Goal: Information Seeking & Learning: Learn about a topic

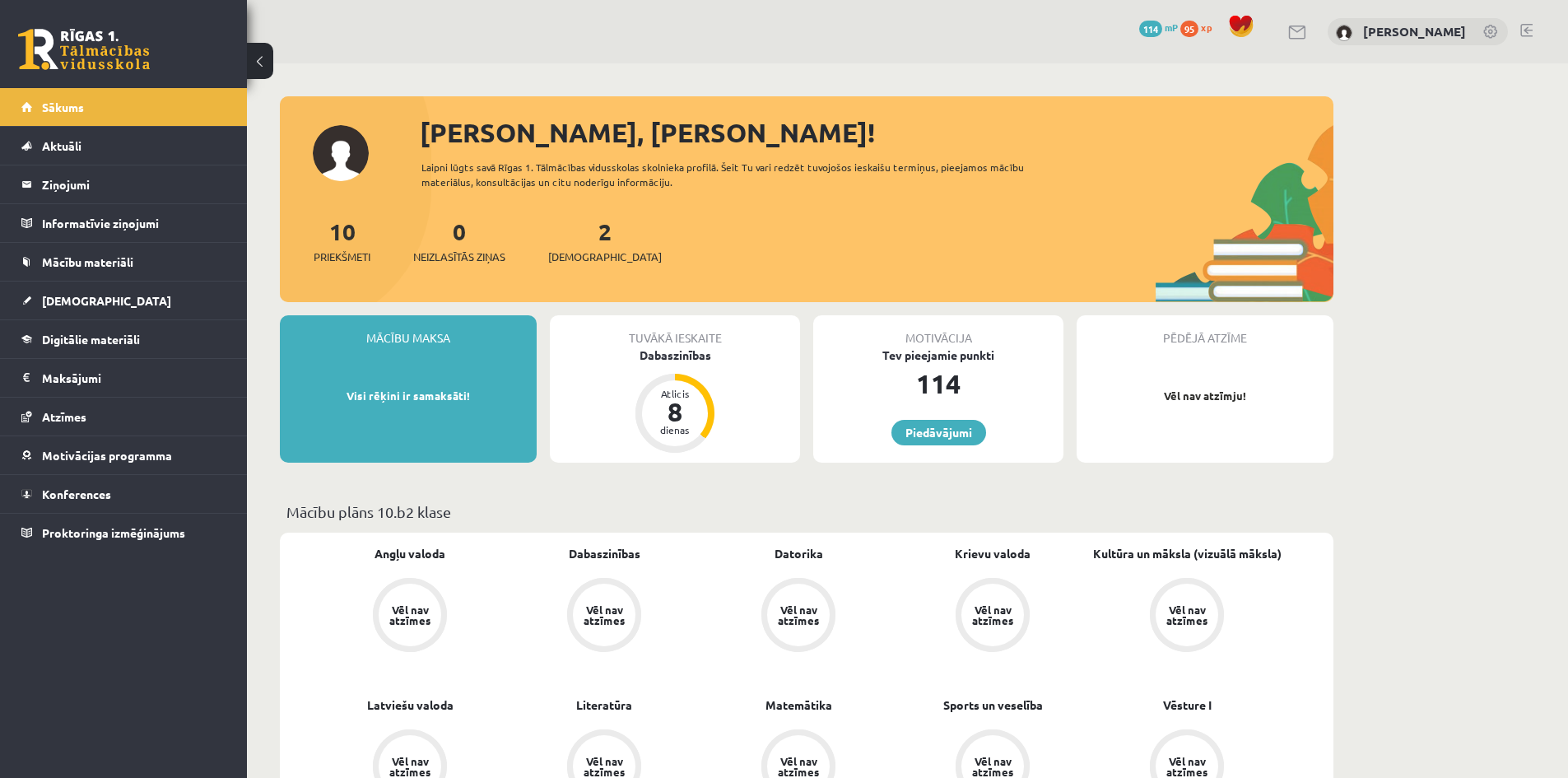
scroll to position [165, 0]
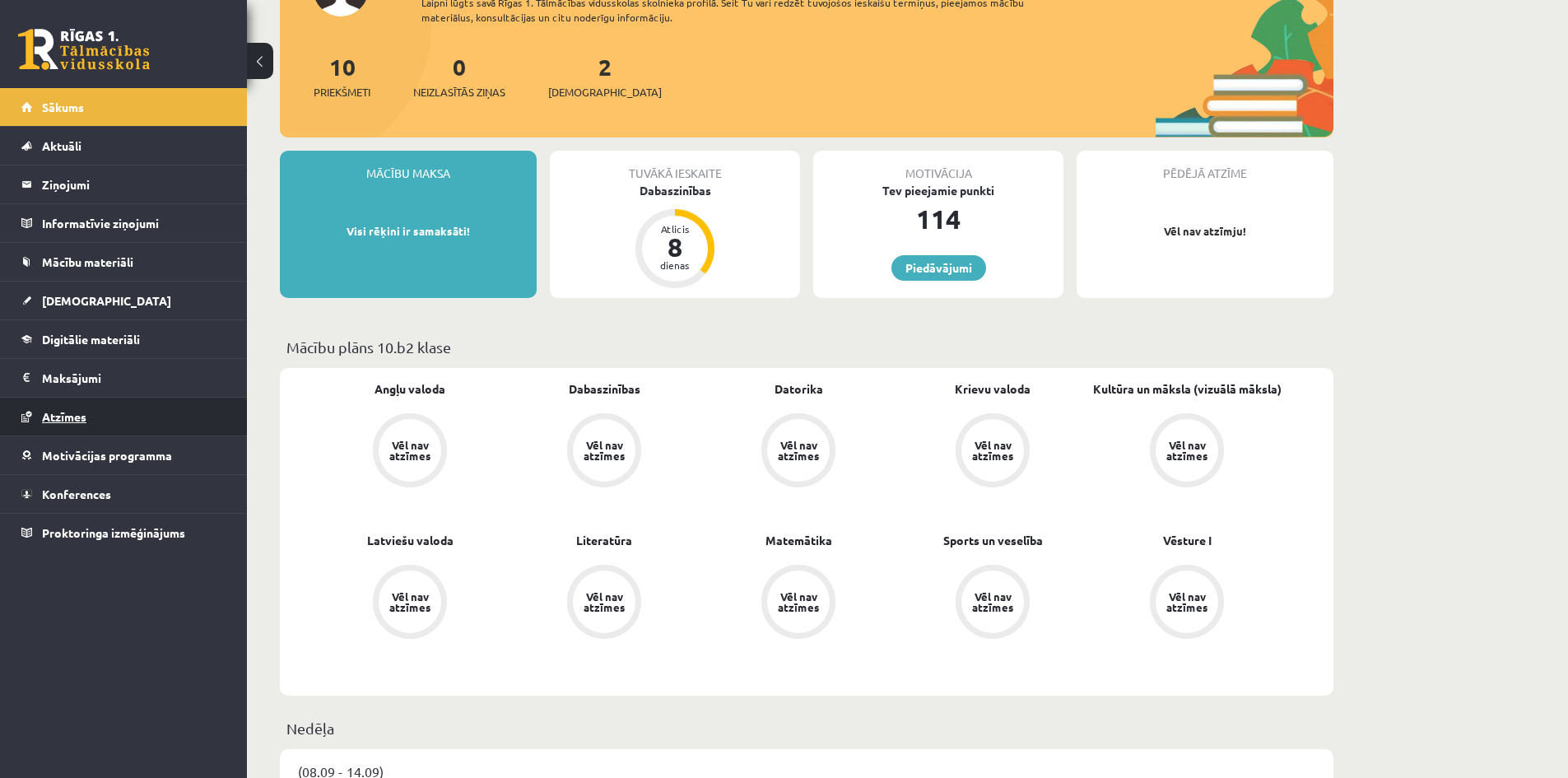
click at [87, 405] on link "Atzīmes" at bounding box center [123, 416] width 205 height 38
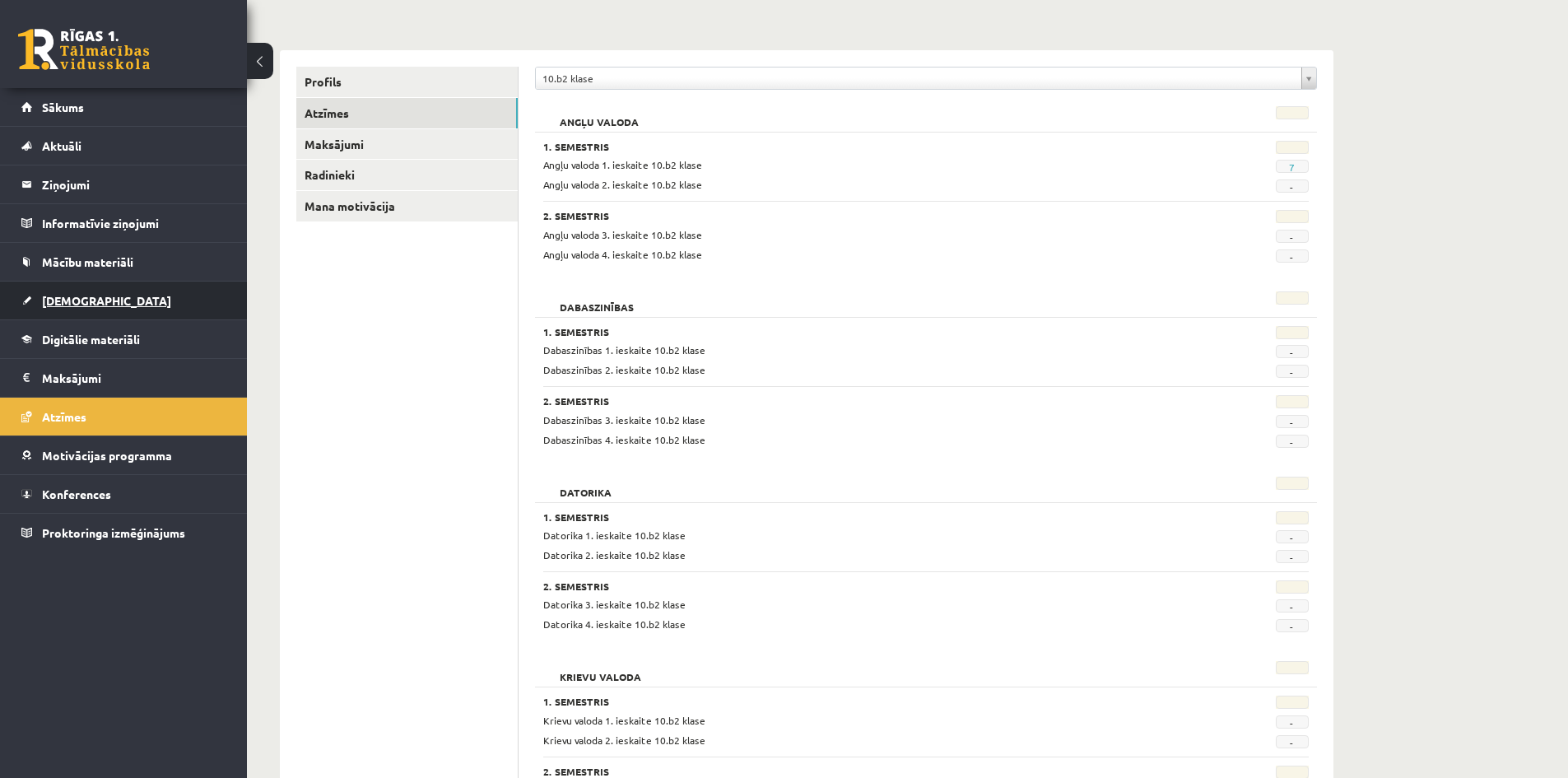
click at [108, 299] on link "[DEMOGRAPHIC_DATA]" at bounding box center [123, 301] width 205 height 38
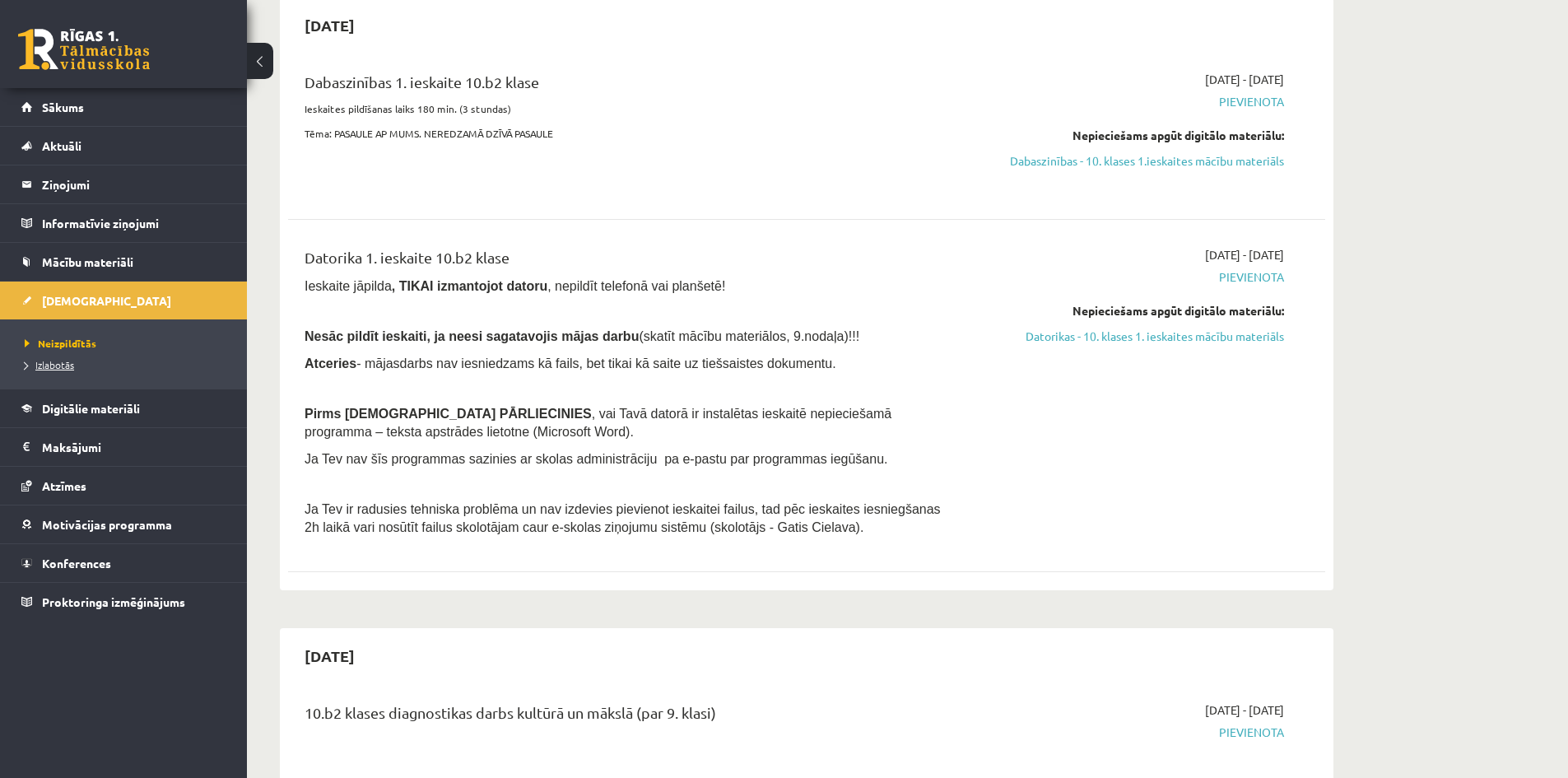
click at [61, 361] on span "Izlabotās" at bounding box center [50, 364] width 50 height 13
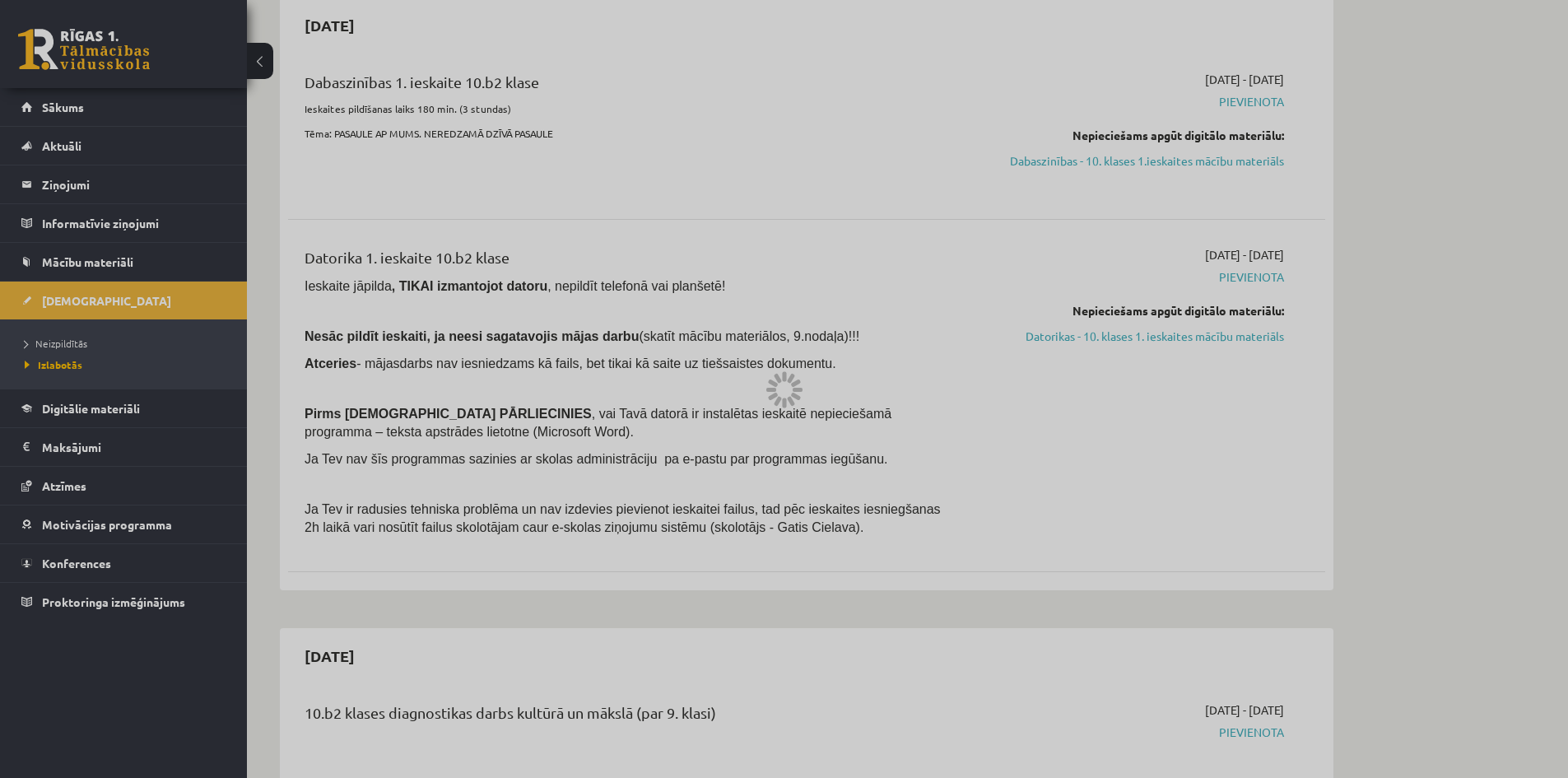
scroll to position [149, 0]
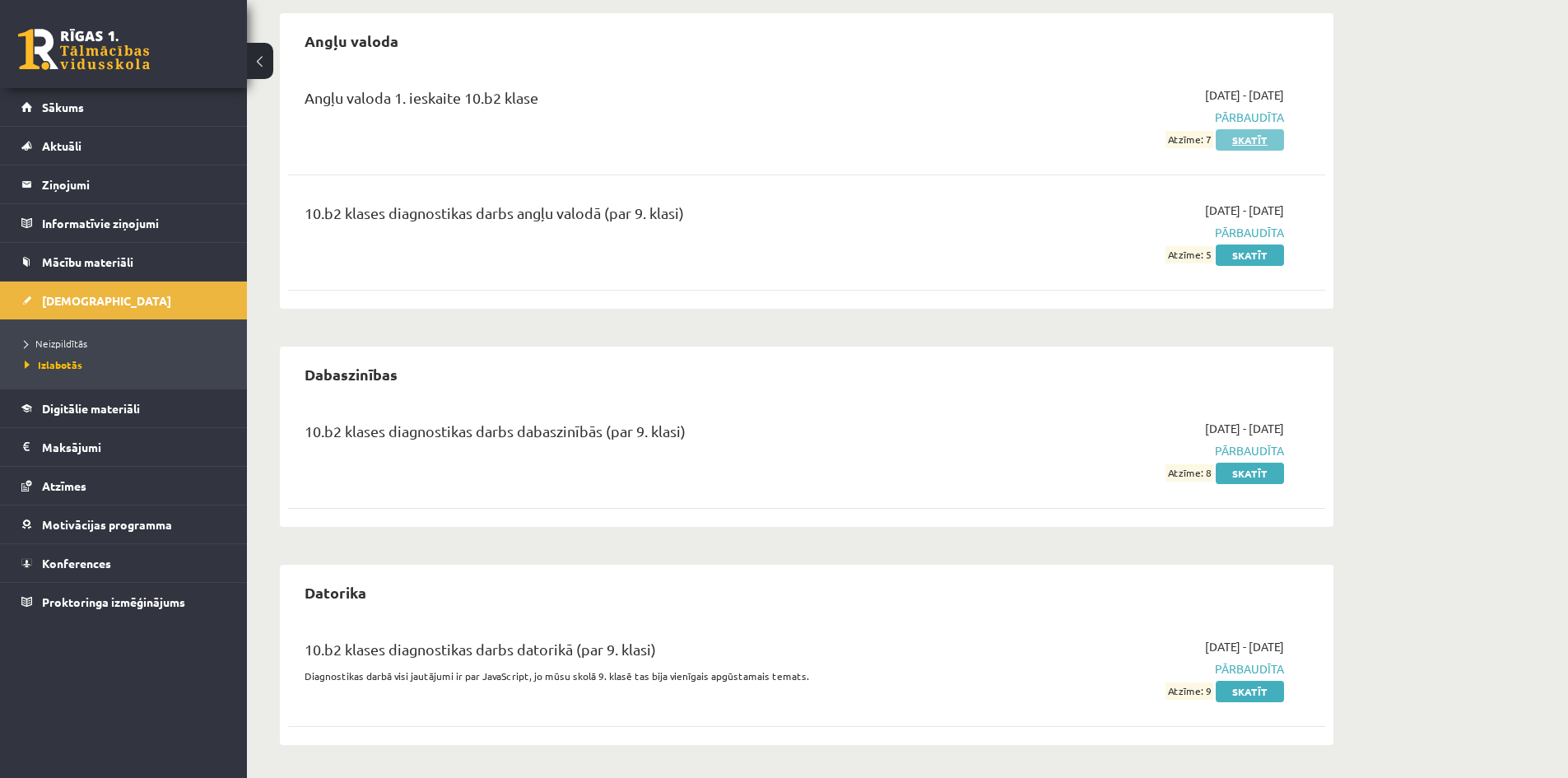
click at [1258, 135] on link "Skatīt" at bounding box center [1250, 140] width 69 height 21
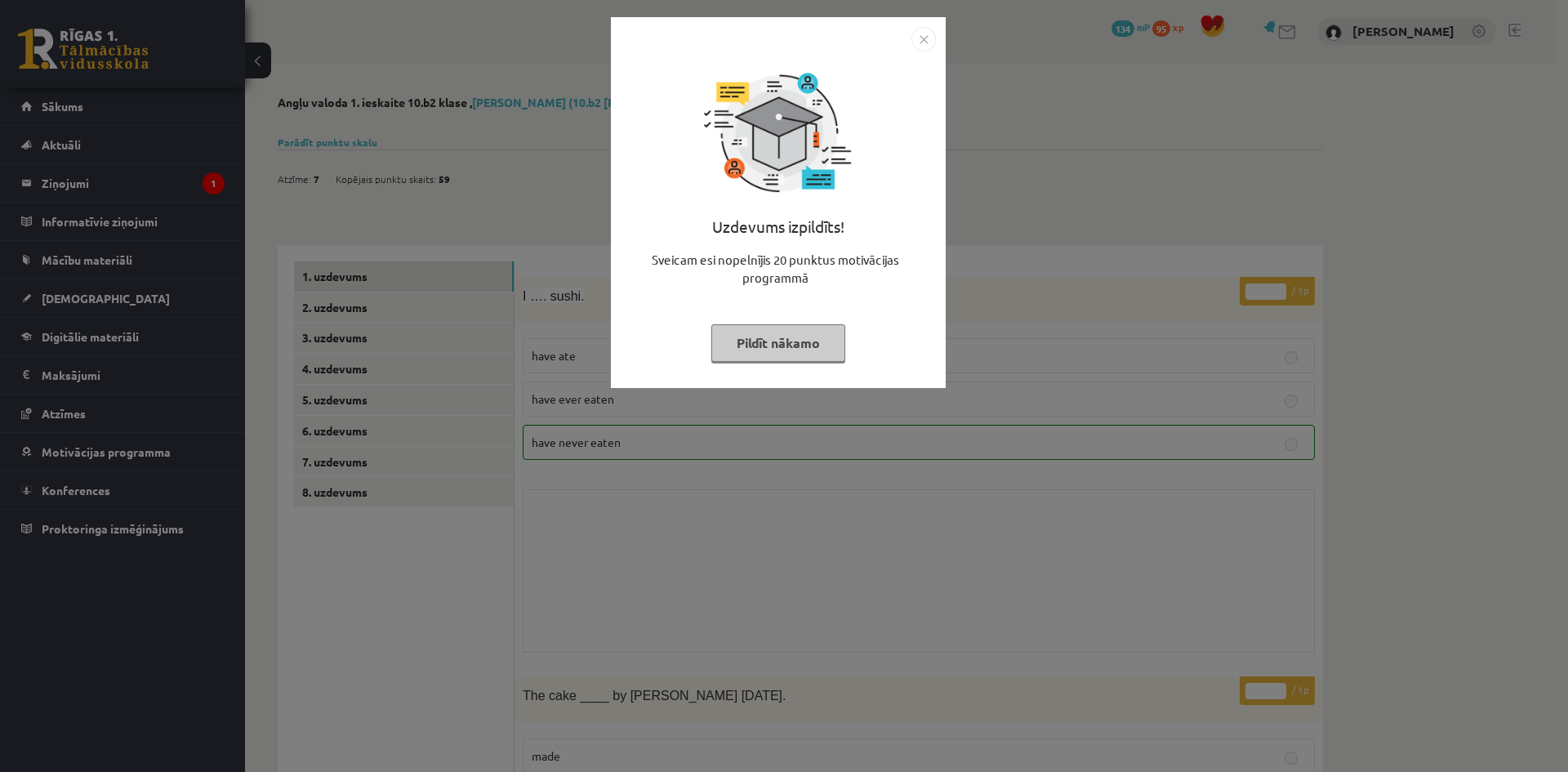
click at [935, 34] on img "Close" at bounding box center [923, 39] width 25 height 25
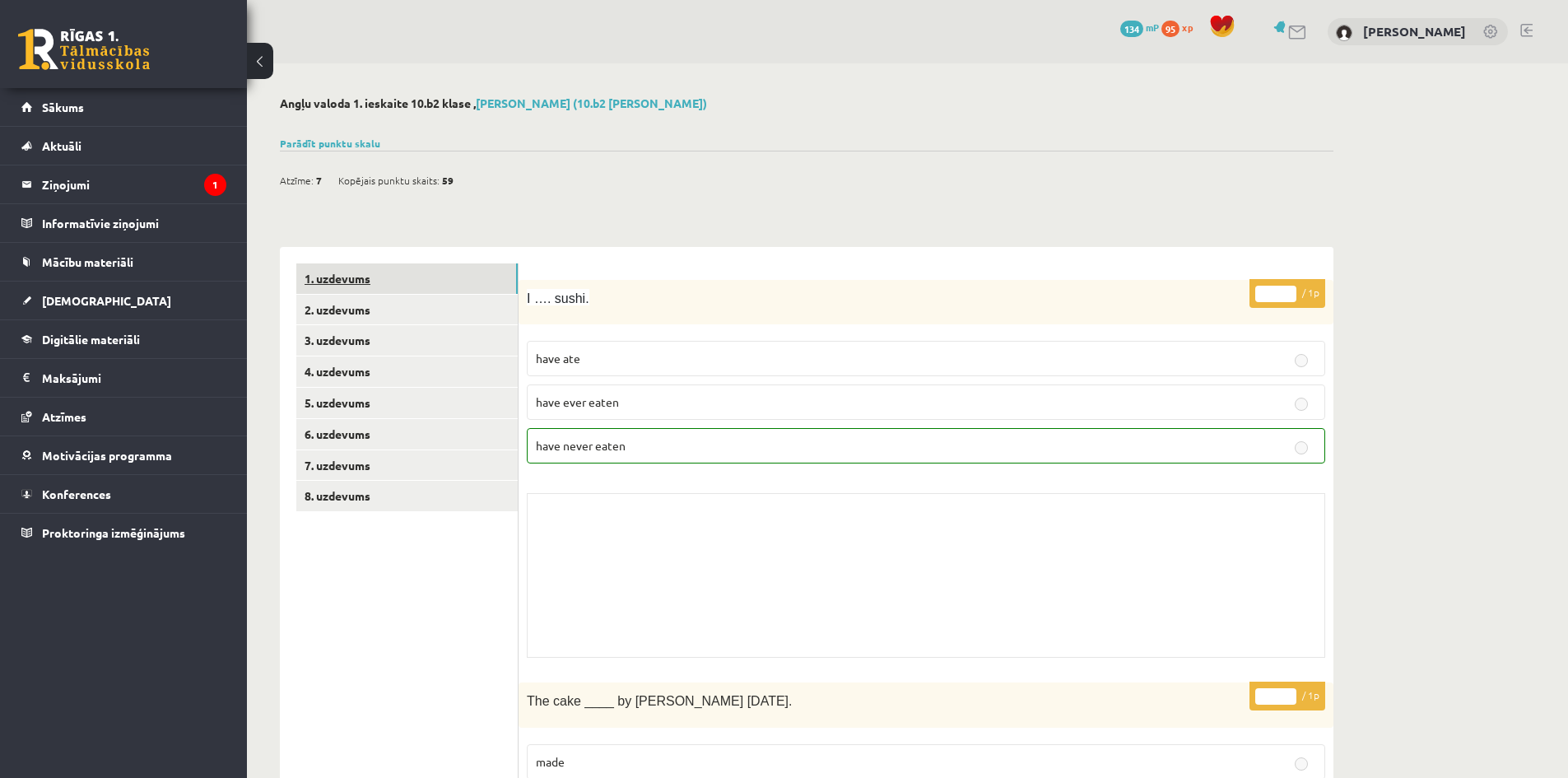
click at [409, 292] on link "1. uzdevums" at bounding box center [407, 278] width 221 height 31
click at [402, 377] on link "4. uzdevums" at bounding box center [407, 372] width 221 height 31
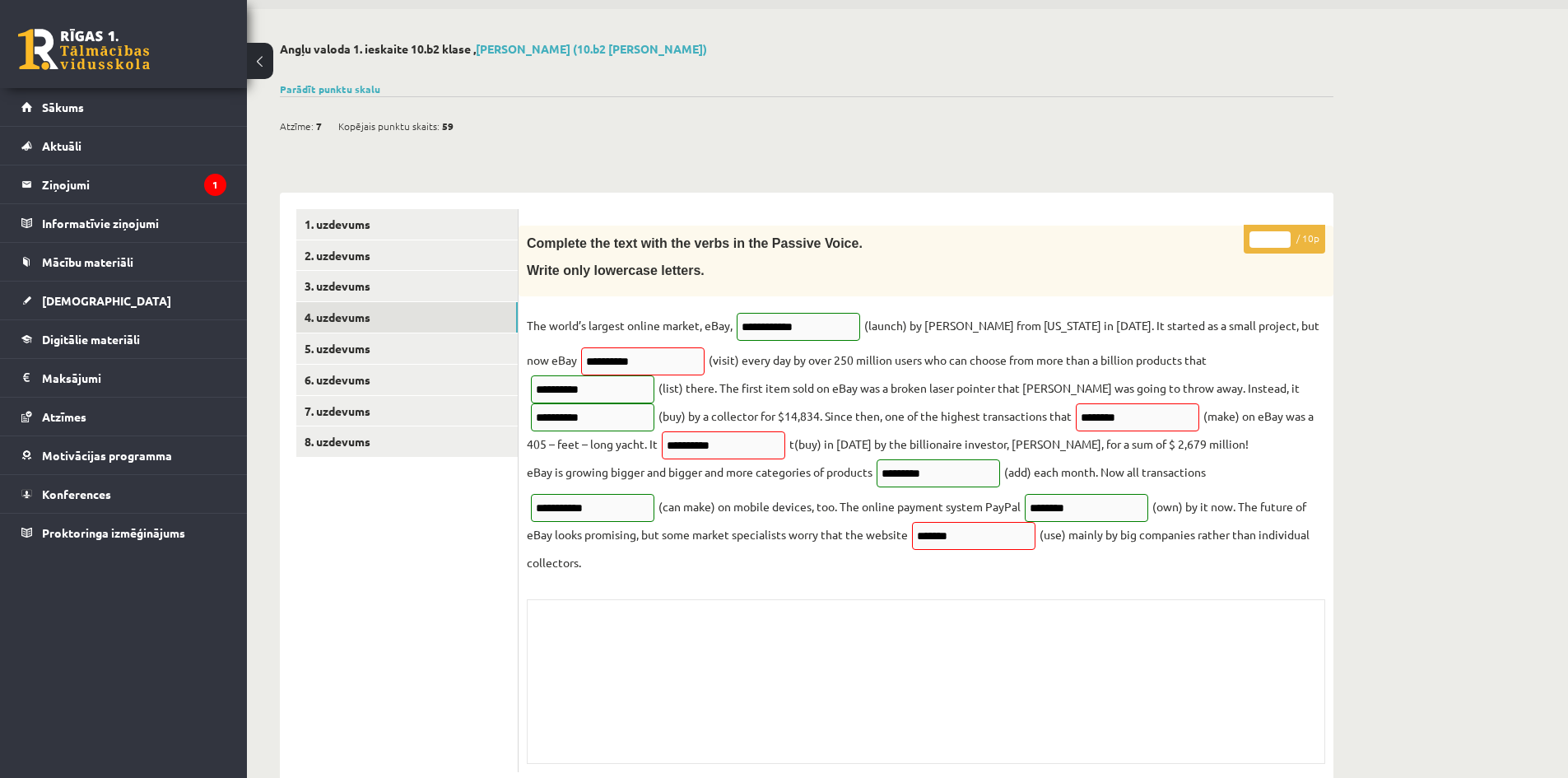
scroll to position [101, 0]
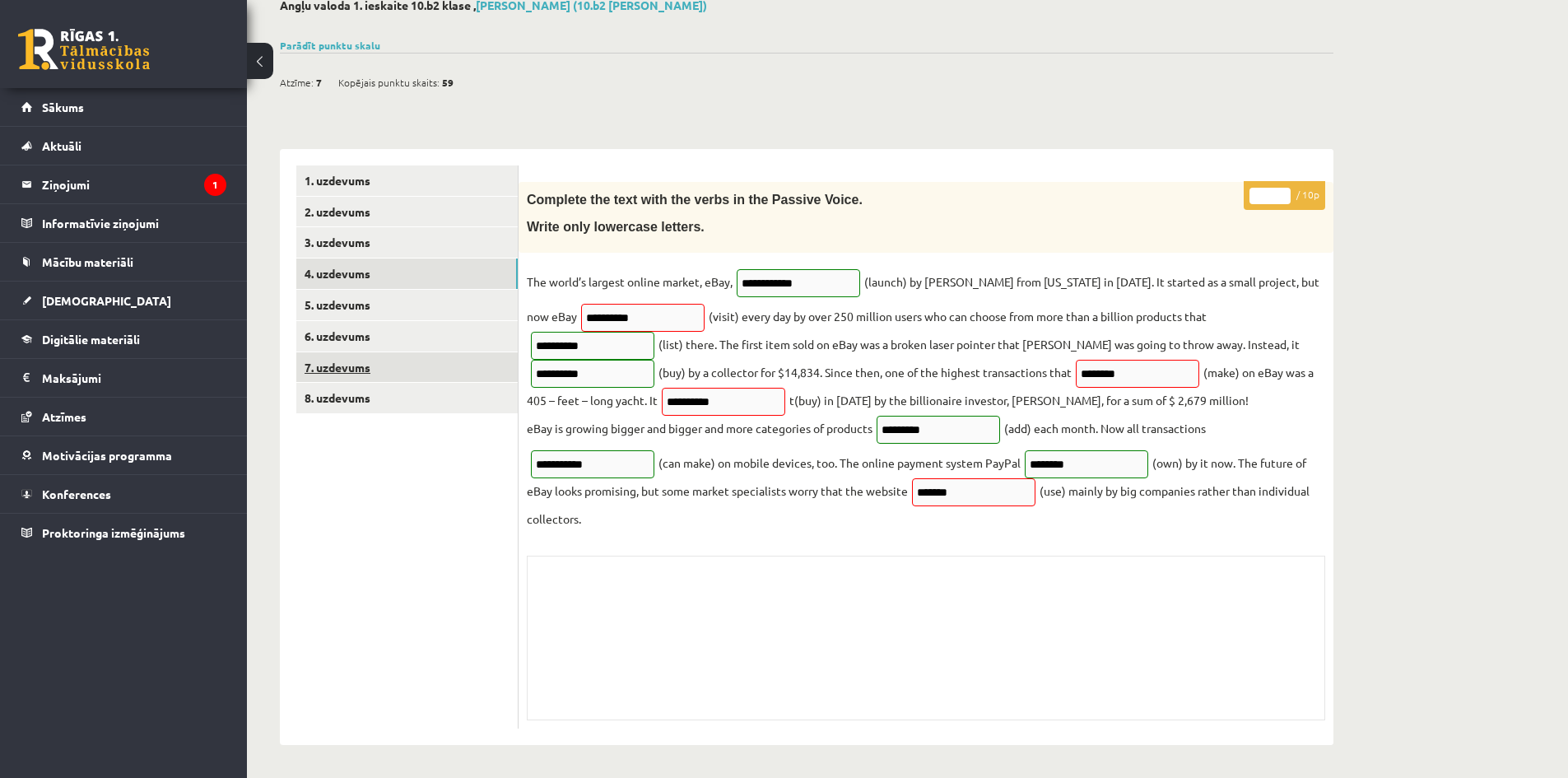
click at [386, 352] on link "7. uzdevums" at bounding box center [407, 368] width 221 height 31
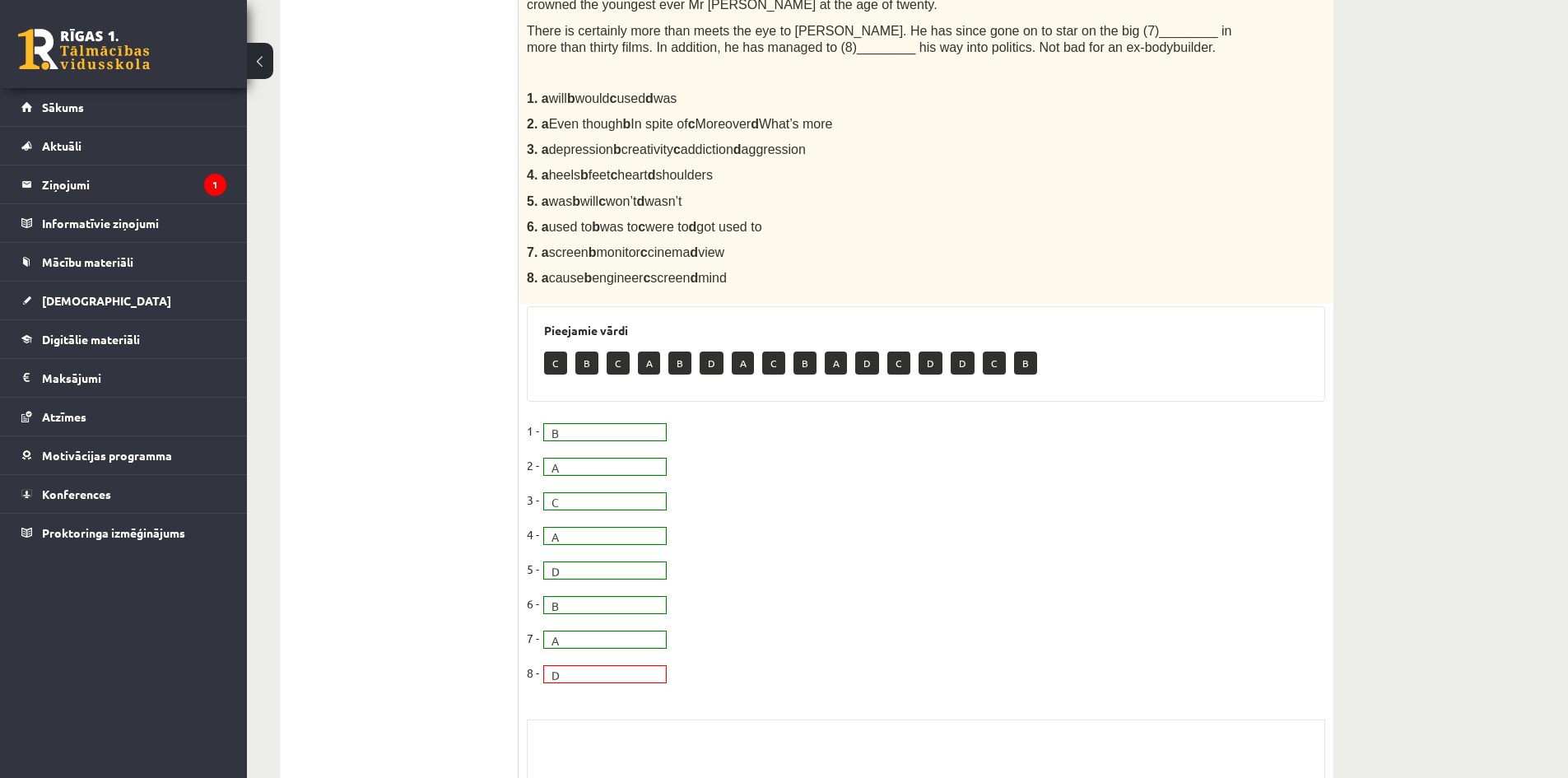
scroll to position [675, 0]
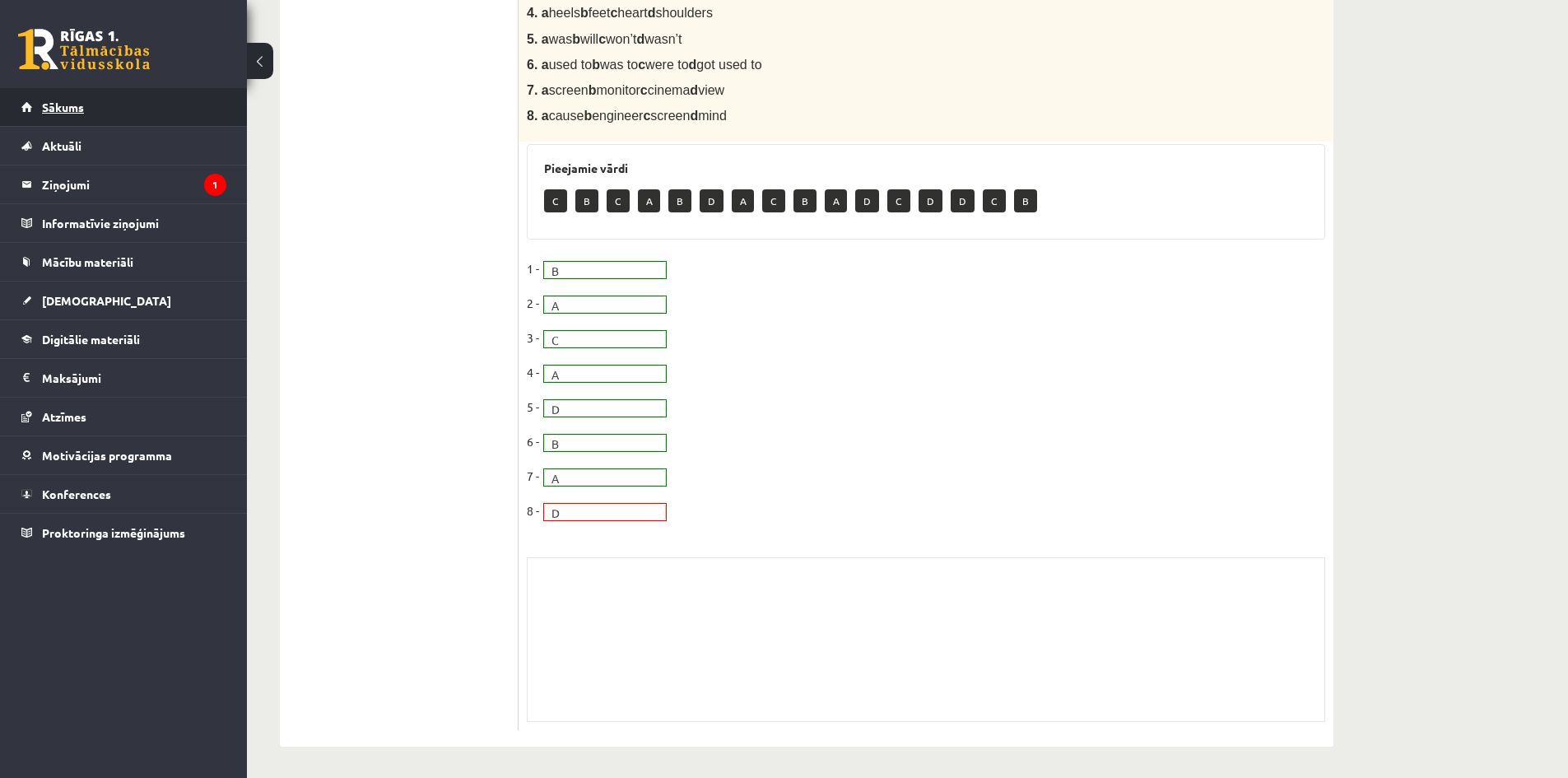
click at [198, 105] on link "Sākums" at bounding box center [123, 107] width 205 height 38
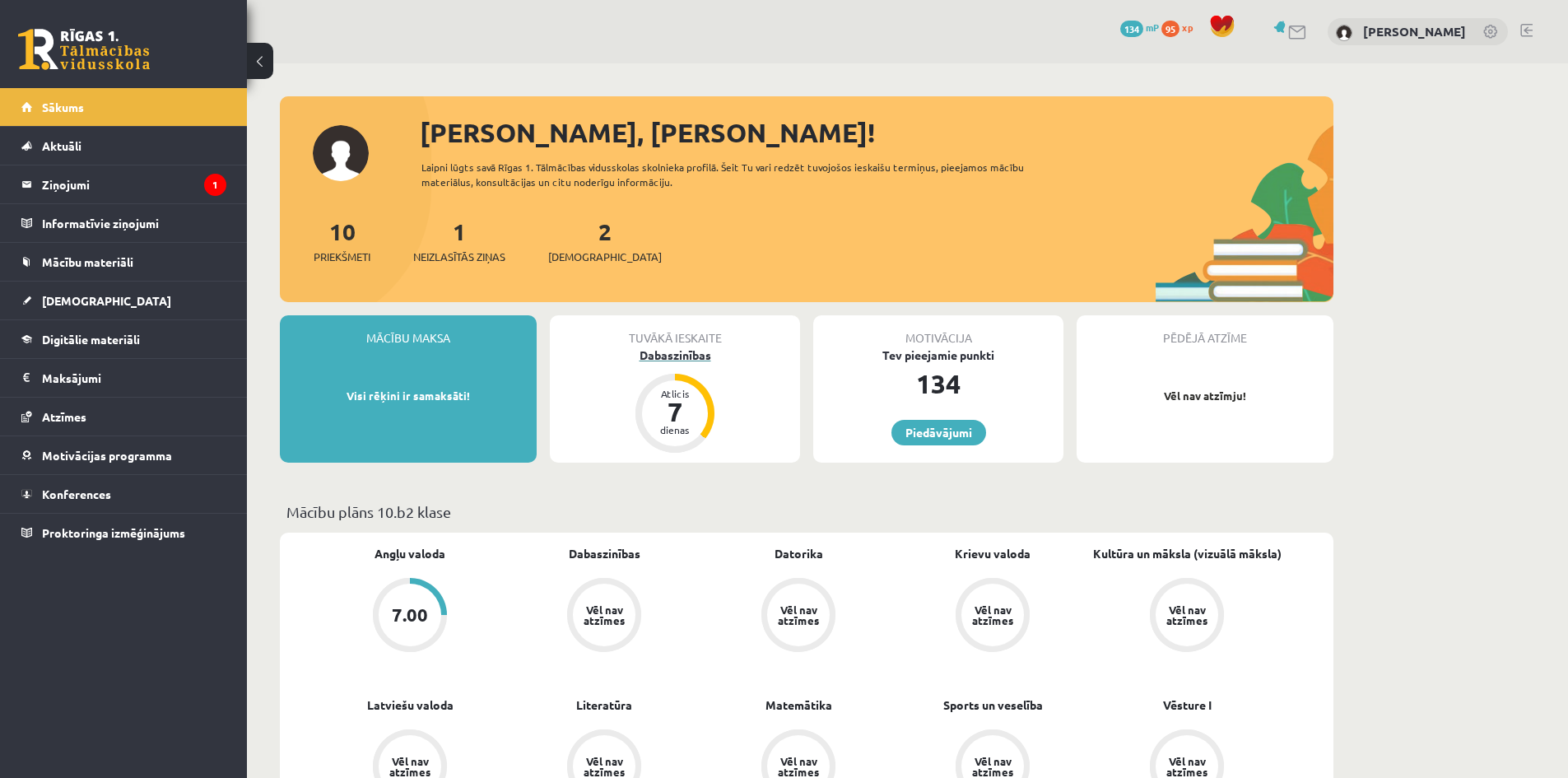
click at [678, 350] on div "Dabaszinības" at bounding box center [675, 355] width 250 height 17
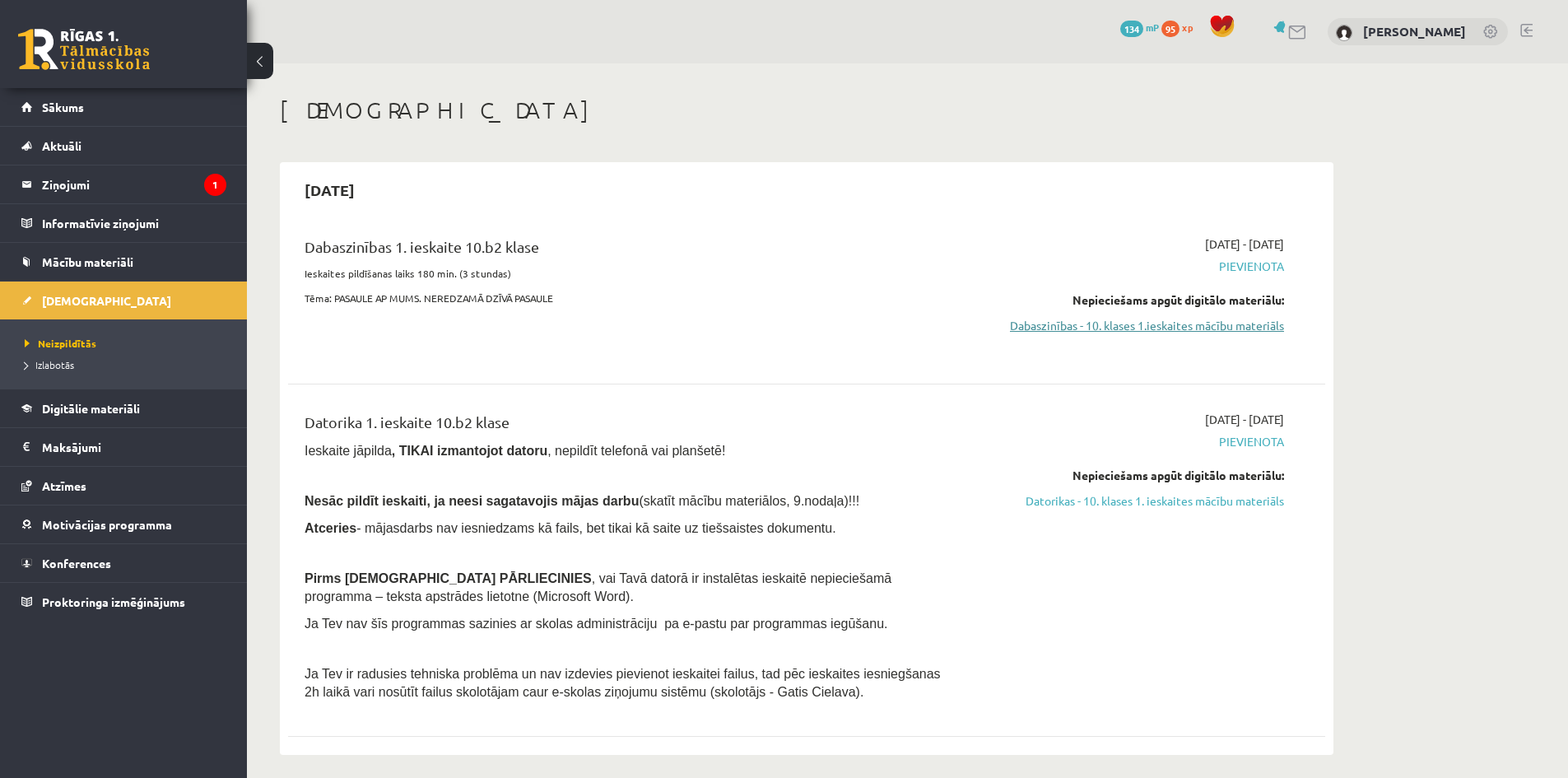
click at [1092, 329] on link "Dabaszinības - 10. klases 1.ieskaites mācību materiāls" at bounding box center [1128, 326] width 310 height 17
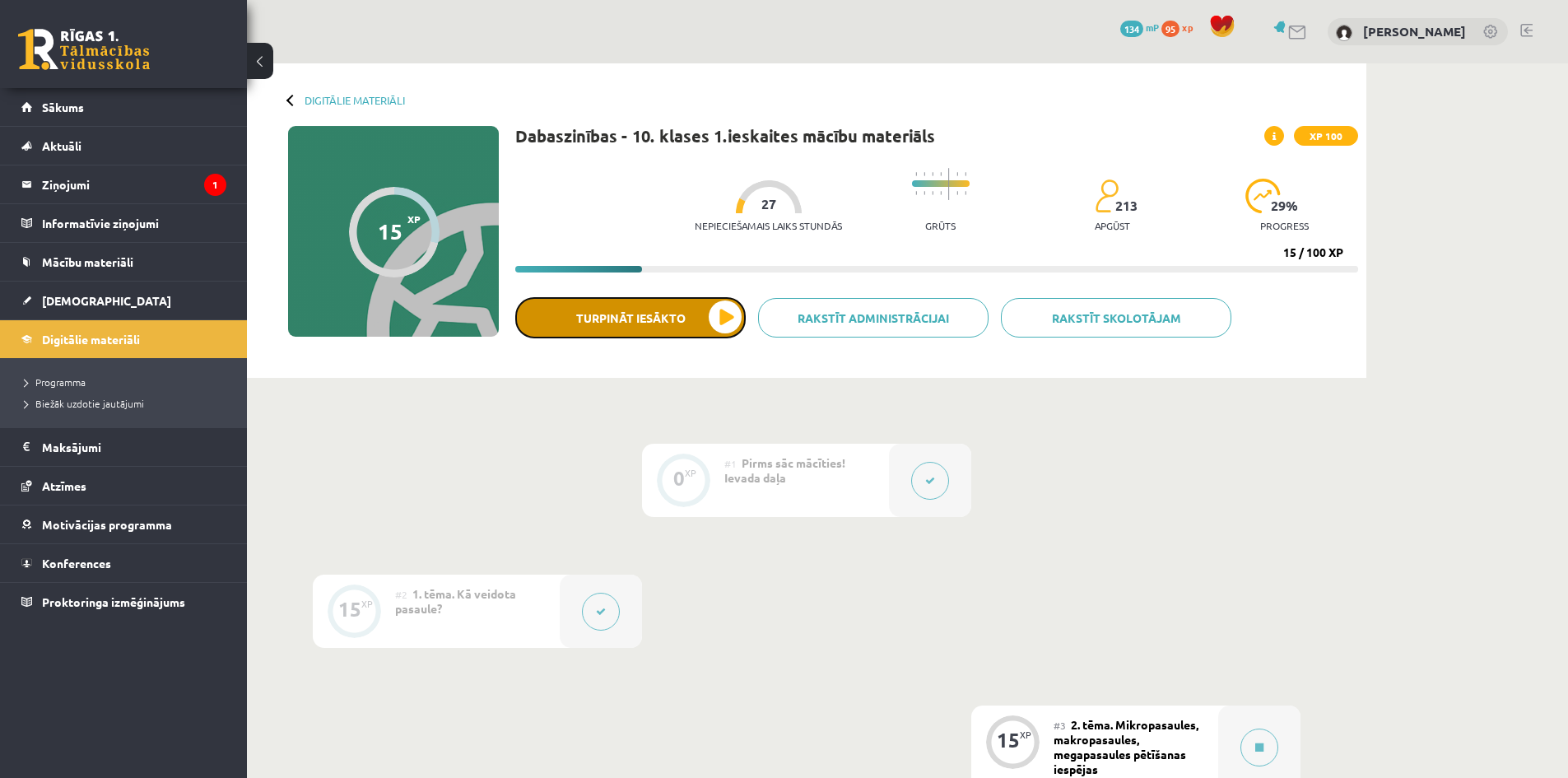
click at [700, 325] on button "Turpināt iesākto" at bounding box center [630, 318] width 230 height 41
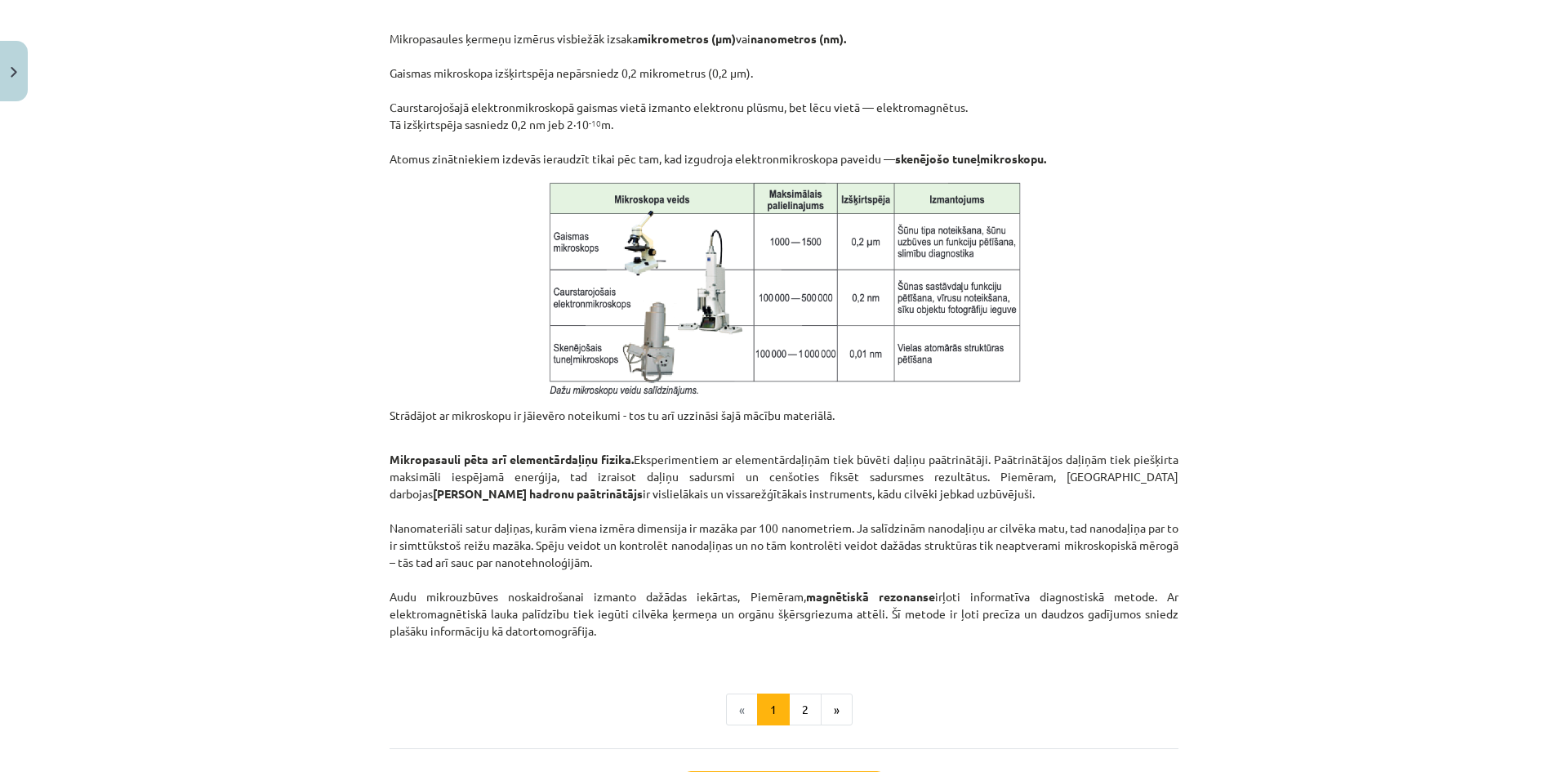
scroll to position [1223, 0]
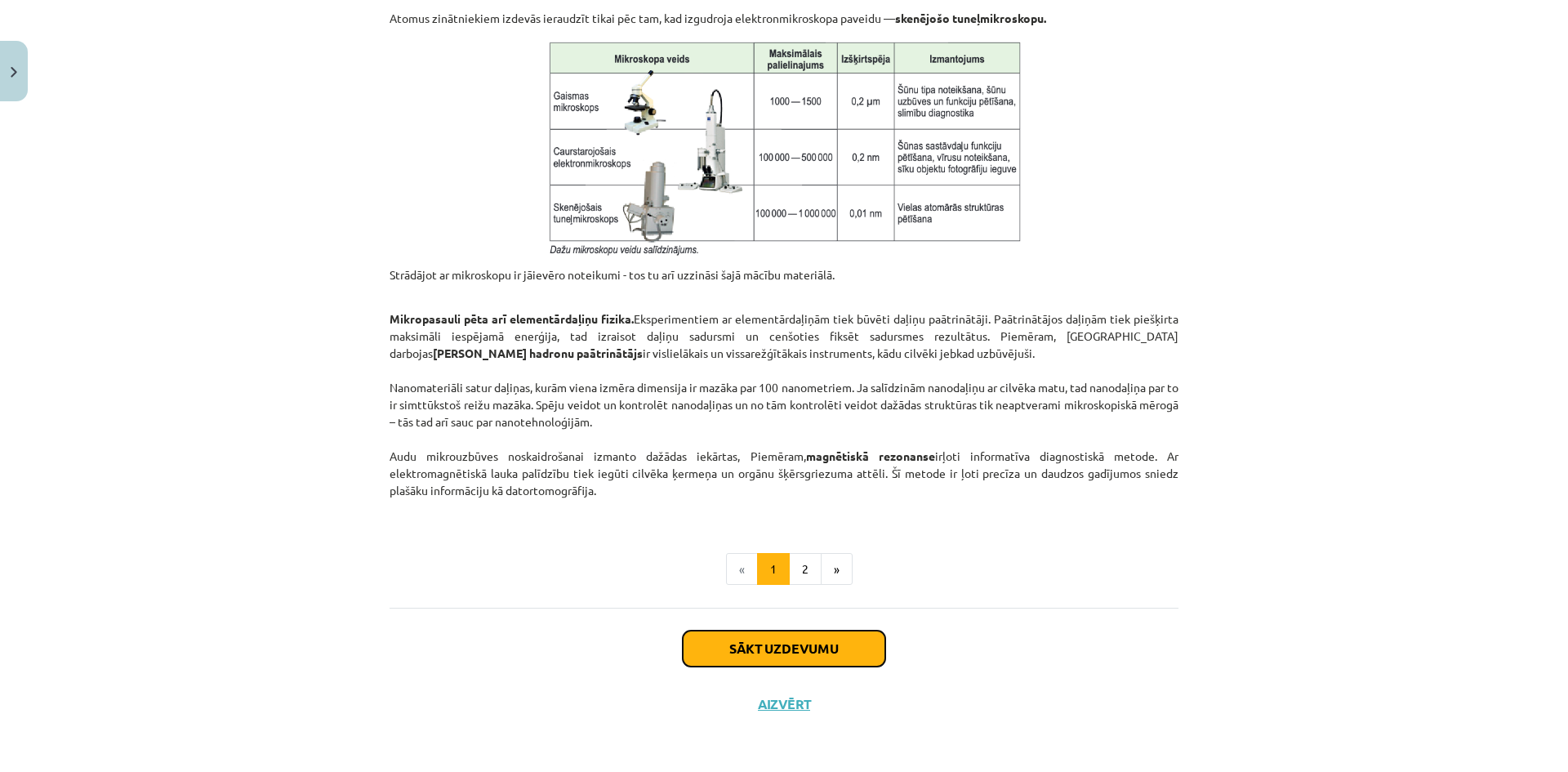
click at [789, 645] on button "Sākt uzdevumu" at bounding box center [784, 649] width 202 height 36
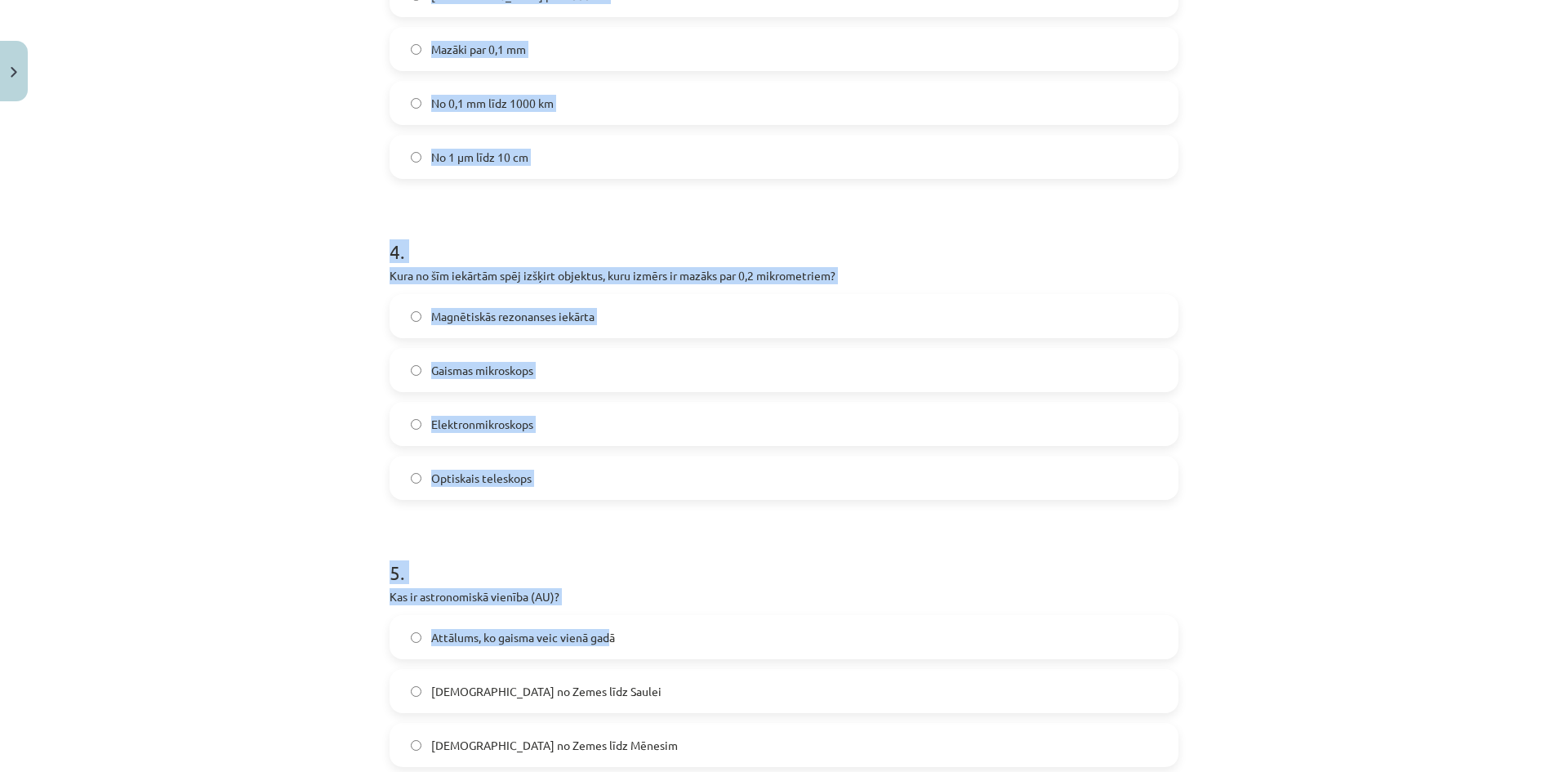
scroll to position [1341, 0]
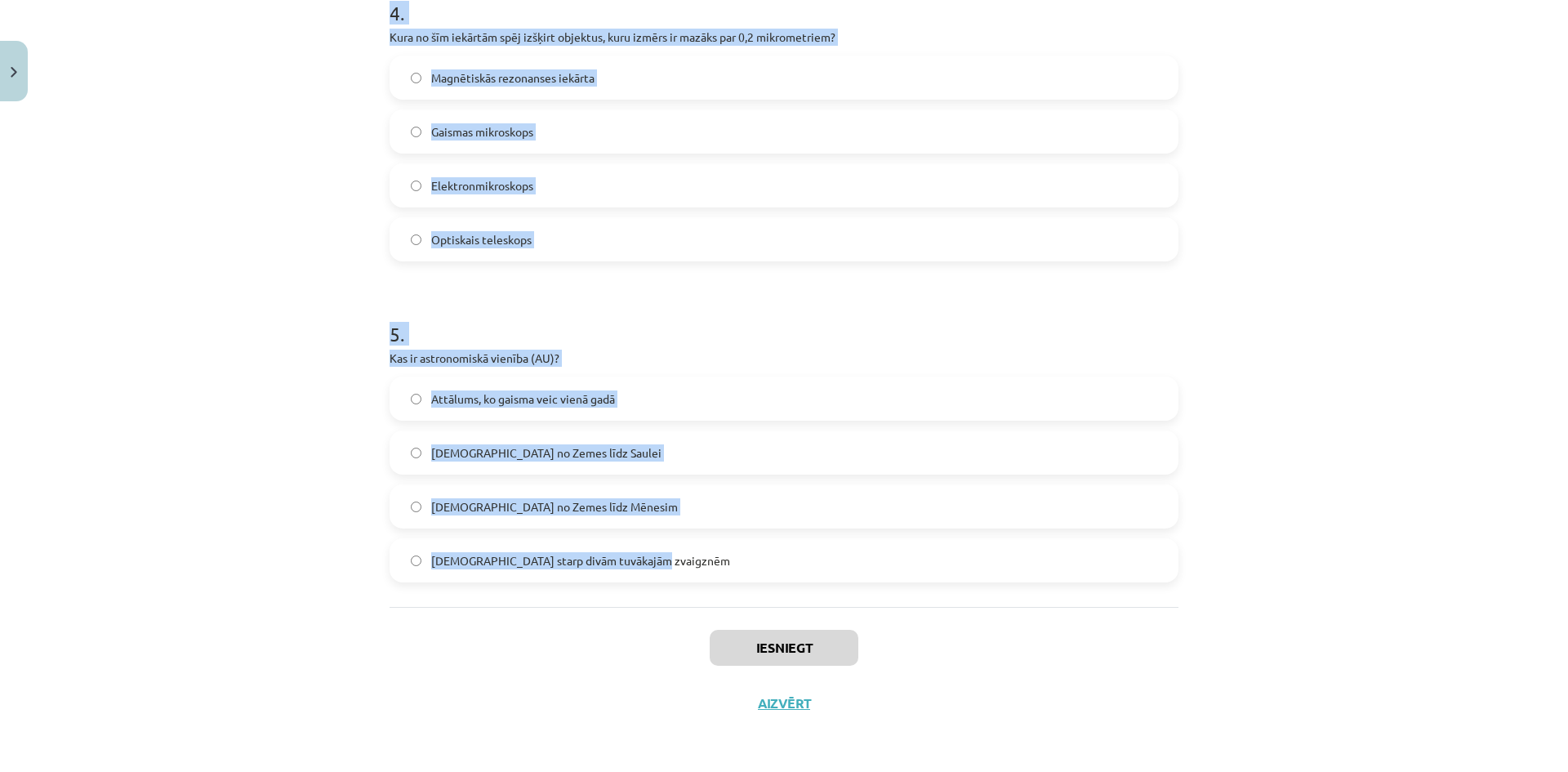
drag, startPoint x: 379, startPoint y: 366, endPoint x: 666, endPoint y: 556, distance: 344.2
copy form "Kura ierīce tika izveidota, lai novērotu atomus? Radioteleskops Gaismas mikrosk…"
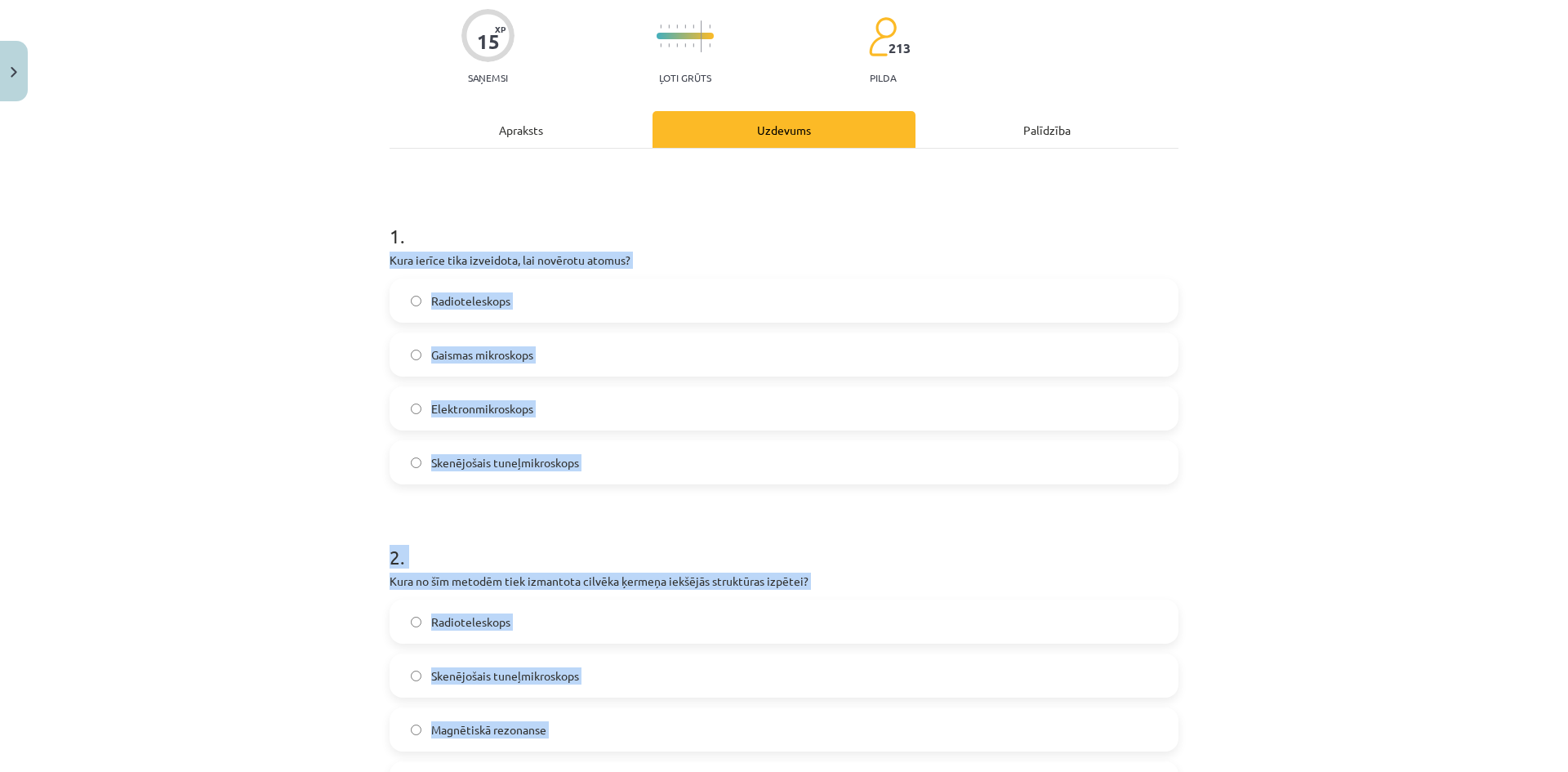
scroll to position [34, 0]
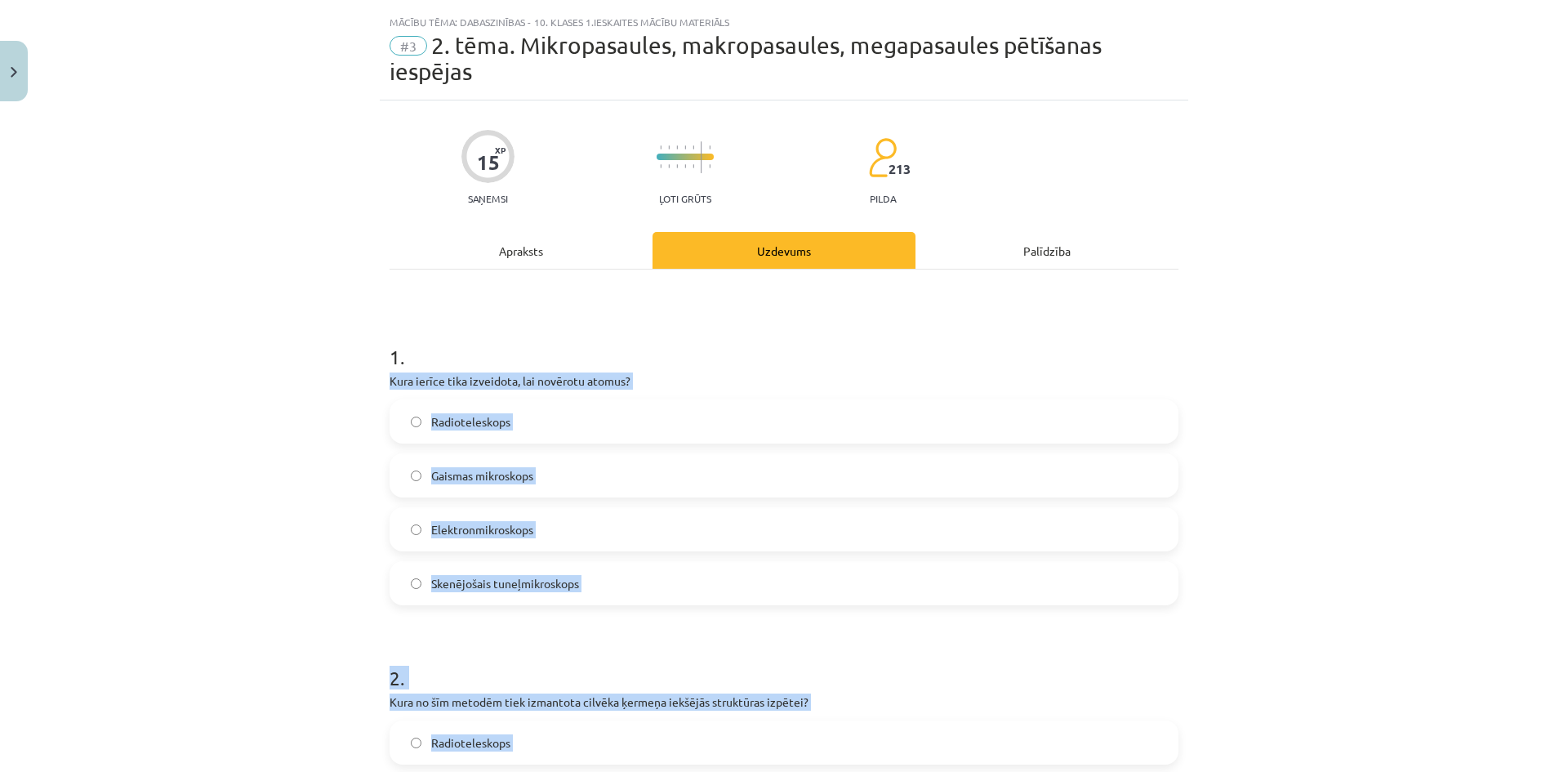
click at [581, 588] on label "Skenējošais tuneļmikroskops" at bounding box center [784, 583] width 786 height 41
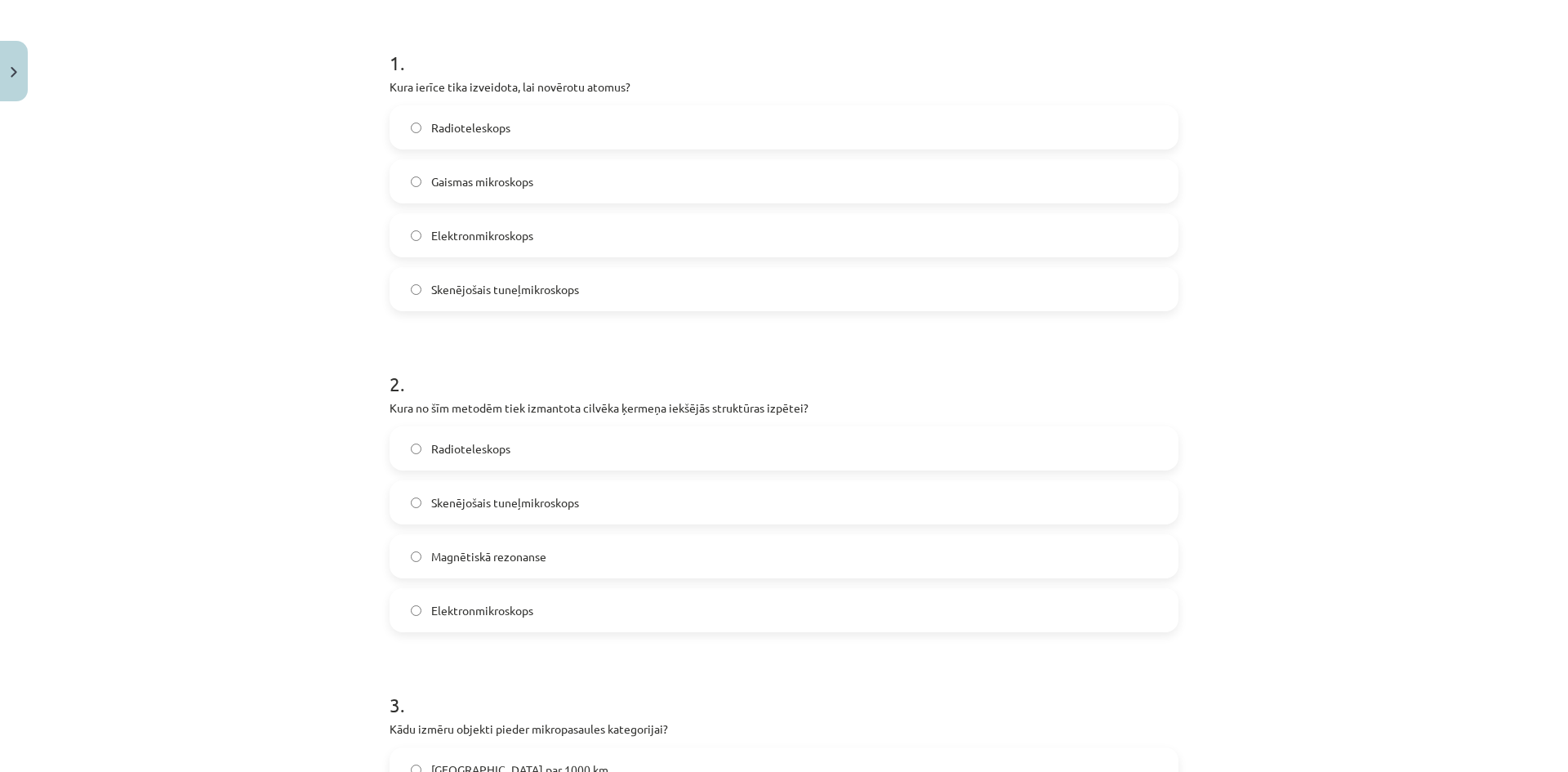
scroll to position [361, 0]
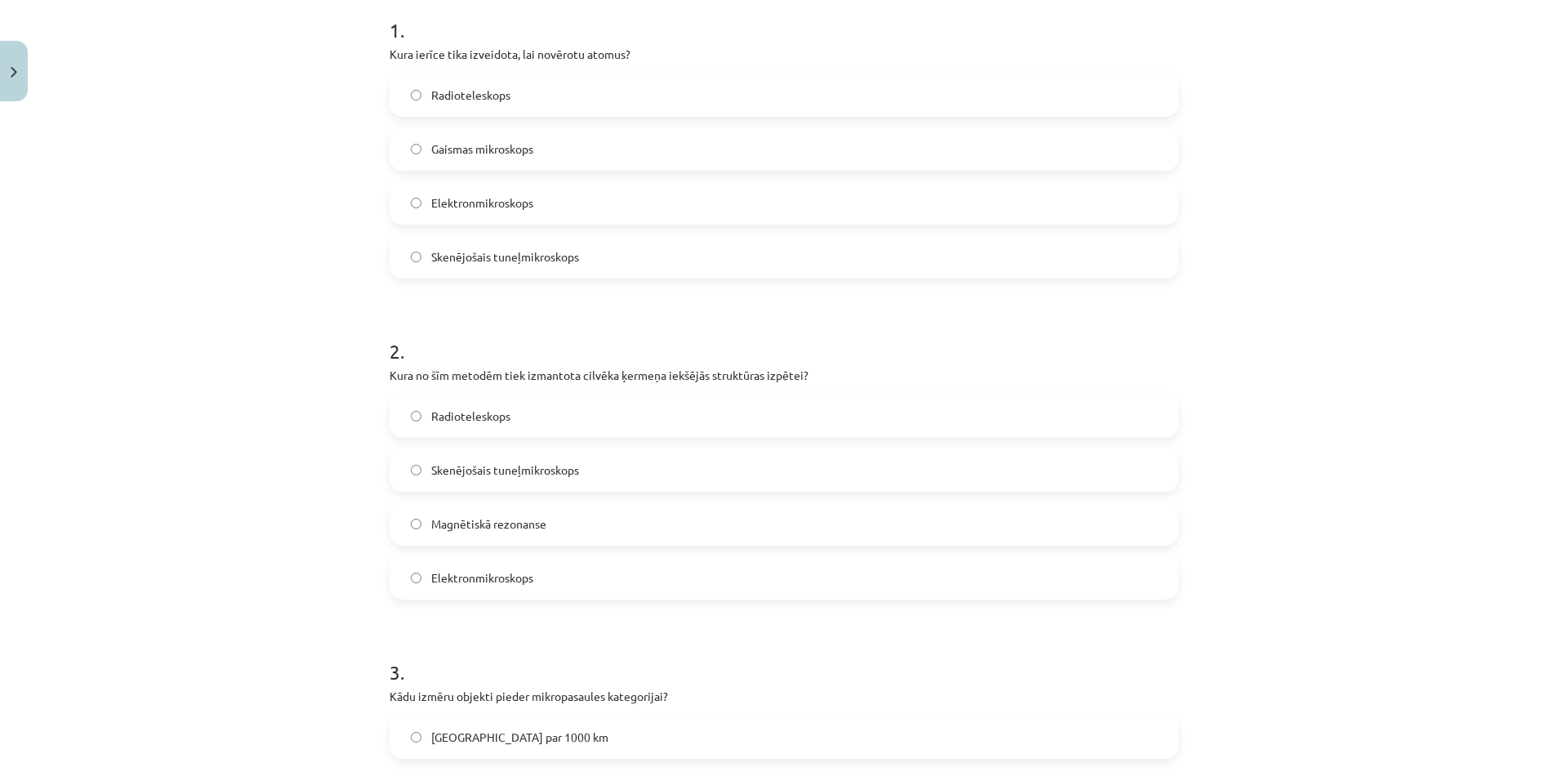
click at [533, 533] on label "Magnētiskā rezonanse" at bounding box center [784, 524] width 786 height 41
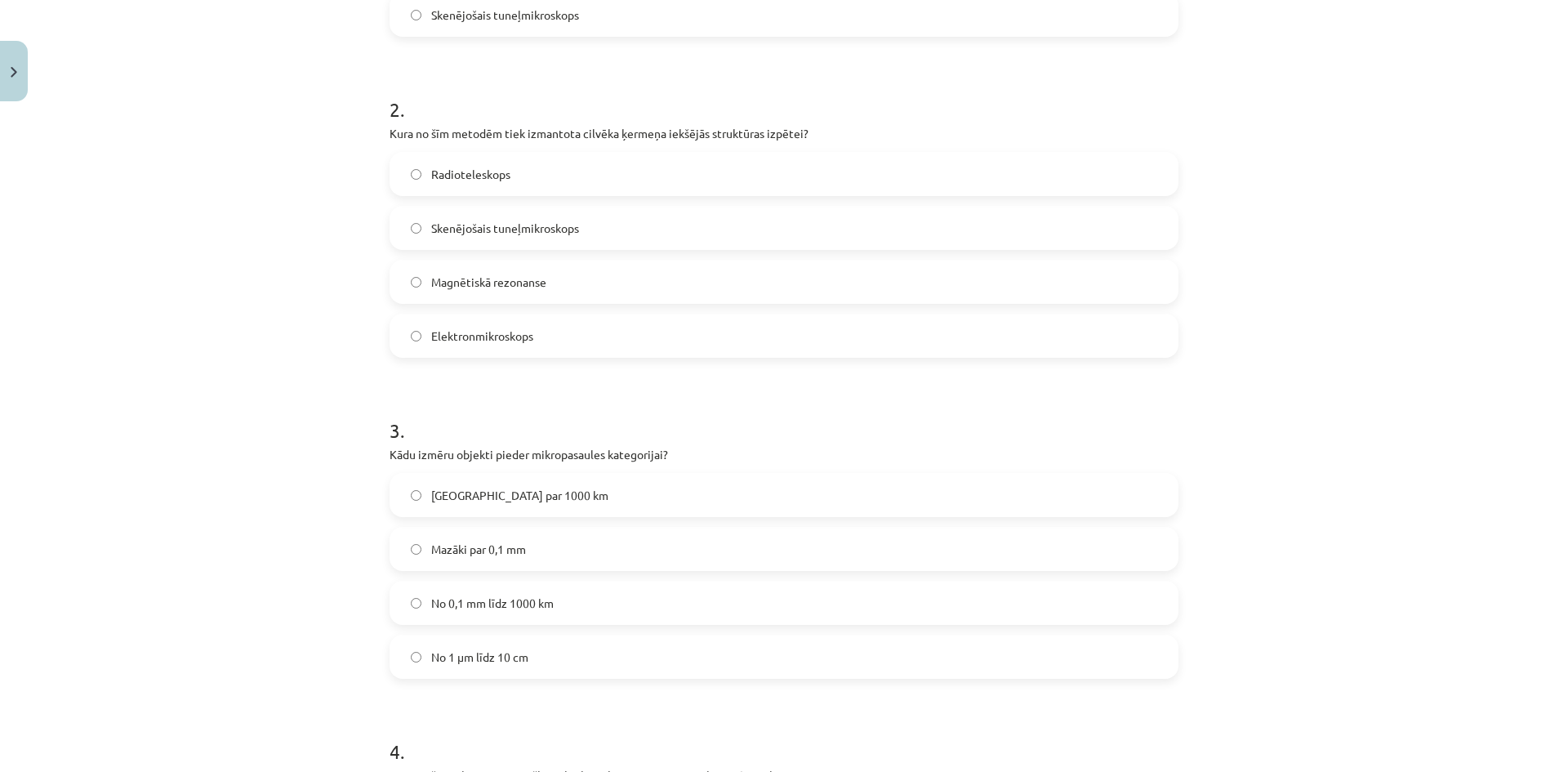
scroll to position [606, 0]
click at [495, 535] on label "Mazāki par 0,1 mm" at bounding box center [784, 546] width 786 height 41
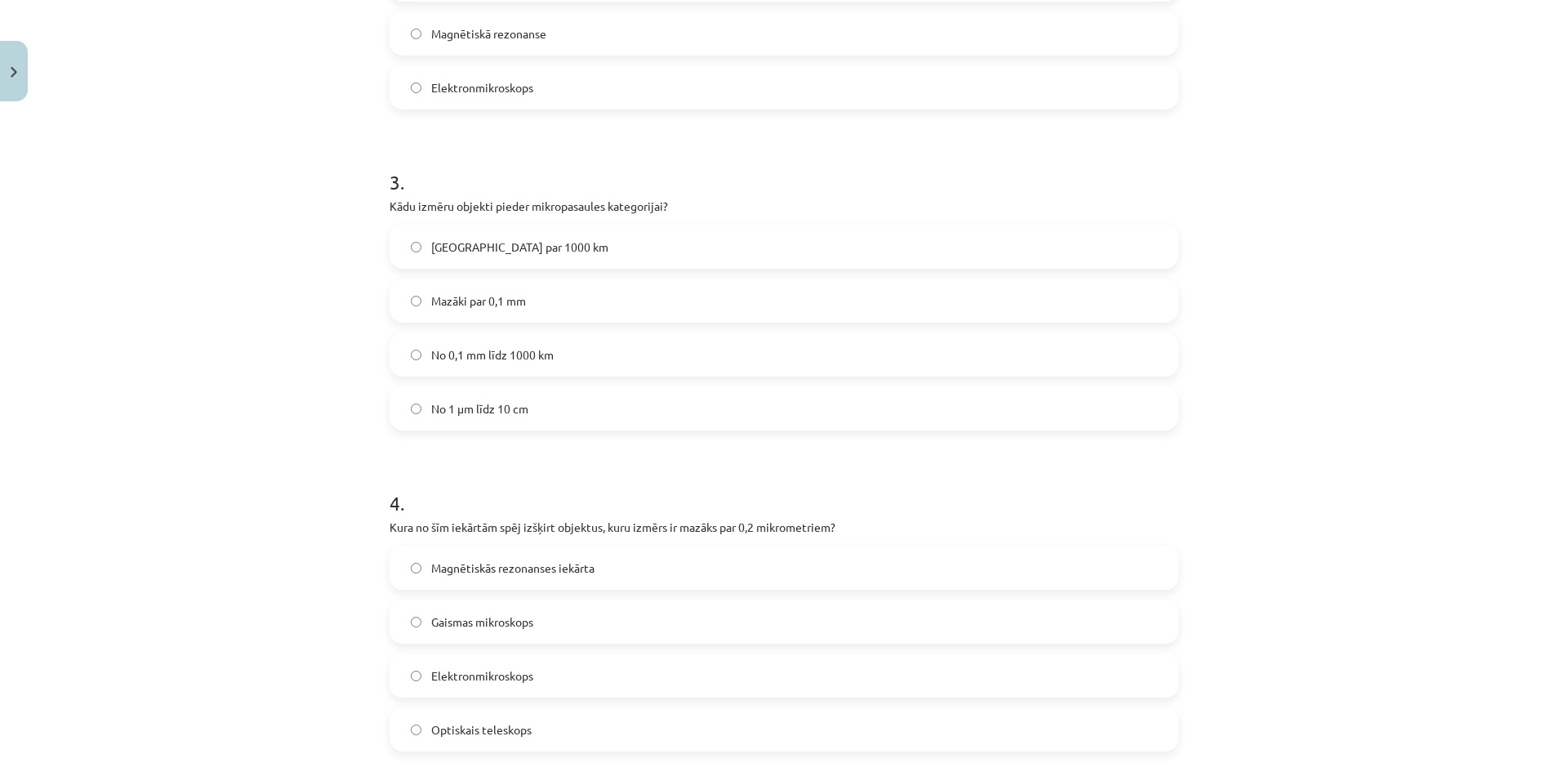
scroll to position [1014, 0]
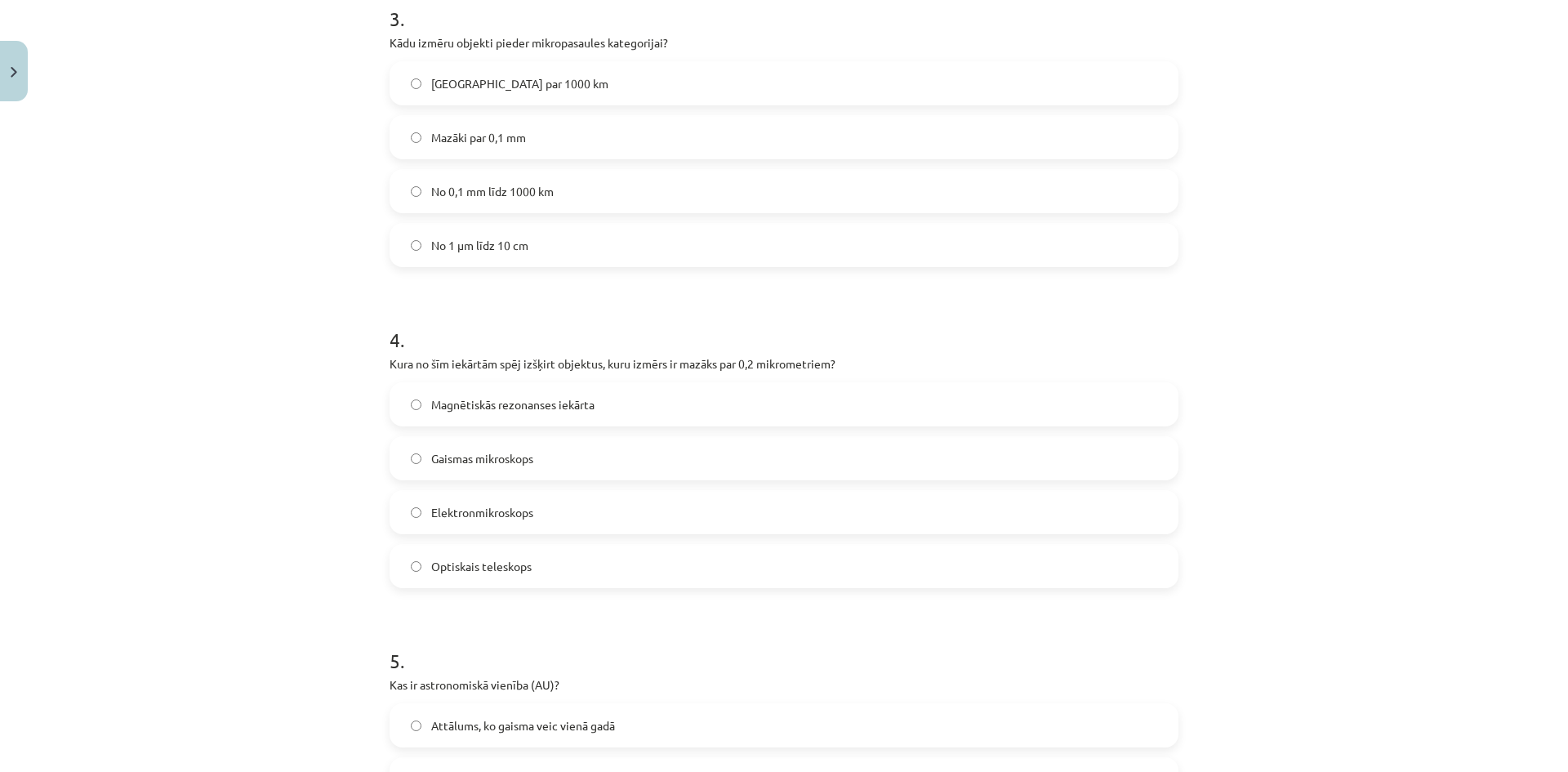
click at [492, 513] on span "Elektronmikroskops" at bounding box center [482, 513] width 102 height 17
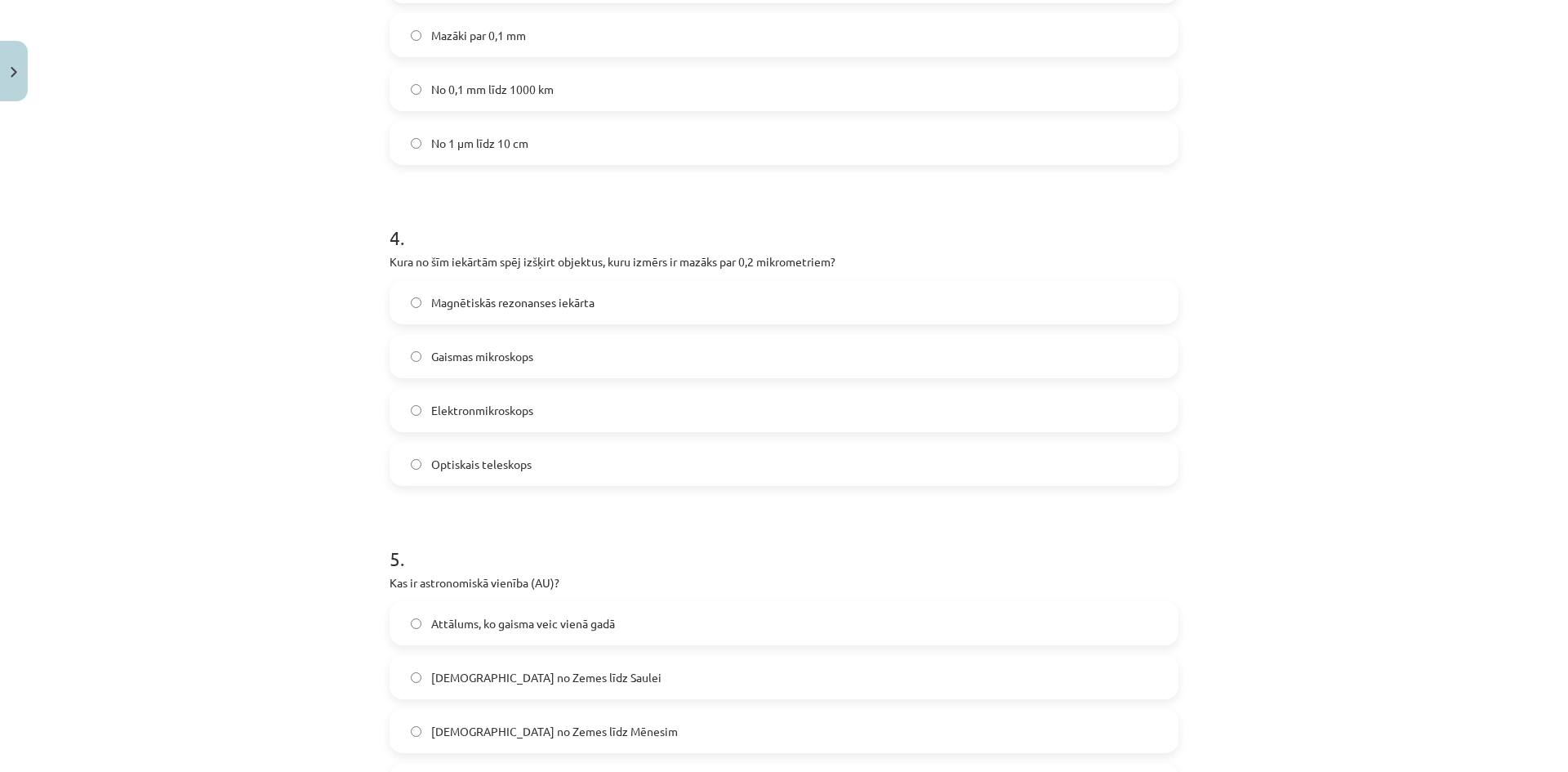
scroll to position [1259, 0]
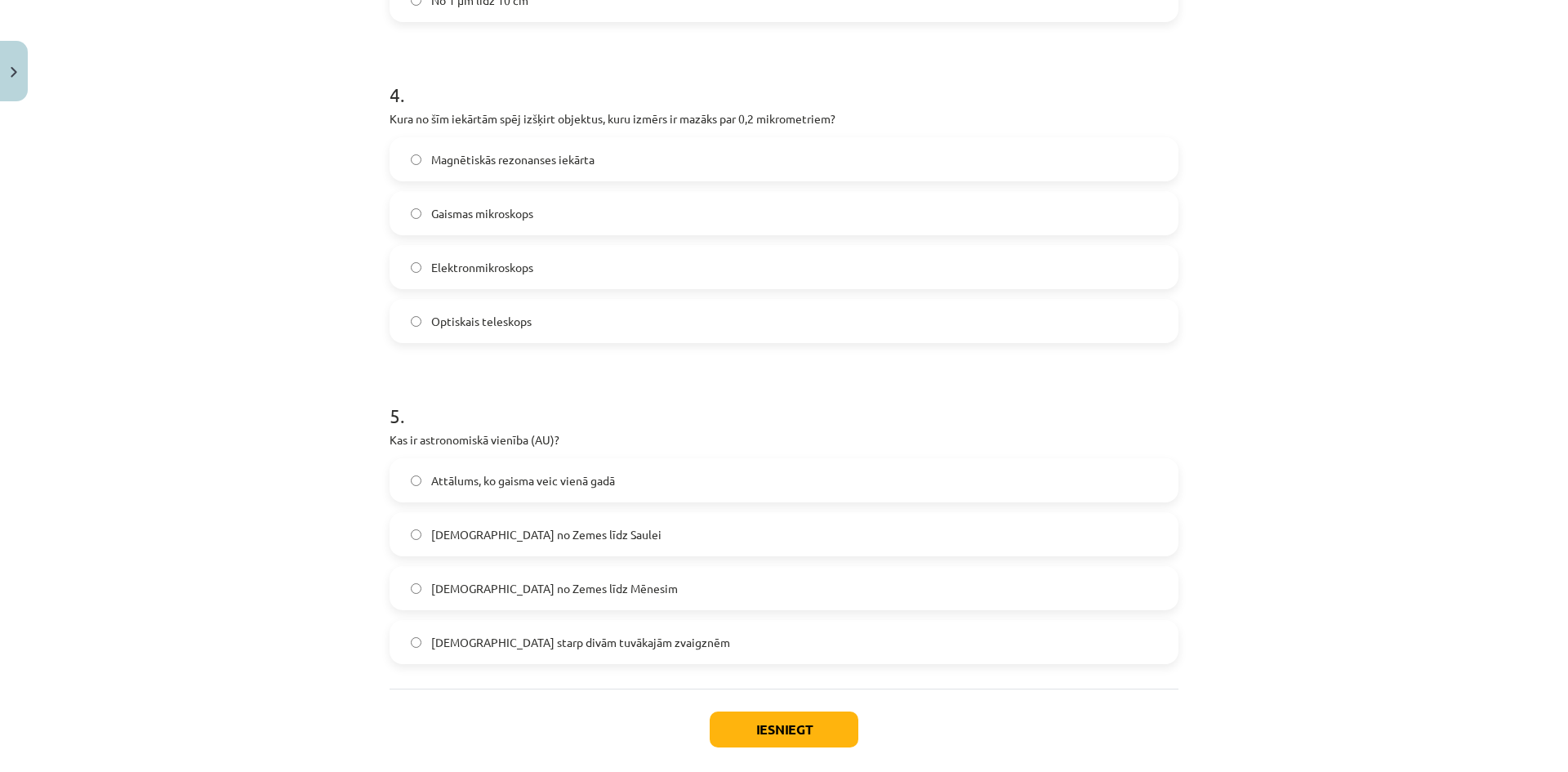
click at [526, 535] on span "Attālums no Zemes līdz Saulei" at bounding box center [546, 535] width 230 height 17
click at [747, 718] on button "Iesniegt" at bounding box center [784, 729] width 149 height 36
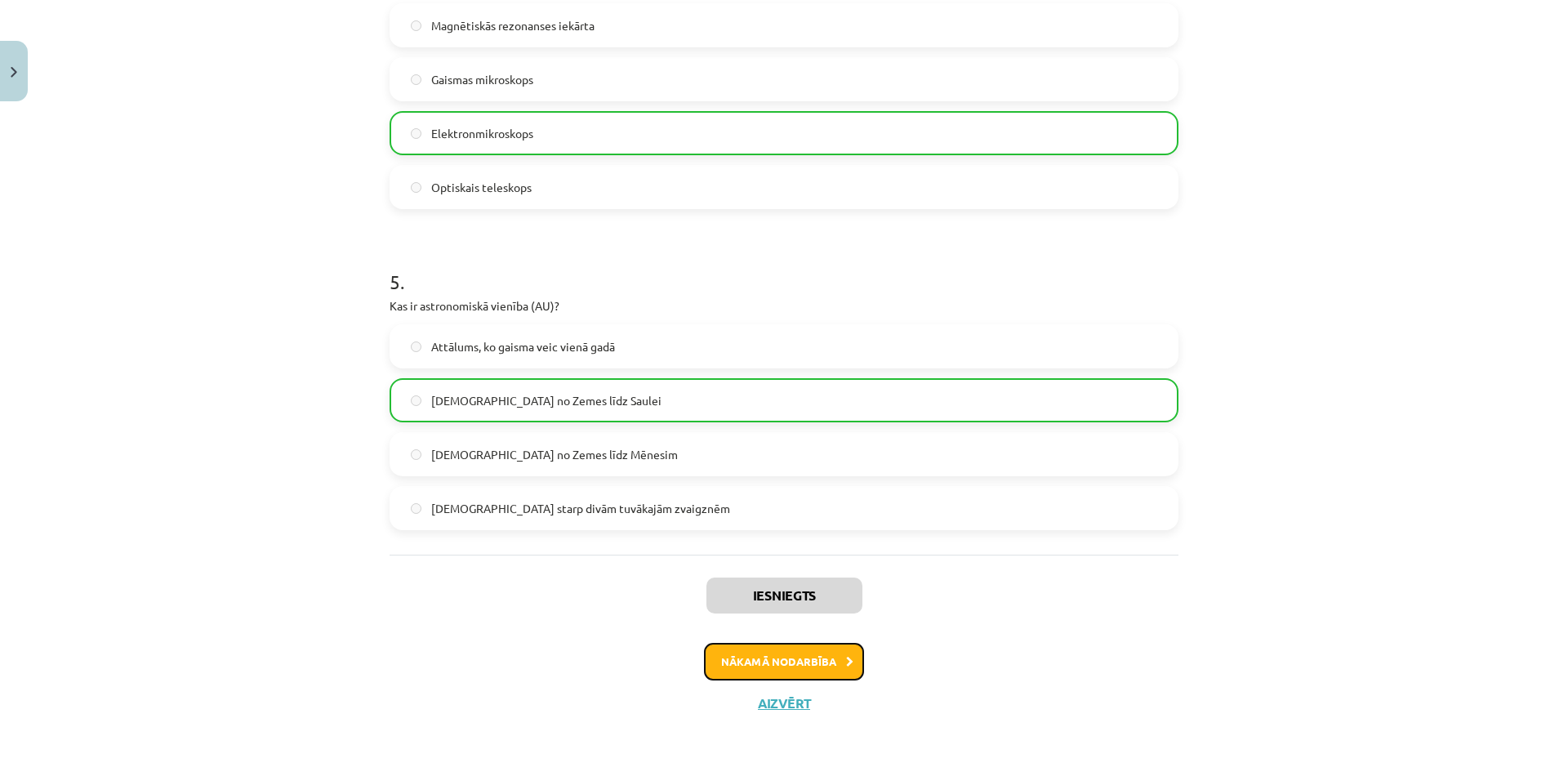
click at [763, 663] on button "Nākamā nodarbība" at bounding box center [784, 661] width 160 height 37
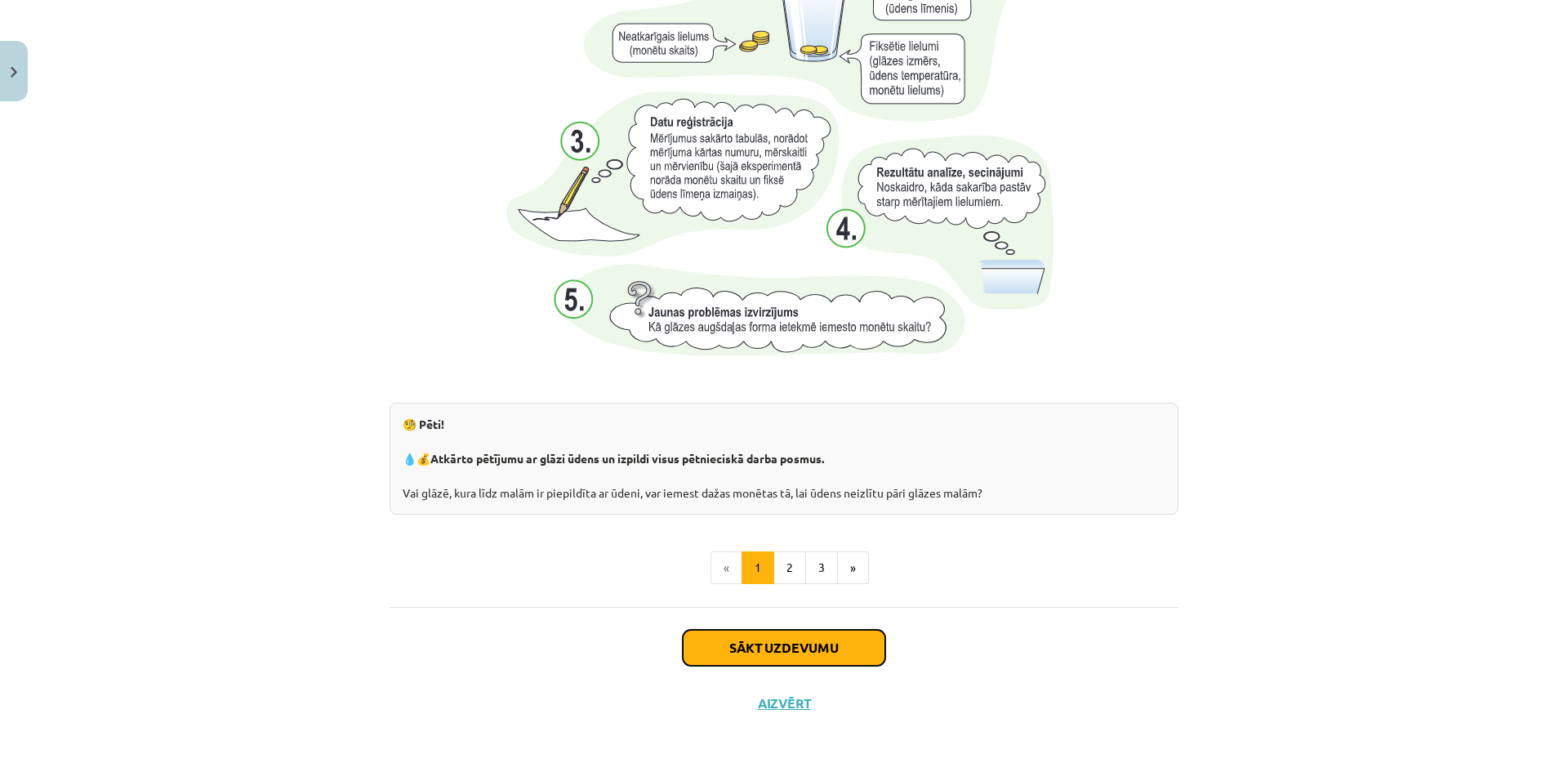
click at [839, 662] on button "Sākt uzdevumu" at bounding box center [784, 648] width 202 height 36
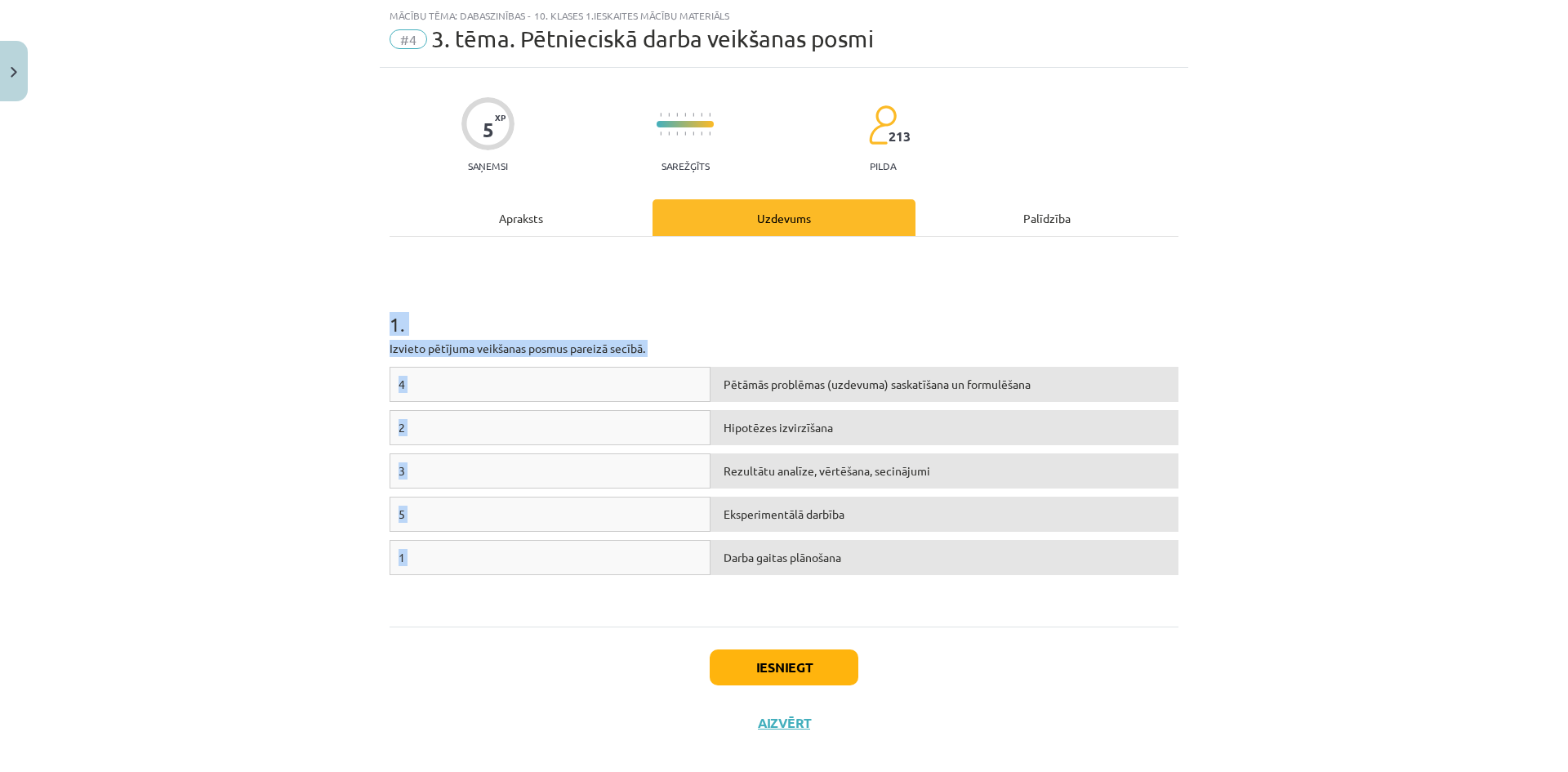
drag, startPoint x: 372, startPoint y: 321, endPoint x: 966, endPoint y: 588, distance: 651.2
click at [966, 588] on div "Mācību tēma: Dabaszinības - 10. klases 1.ieskaites mācību materiāls #4 3. tēma.…" at bounding box center [784, 386] width 1568 height 772
copy div "1 . Izvieto pētījuma veikšanas posmus pareizā secībā. 4 Pētāmās problēmas (uzde…"
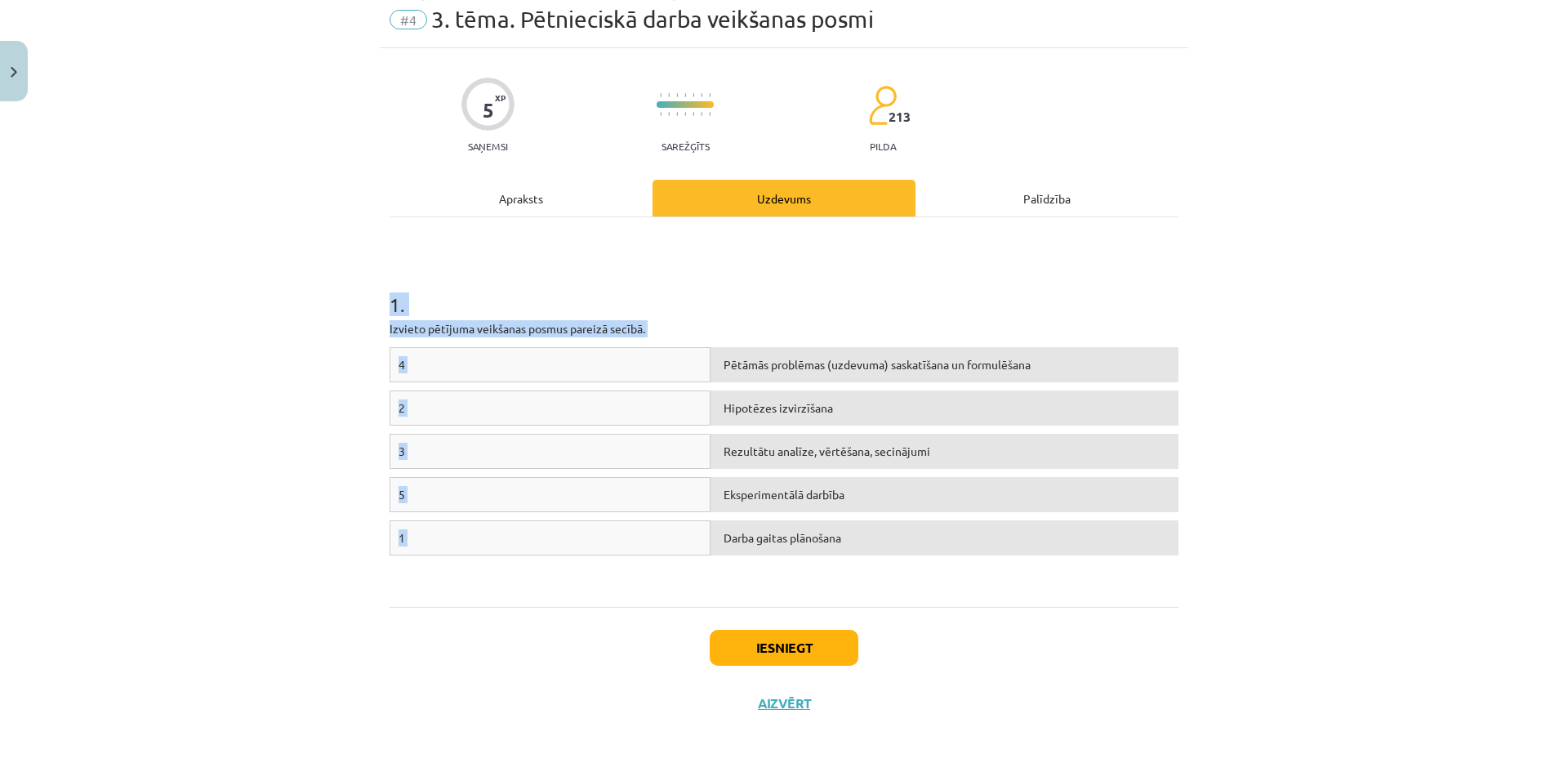
click at [758, 374] on div "Pētāmās problēmas (uzdevuma) saskatīšana un formulēšana" at bounding box center [945, 364] width 468 height 35
click at [717, 360] on div "Pētāmās problēmas (uzdevuma) saskatīšana un formulēšana" at bounding box center [945, 364] width 468 height 35
drag, startPoint x: 717, startPoint y: 360, endPoint x: 748, endPoint y: 366, distance: 31.6
click at [720, 365] on div "Pētāmās problēmas (uzdevuma) saskatīšana un formulēšana" at bounding box center [945, 364] width 468 height 35
click at [753, 362] on div "Pētāmās problēmas (uzdevuma) saskatīšana un formulēšana" at bounding box center [945, 364] width 468 height 35
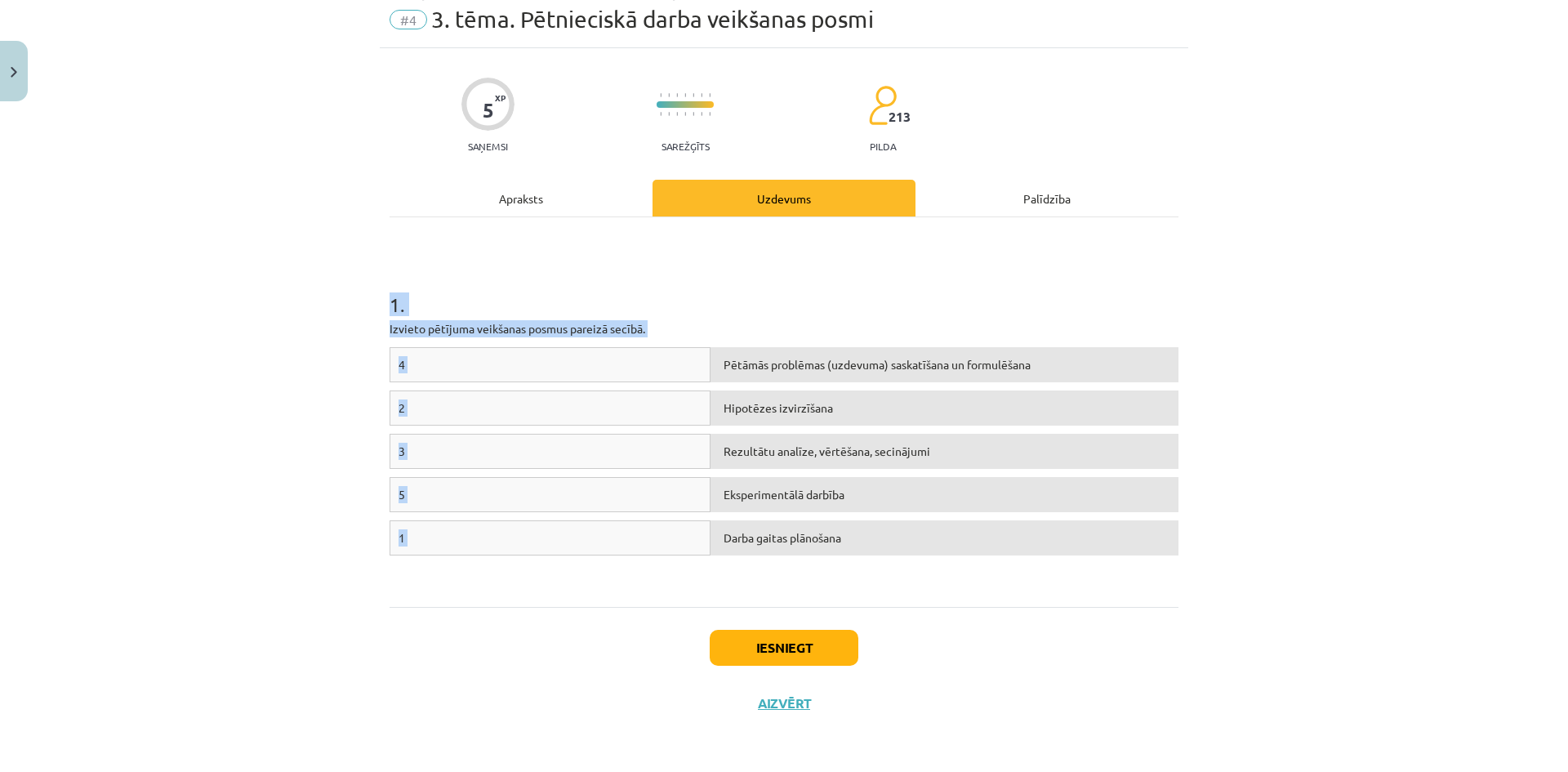
click at [754, 362] on div "Pētāmās problēmas (uzdevuma) saskatīšana un formulēšana" at bounding box center [945, 364] width 468 height 35
click at [462, 353] on div "4" at bounding box center [550, 364] width 321 height 35
click at [819, 366] on div "Pētāmās problēmas (uzdevuma) saskatīšana un formulēšana" at bounding box center [945, 364] width 468 height 35
drag, startPoint x: 819, startPoint y: 366, endPoint x: 767, endPoint y: 361, distance: 52.2
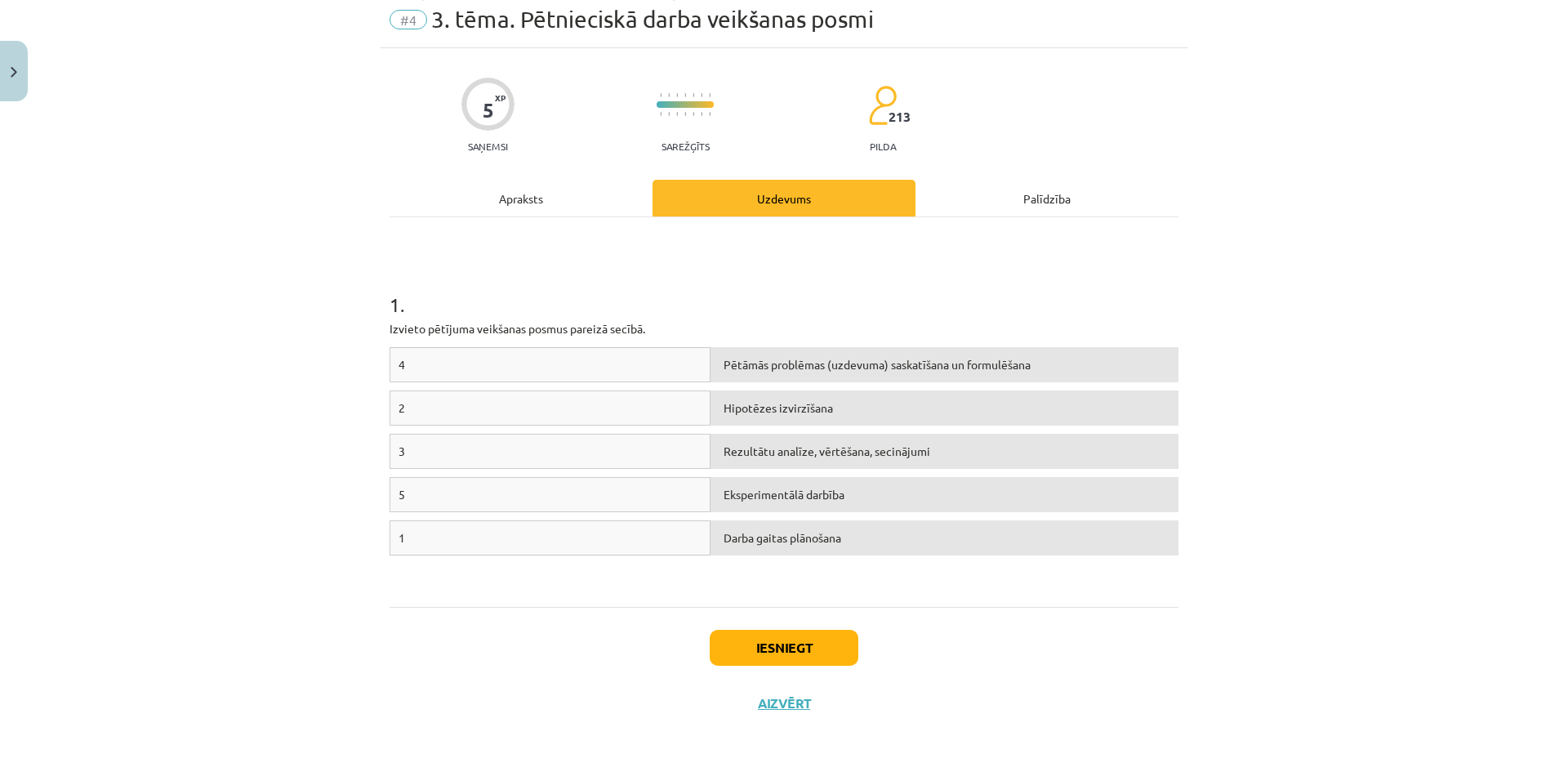
click at [767, 361] on div "Pētāmās problēmas (uzdevuma) saskatīšana un formulēšana" at bounding box center [945, 364] width 468 height 35
drag, startPoint x: 844, startPoint y: 367, endPoint x: 810, endPoint y: 355, distance: 36.1
click at [810, 355] on div "Pētāmās problēmas (uzdevuma) saskatīšana un formulēšana" at bounding box center [945, 364] width 468 height 35
click at [784, 517] on div "5 Eksperimentālā darbība" at bounding box center [784, 498] width 789 height 43
click at [790, 534] on div "Darba gaitas plānošana" at bounding box center [945, 537] width 468 height 35
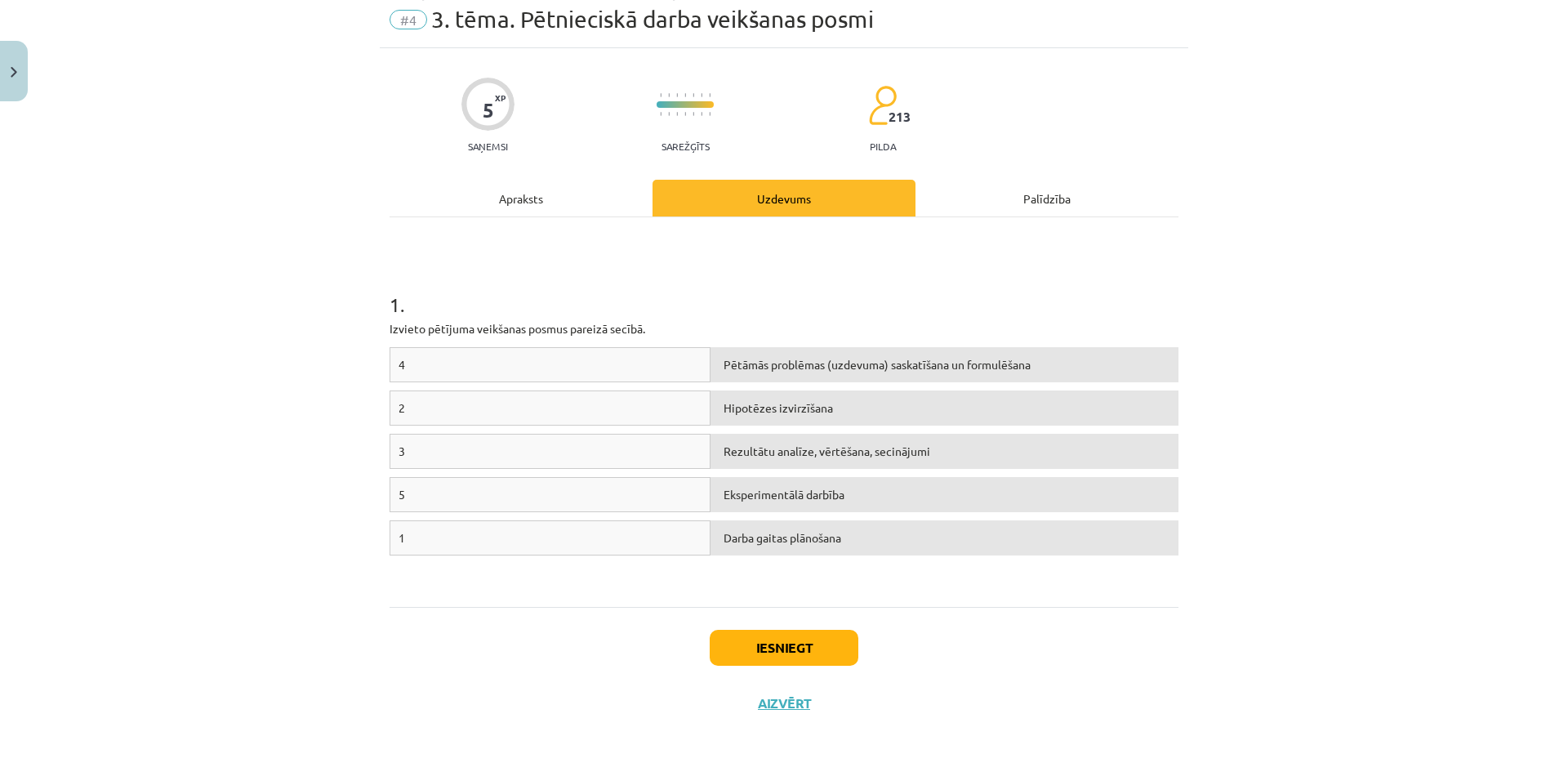
click at [792, 538] on div "Darba gaitas plānošana" at bounding box center [945, 537] width 468 height 35
click at [800, 497] on div "Eksperimentālā darbība" at bounding box center [945, 494] width 468 height 35
click at [804, 451] on div "Rezultātu analīze, vērtēšana, secinājumi" at bounding box center [945, 451] width 468 height 35
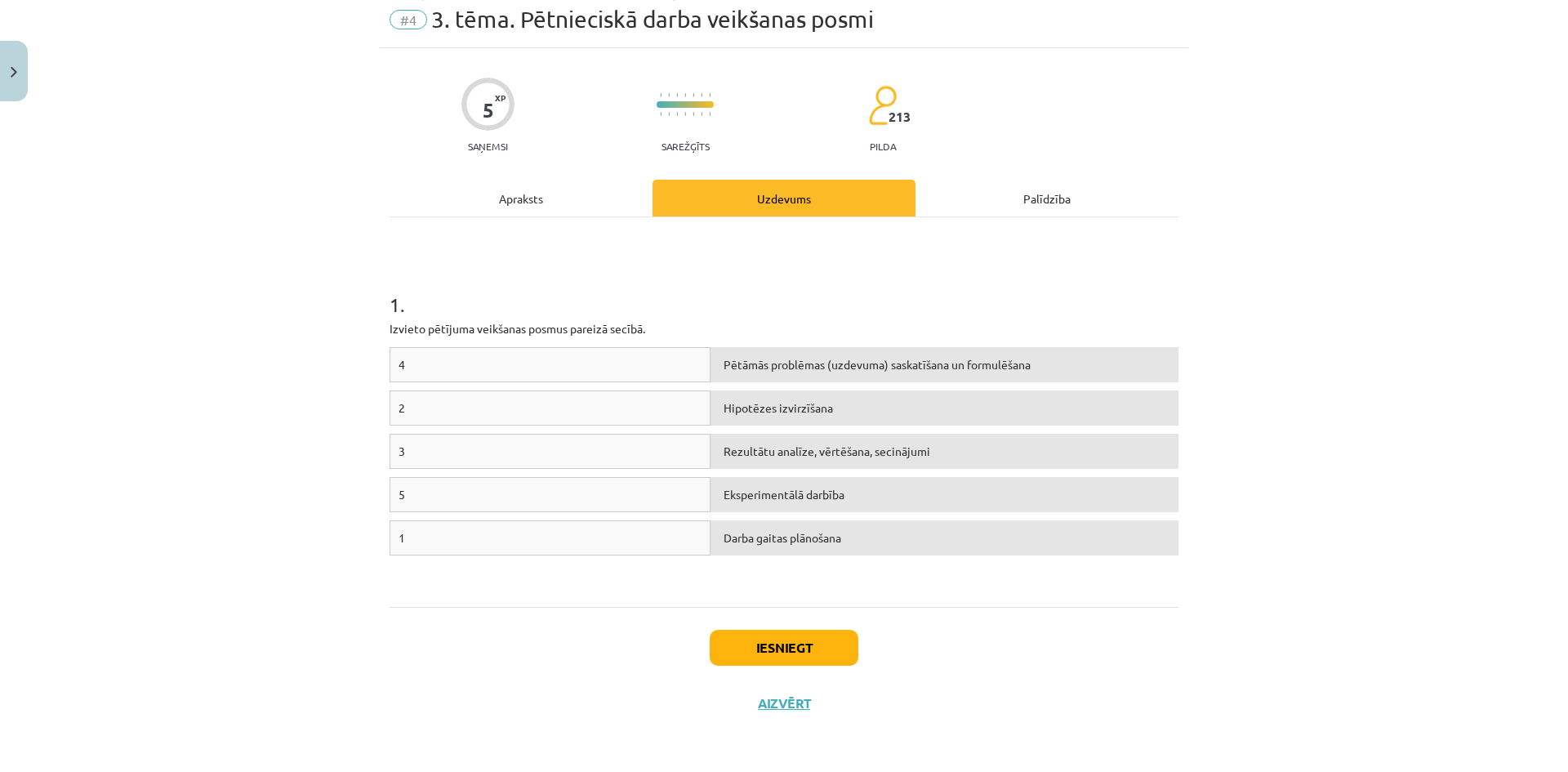
click at [818, 402] on div "Hipotēzes izvirzīšana" at bounding box center [945, 407] width 468 height 35
click at [840, 353] on div "Pētāmās problēmas (uzdevuma) saskatīšana un formulēšana" at bounding box center [945, 364] width 468 height 35
click at [554, 359] on div "4" at bounding box center [550, 364] width 321 height 35
click at [555, 353] on div "4" at bounding box center [550, 364] width 321 height 35
click at [508, 372] on div "4" at bounding box center [550, 364] width 321 height 35
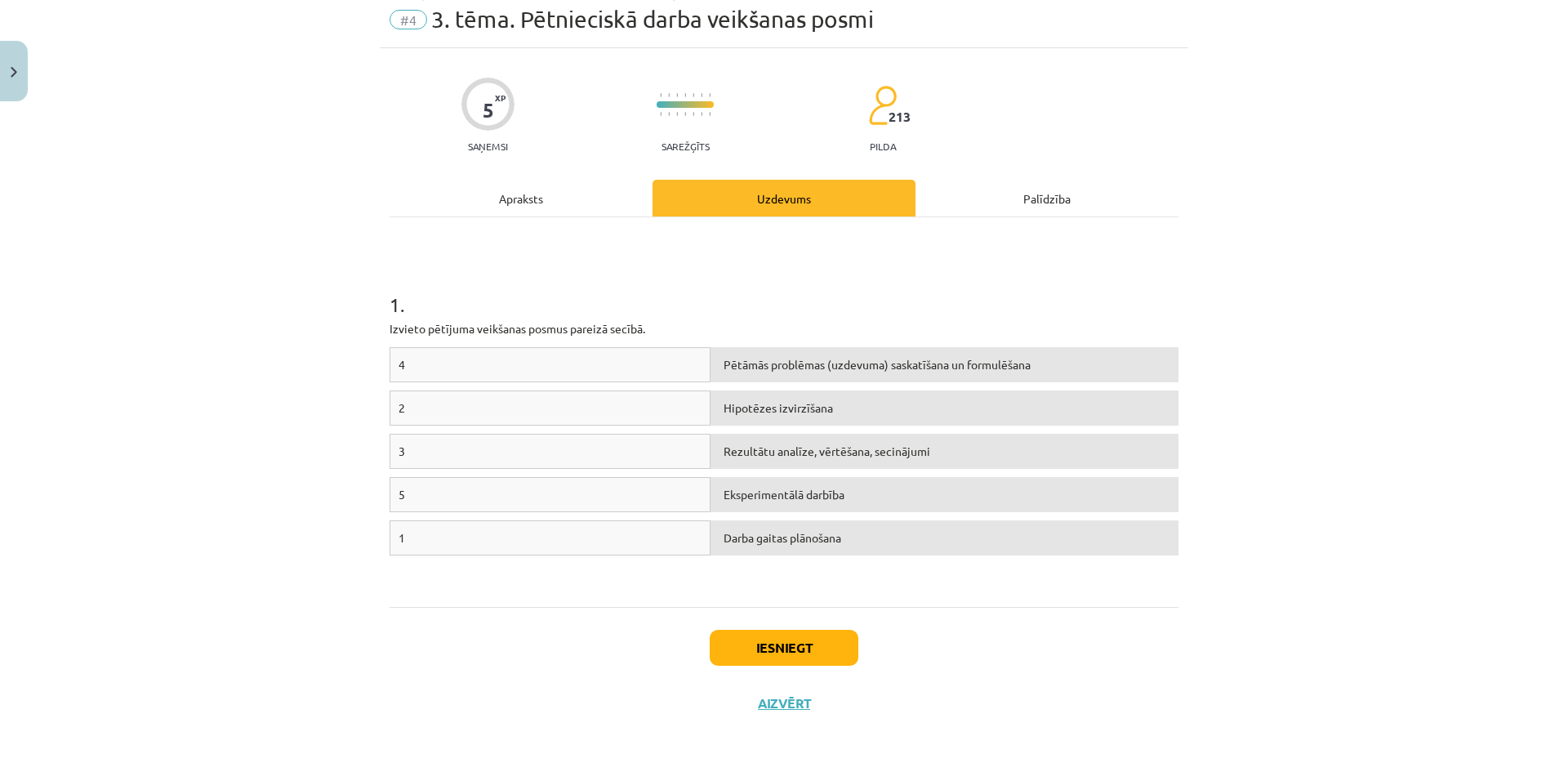
click at [508, 353] on div "4" at bounding box center [550, 364] width 321 height 35
drag, startPoint x: 508, startPoint y: 353, endPoint x: 463, endPoint y: 354, distance: 45.0
click at [470, 353] on div "4" at bounding box center [550, 364] width 321 height 35
click at [452, 355] on div "4" at bounding box center [550, 364] width 321 height 35
click at [784, 643] on button "Iesniegt" at bounding box center [784, 648] width 149 height 36
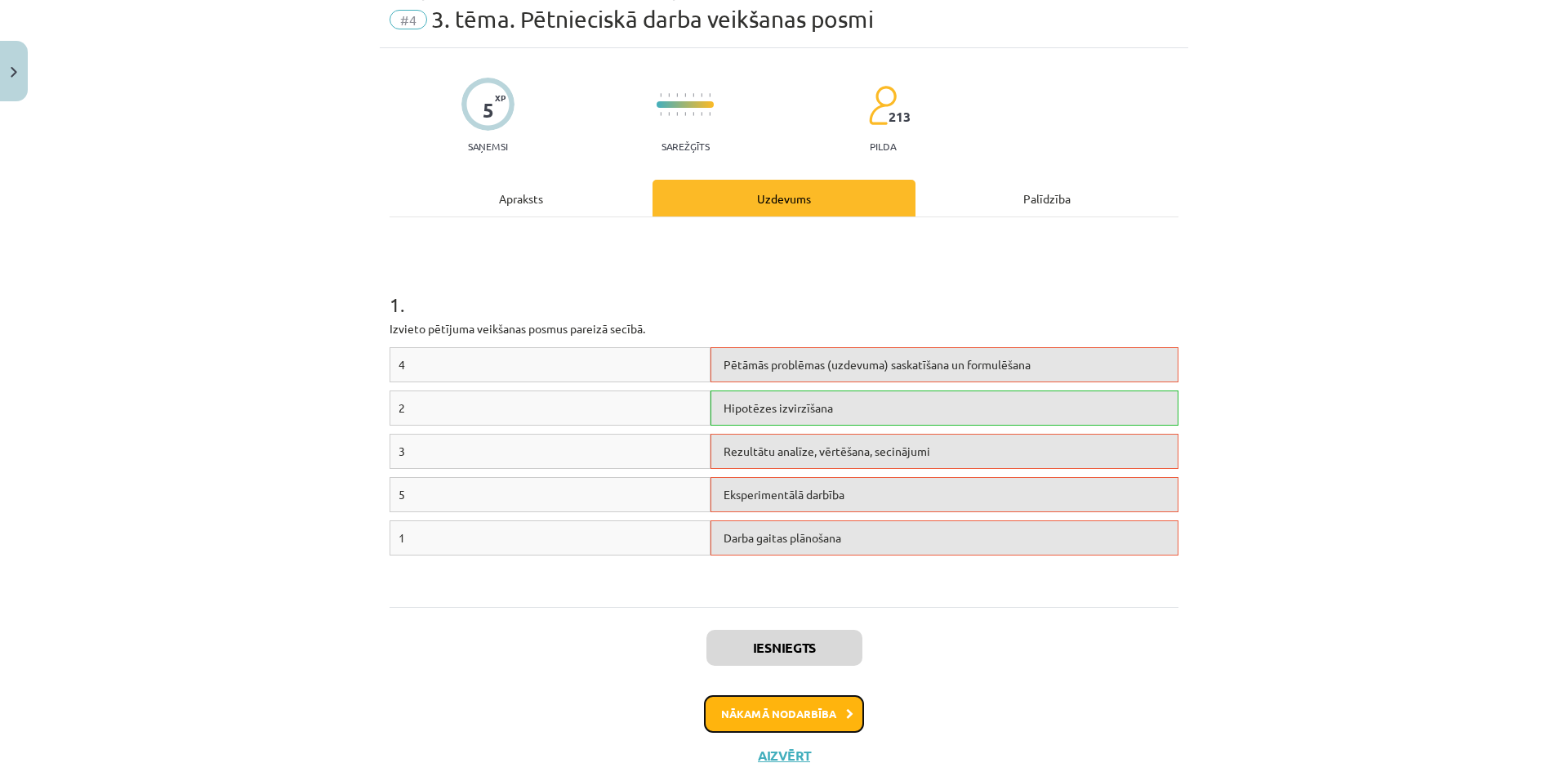
click at [741, 712] on button "Nākamā nodarbība" at bounding box center [784, 713] width 160 height 37
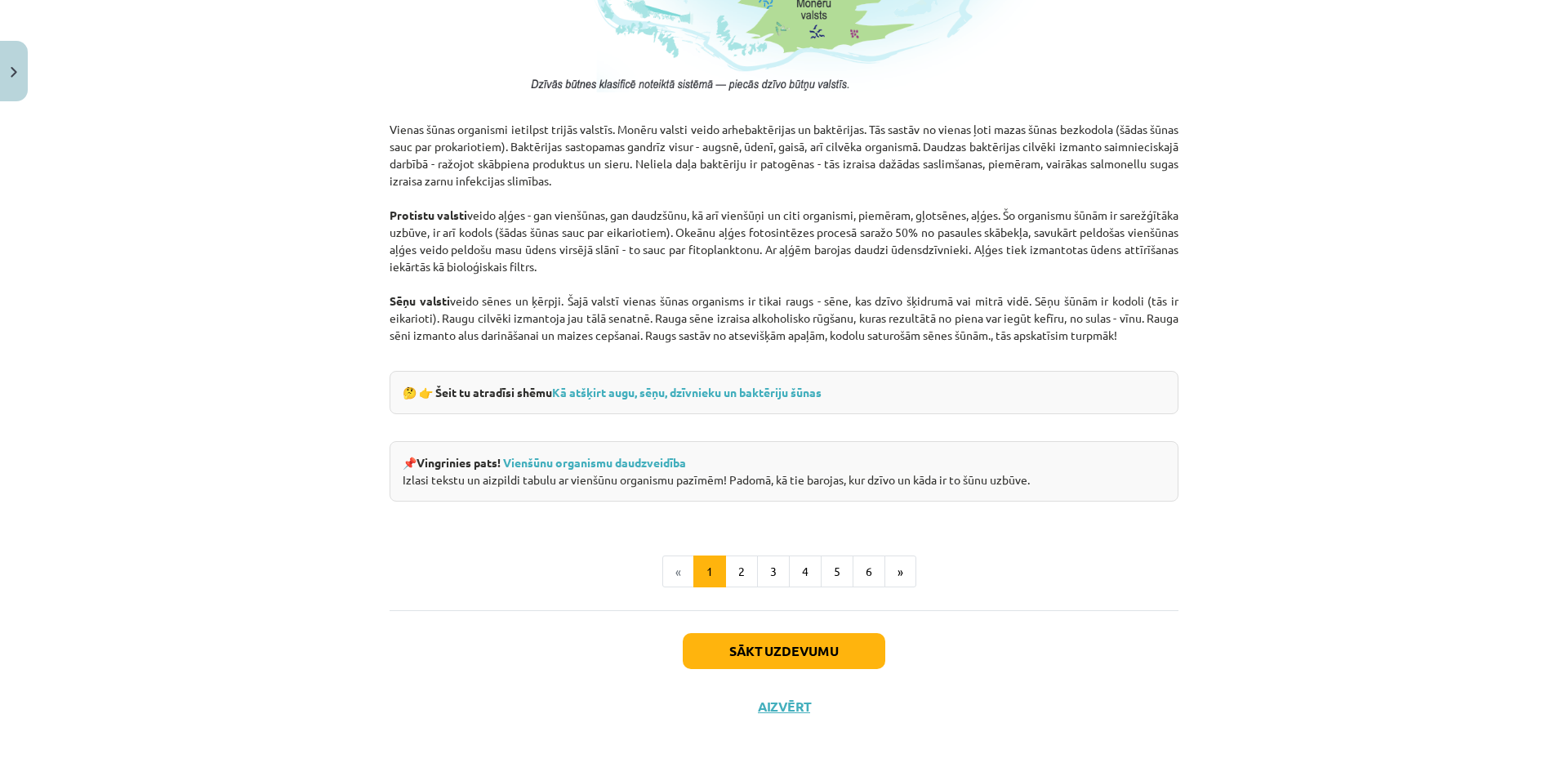
scroll to position [1361, 0]
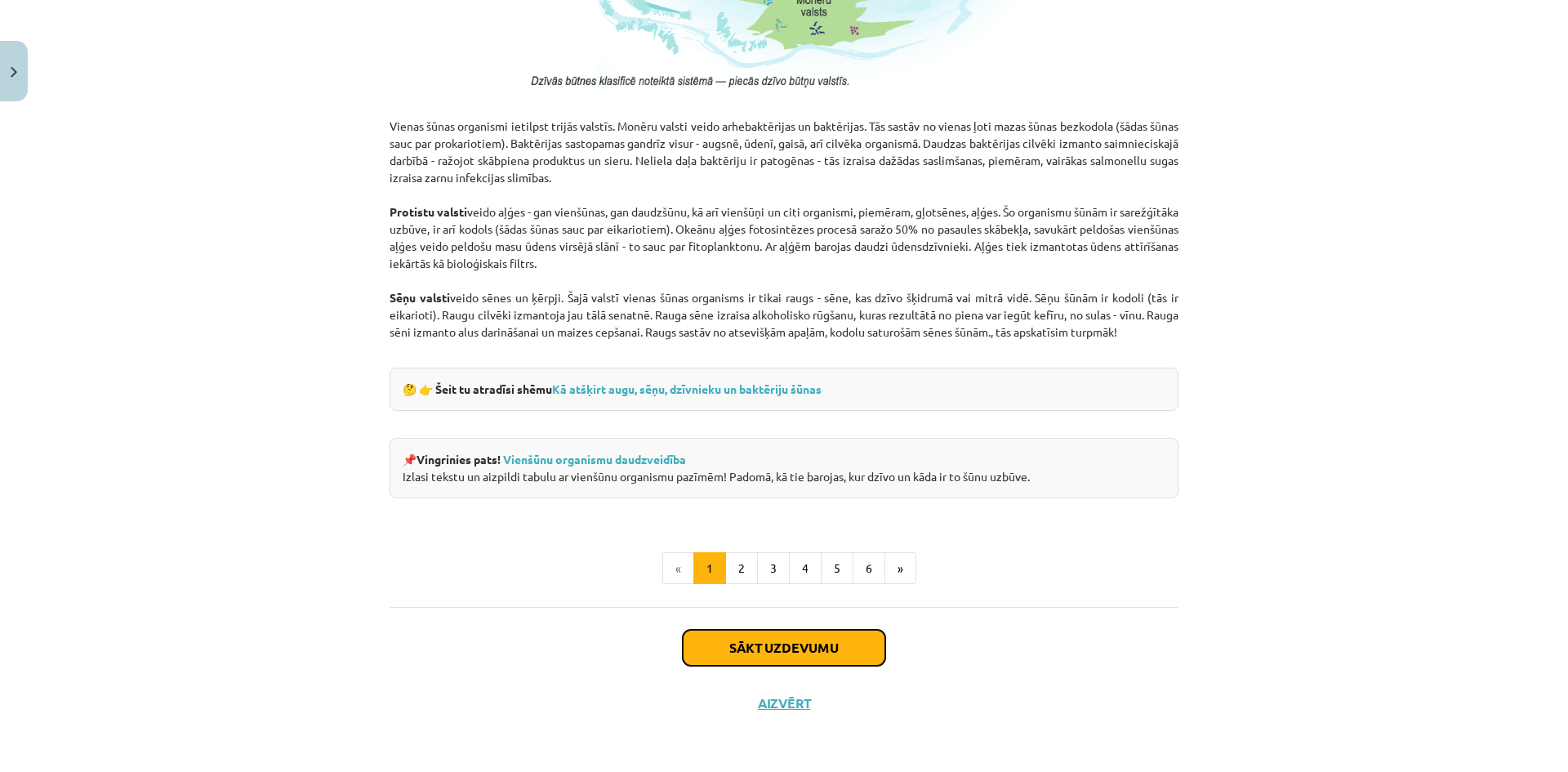
click at [719, 645] on button "Sākt uzdevumu" at bounding box center [784, 648] width 202 height 36
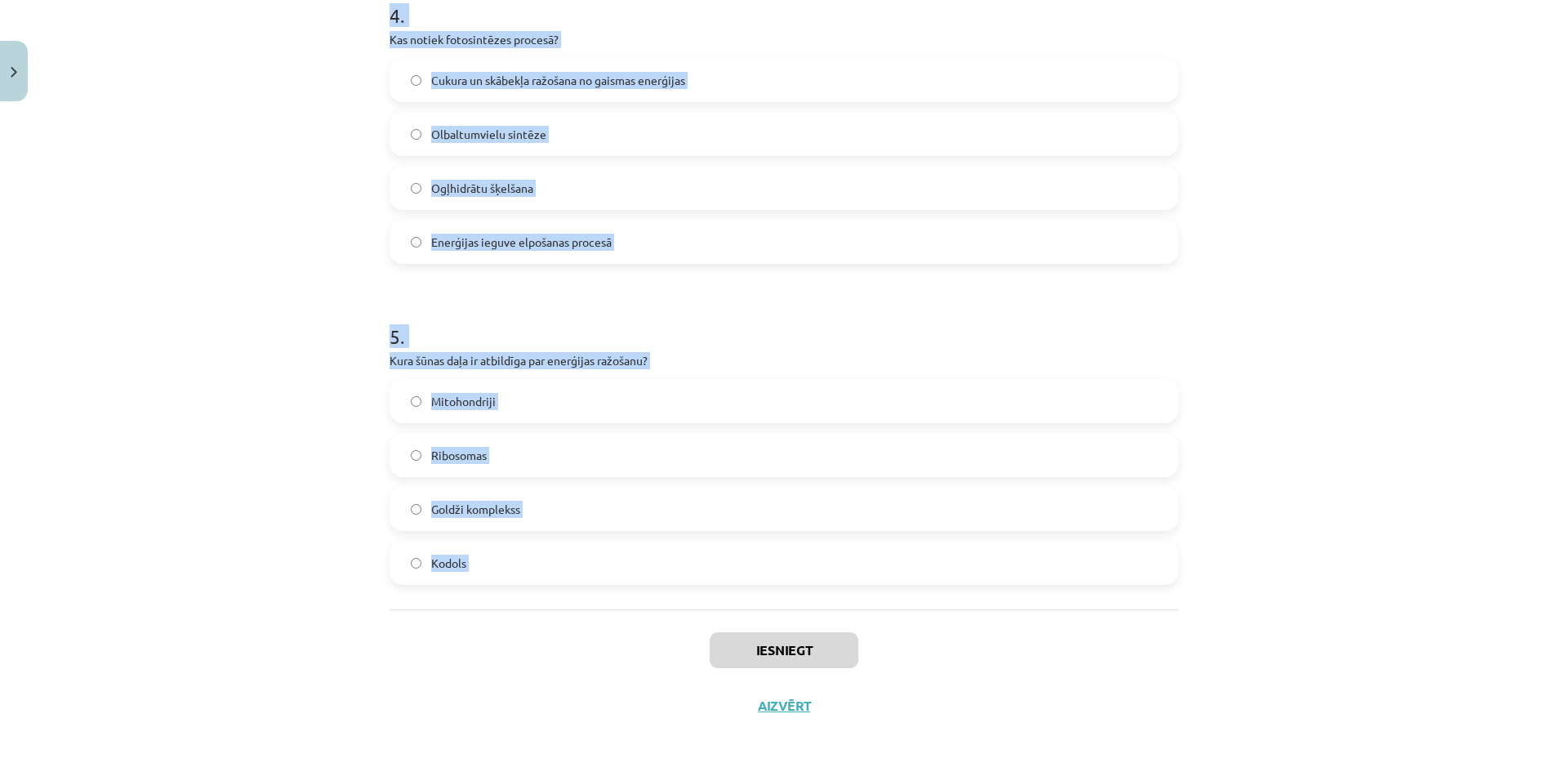
scroll to position [1315, 0]
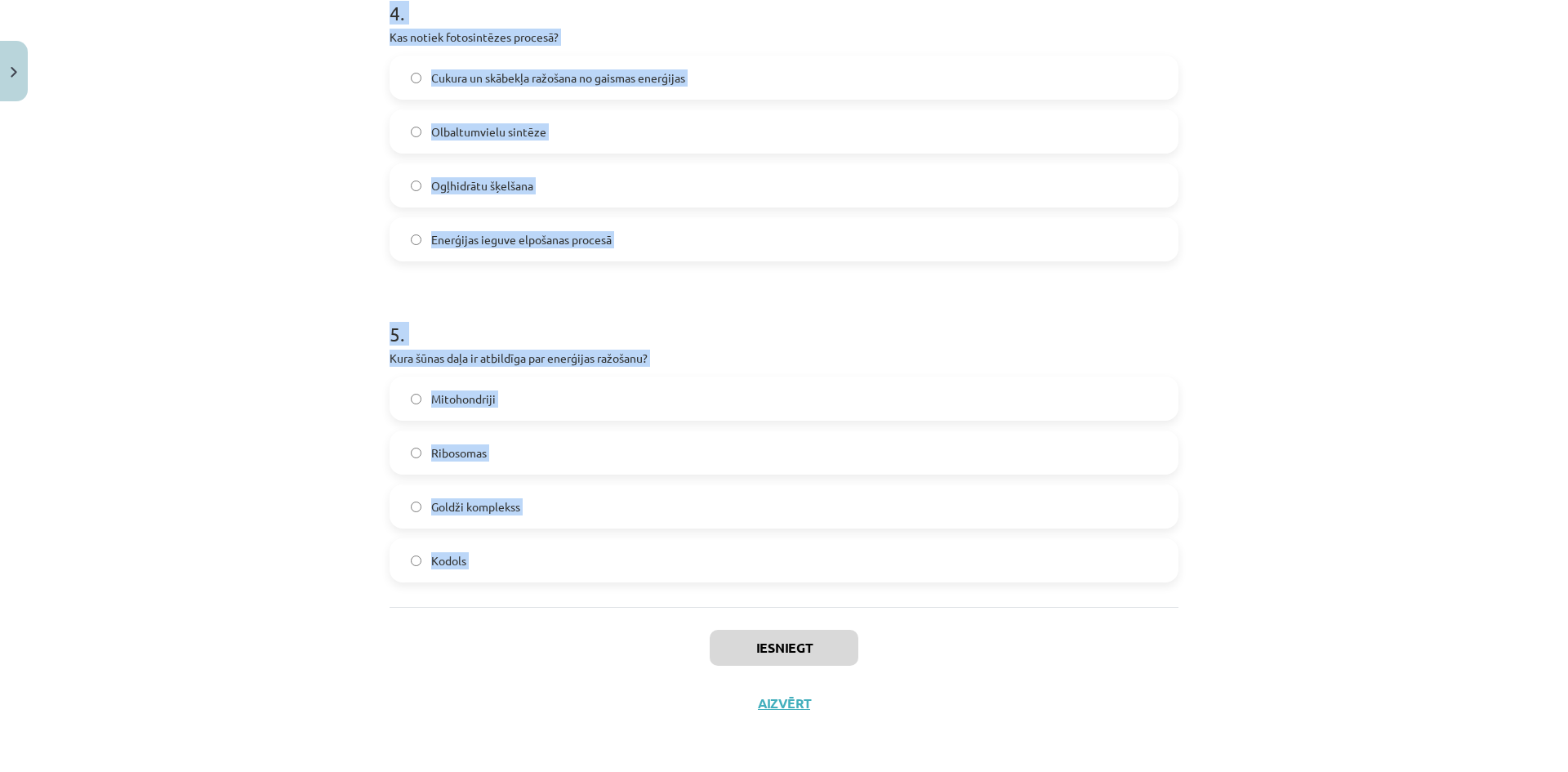
drag, startPoint x: 381, startPoint y: 181, endPoint x: 562, endPoint y: 652, distance: 504.6
copy form "Kuru funkciju veic Goldži komplekss šūnā? Sintezē DNS Nodrošina šūnu ar skābekl…"
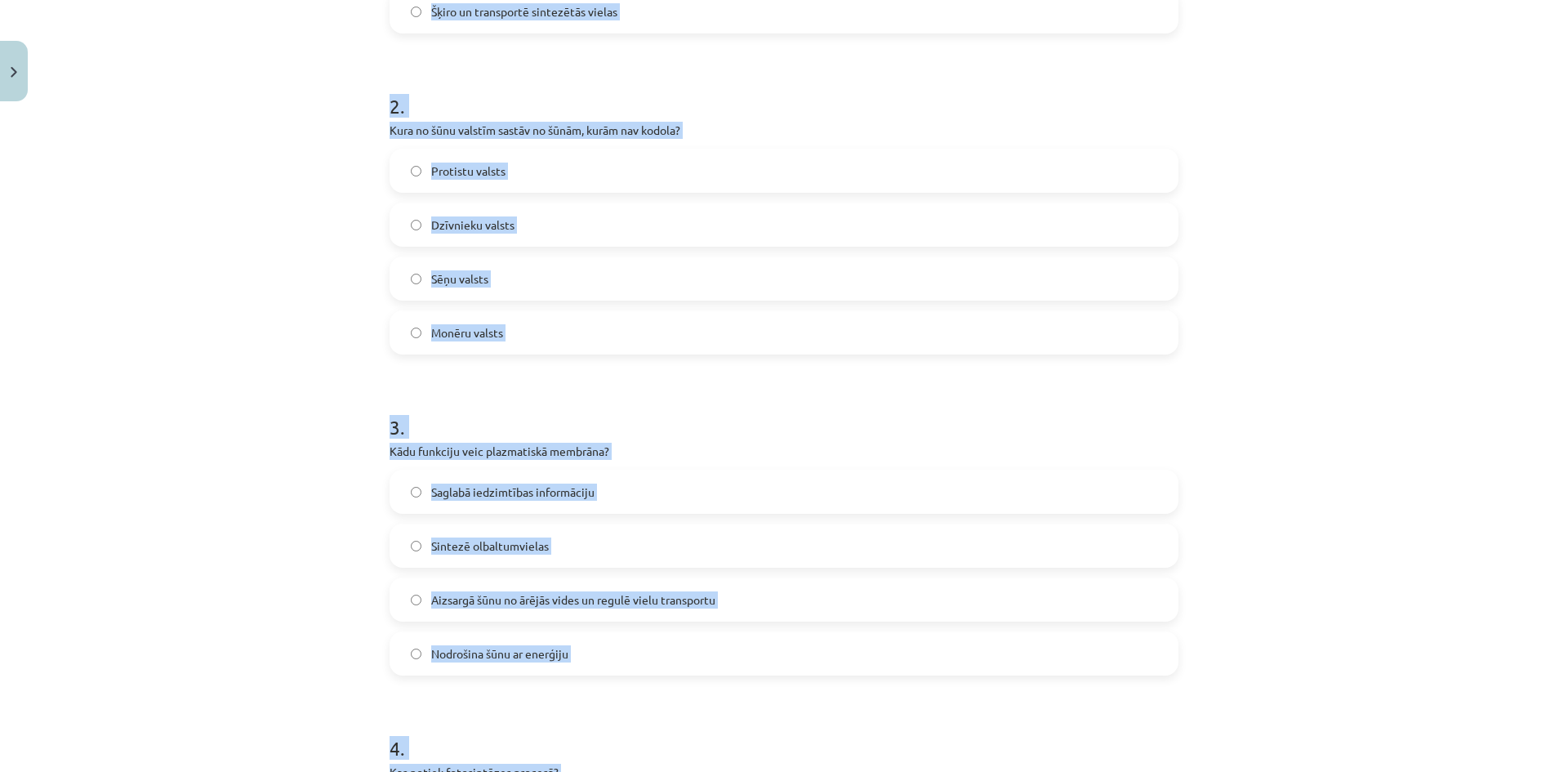
scroll to position [172, 0]
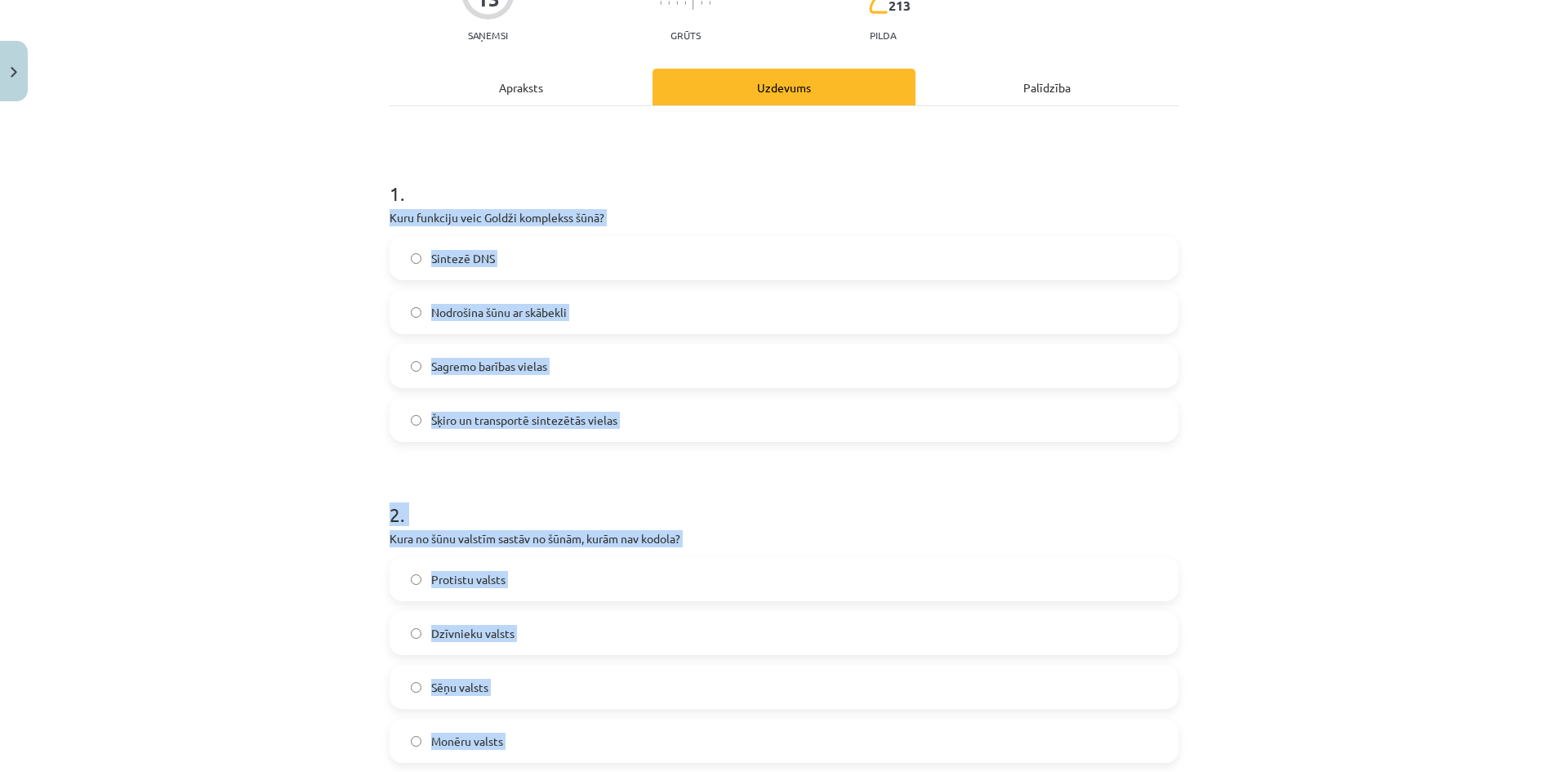
click at [336, 263] on div "Mācību tēma: Dabaszinības - 10. klases 1.ieskaites mācību materiāls #5 4. tēma.…" at bounding box center [784, 386] width 1568 height 772
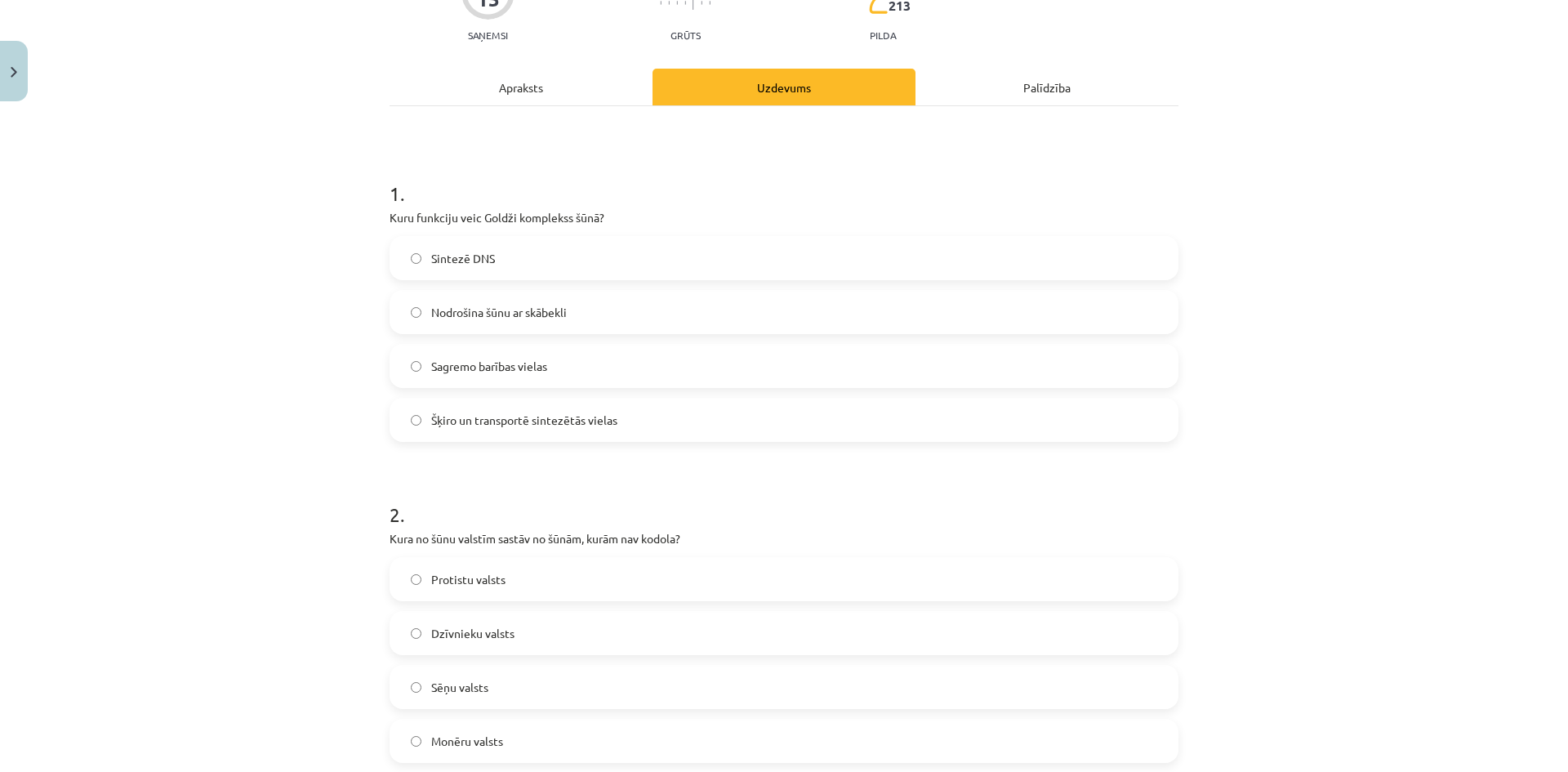
click at [431, 413] on span "Šķiro un transportē sintezētās vielas" at bounding box center [524, 420] width 186 height 17
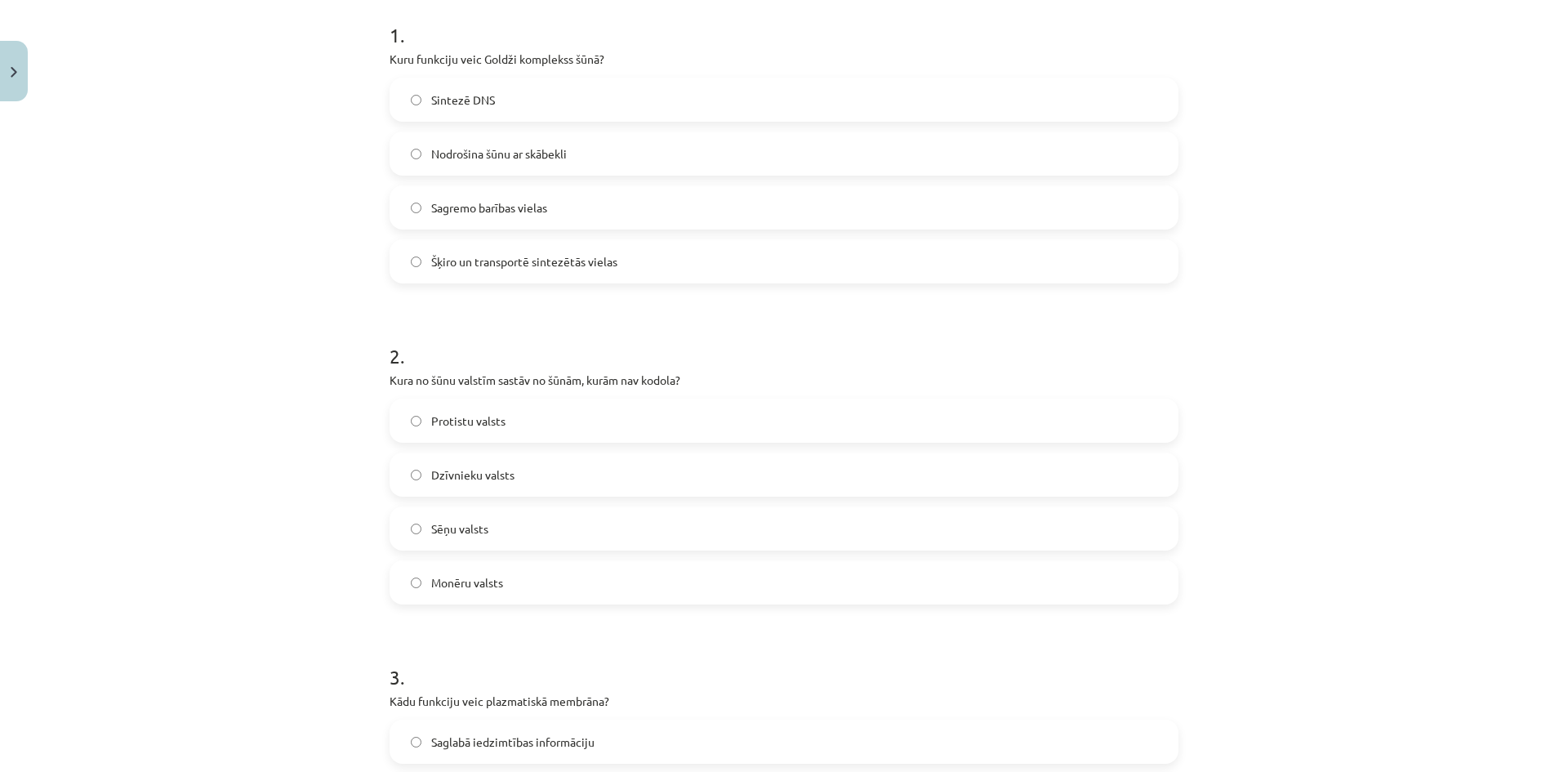
scroll to position [335, 0]
click at [536, 568] on label "Monēru valsts" at bounding box center [784, 577] width 786 height 41
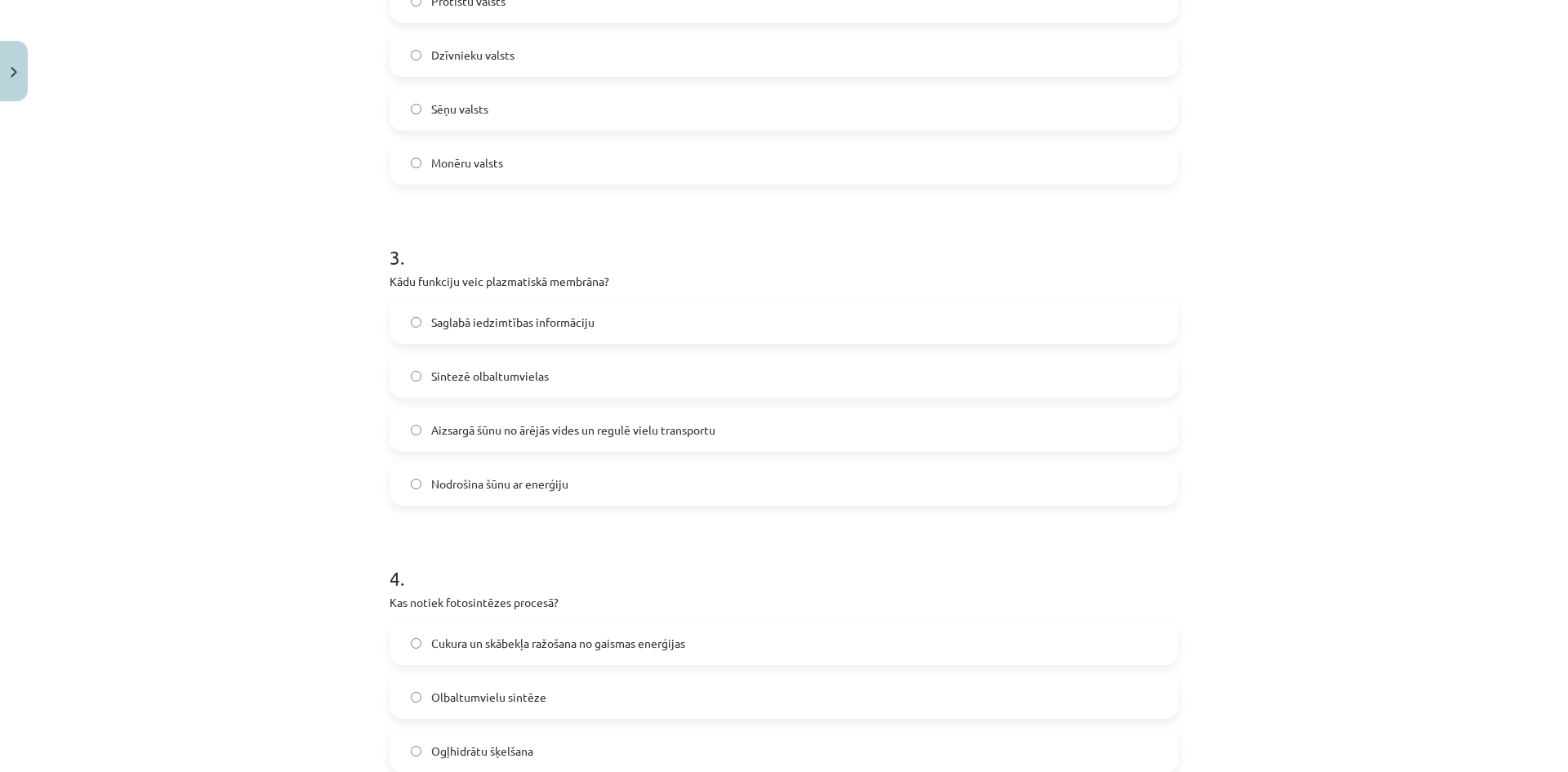
scroll to position [743, 0]
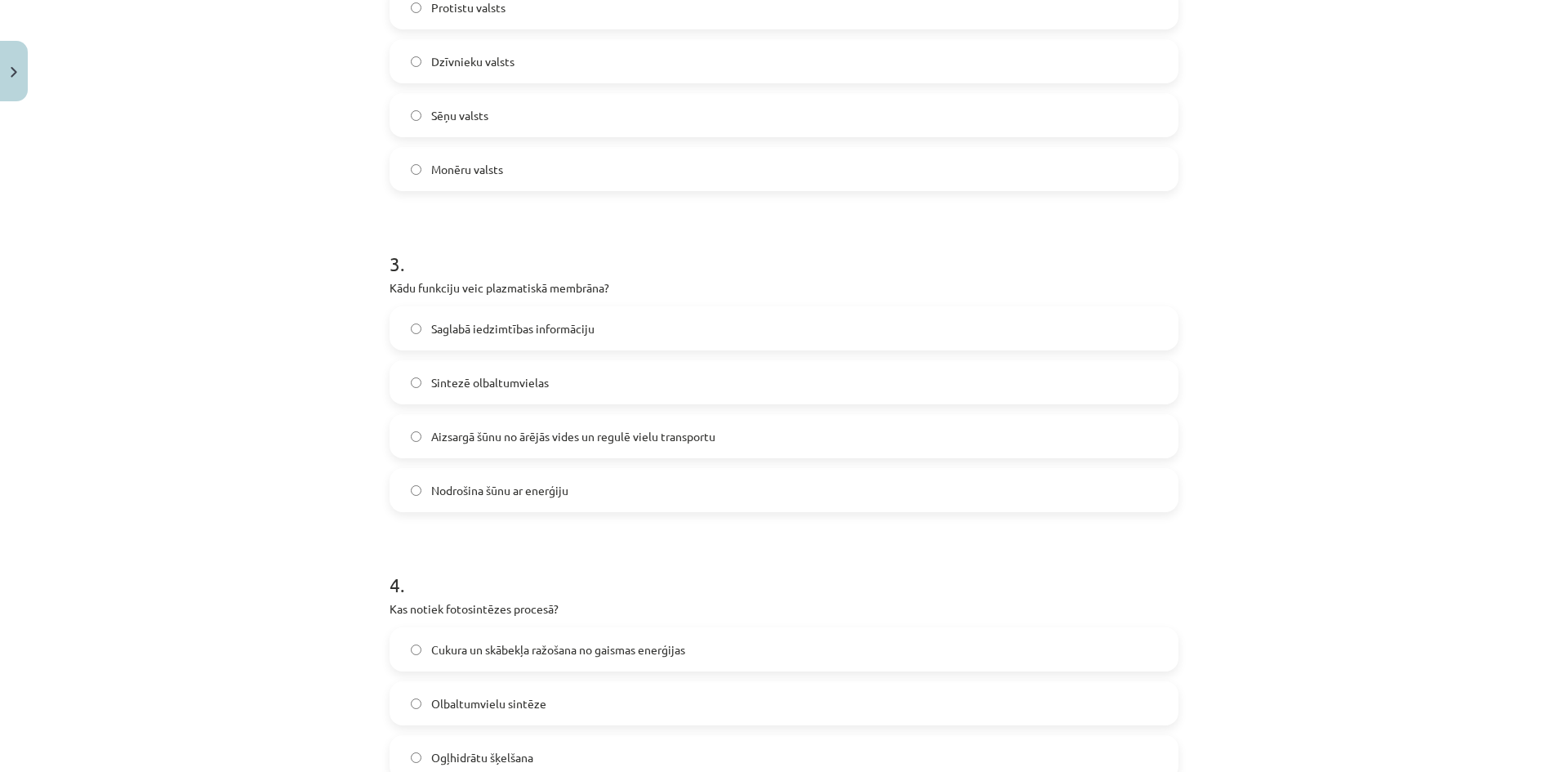
click at [479, 439] on span "Aizsargā šūnu no ārējās vides un regulē vielu transportu" at bounding box center [573, 436] width 284 height 17
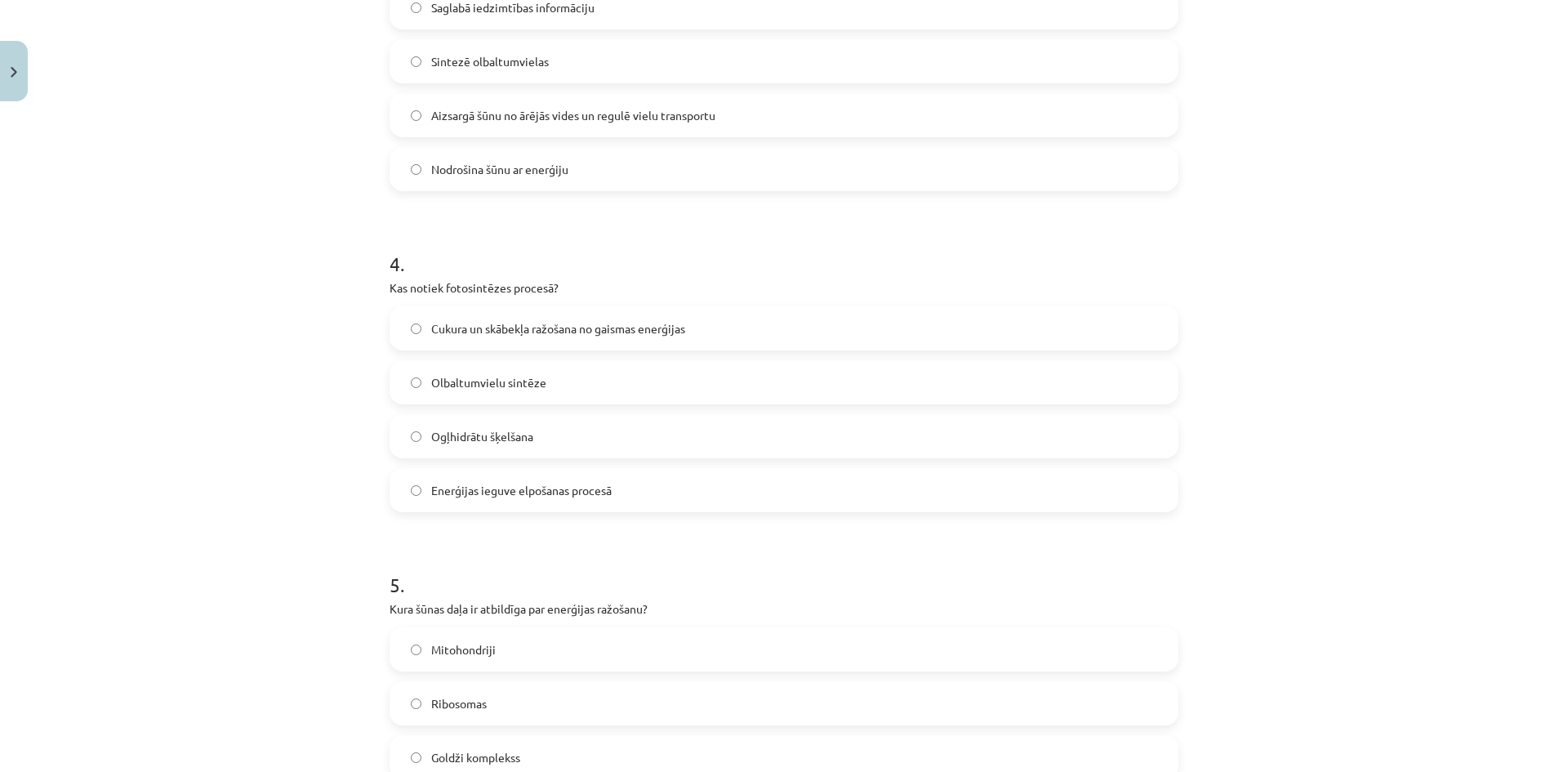
scroll to position [1070, 0]
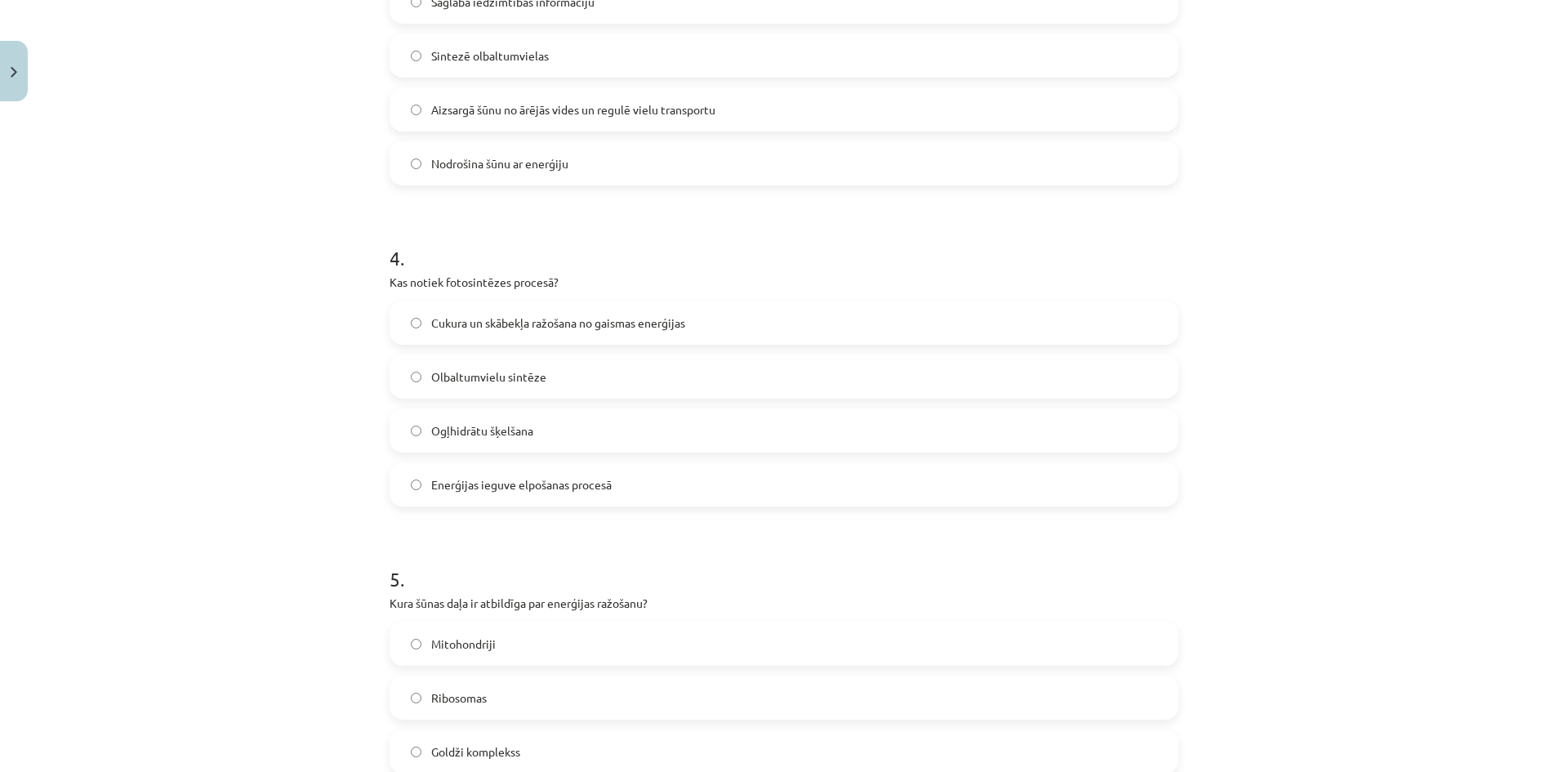
click at [516, 322] on span "Cukura un skābekļa ražošana no gaismas enerģijas" at bounding box center [558, 323] width 254 height 17
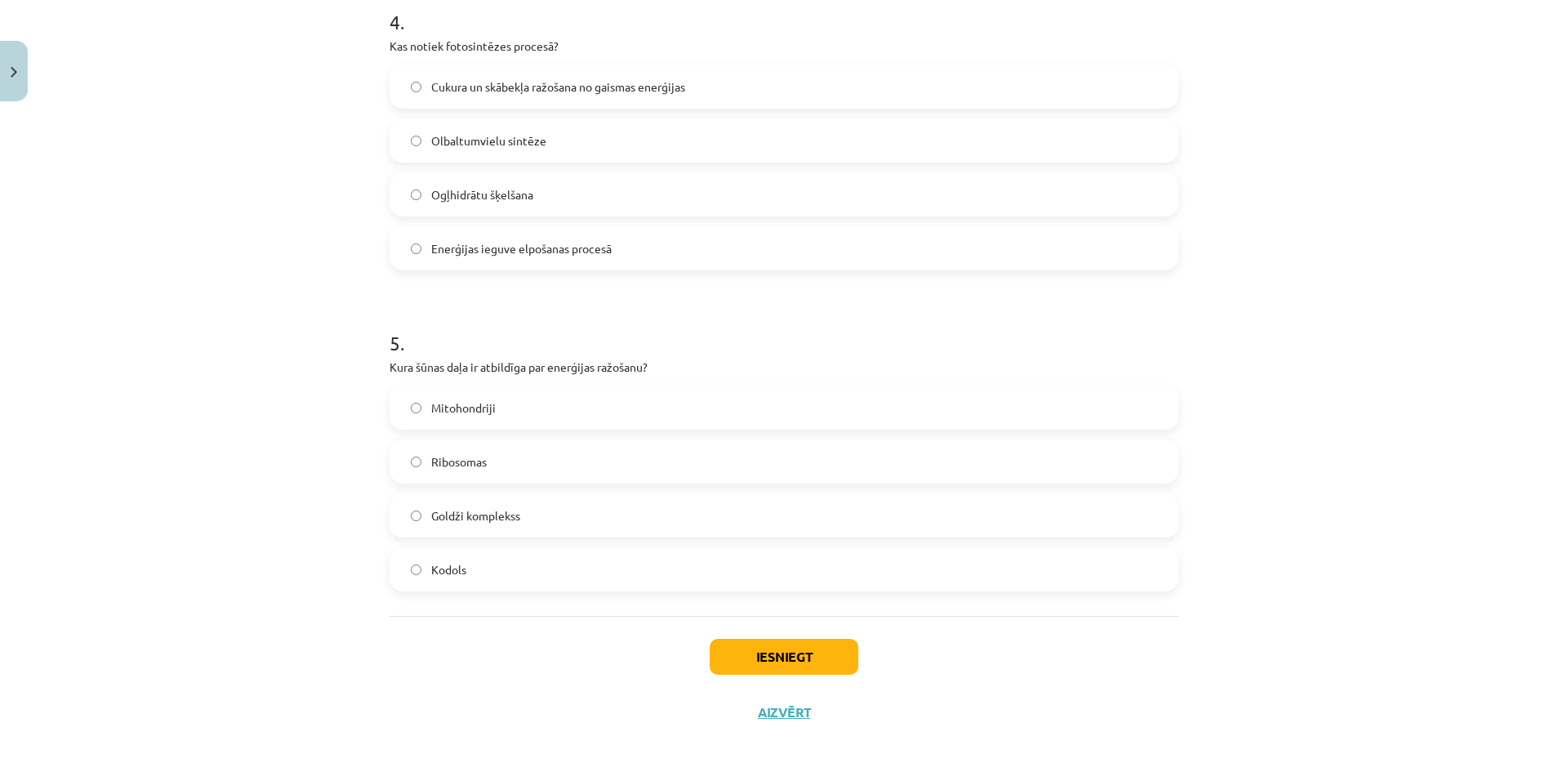
scroll to position [1315, 0]
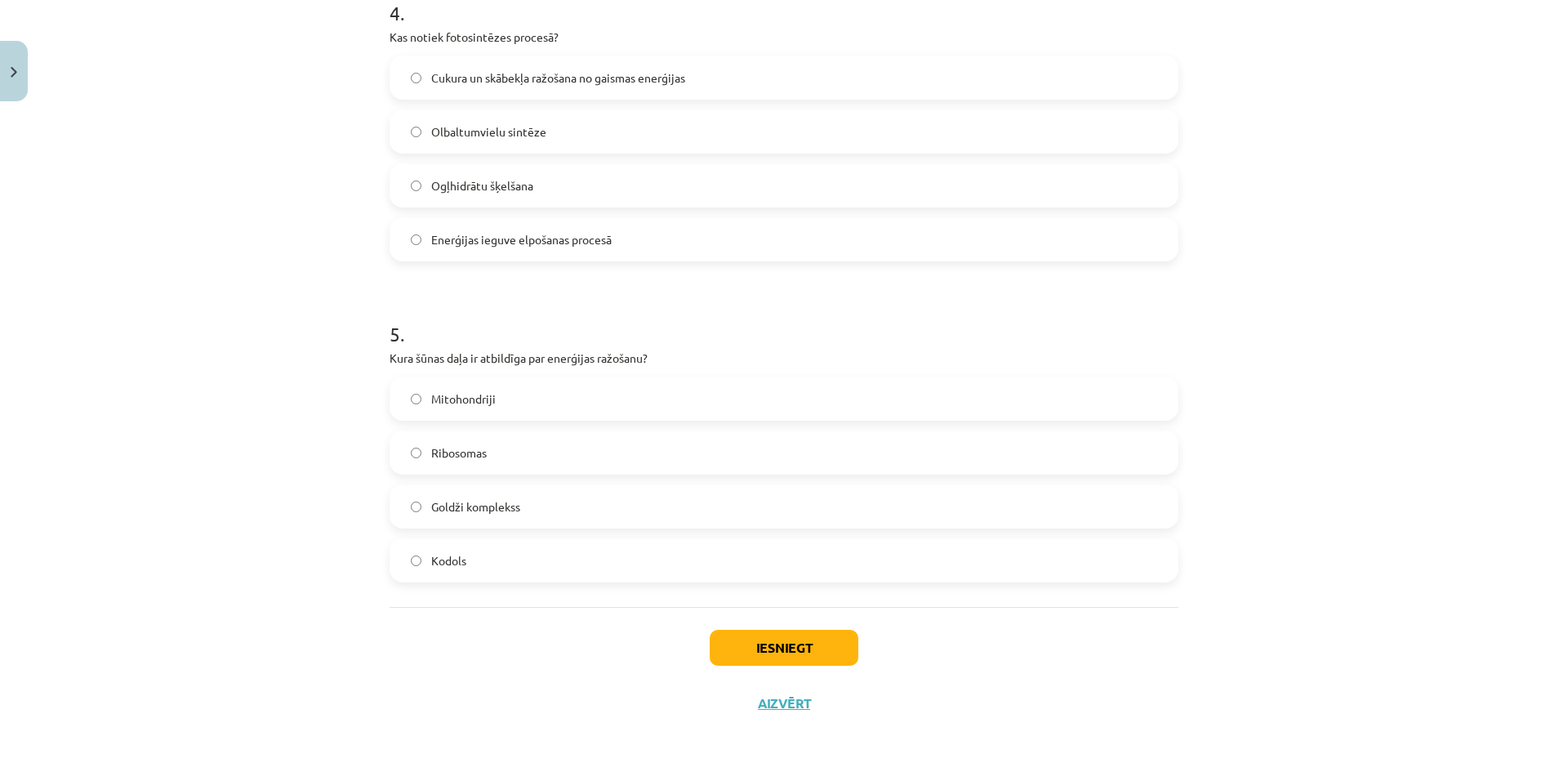
click at [496, 407] on label "Mitohondriji" at bounding box center [784, 399] width 786 height 41
click at [752, 650] on button "Iesniegt" at bounding box center [784, 648] width 149 height 36
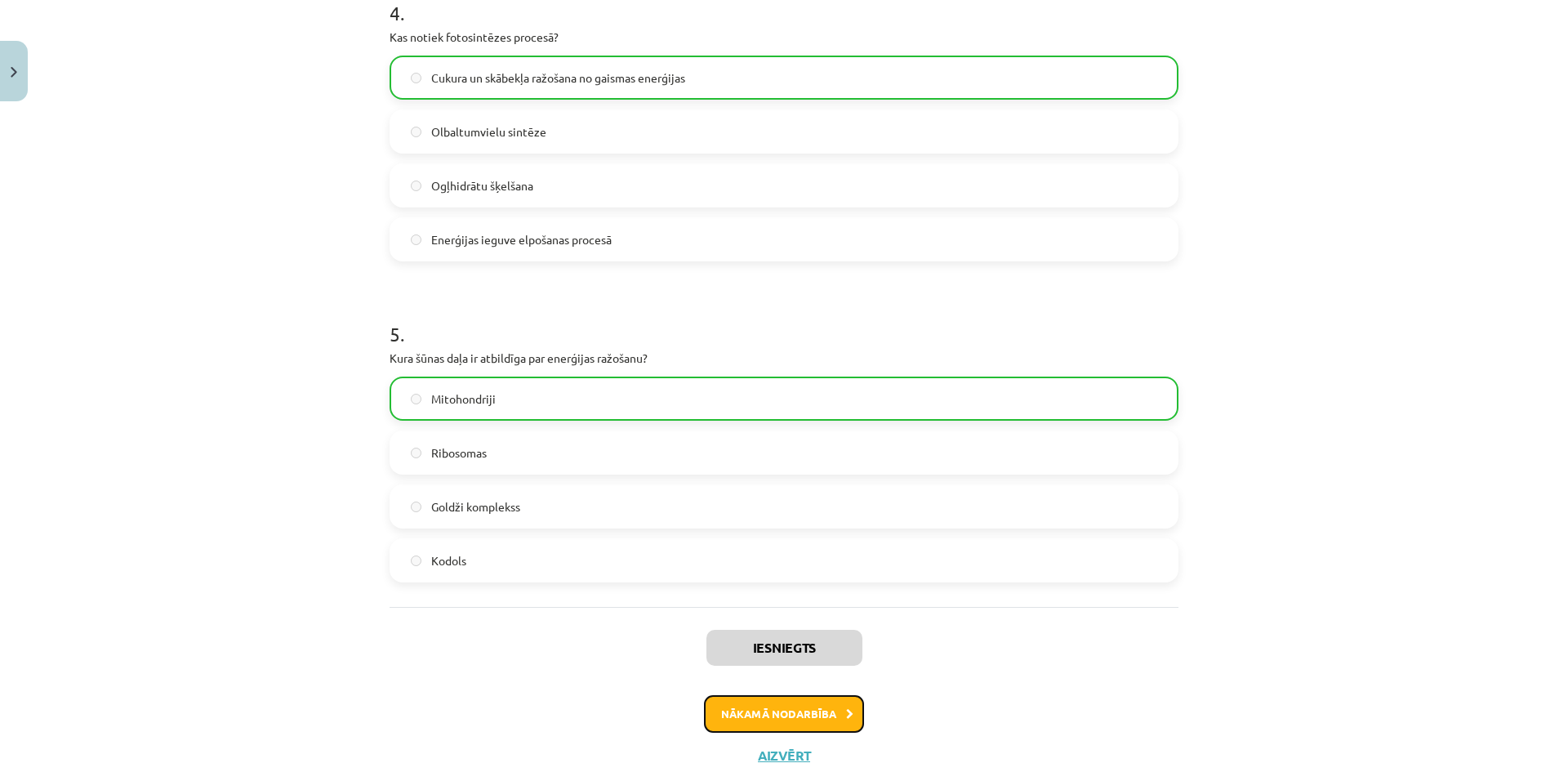
click at [765, 705] on button "Nākamā nodarbība" at bounding box center [784, 713] width 160 height 37
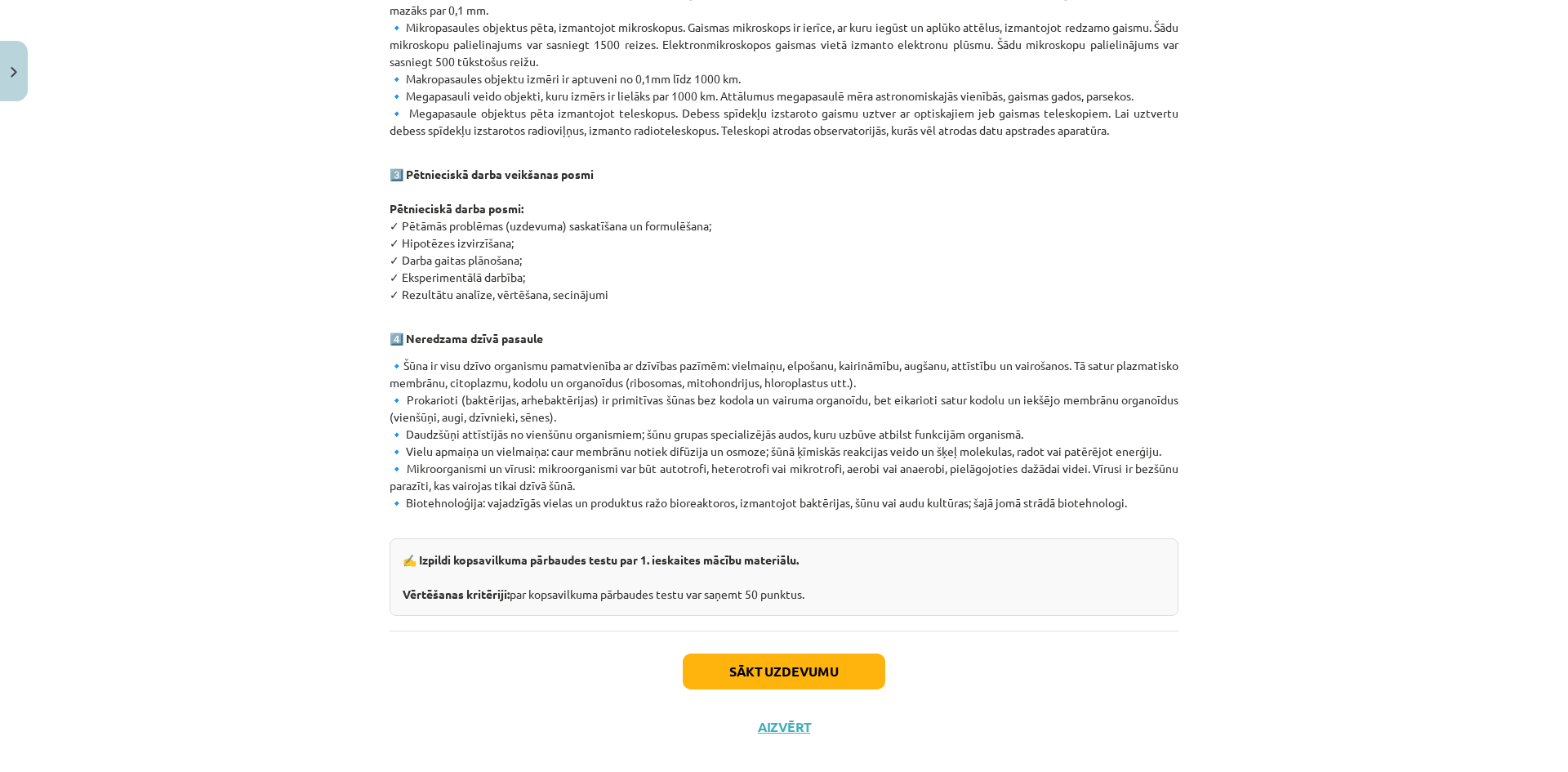
scroll to position [798, 0]
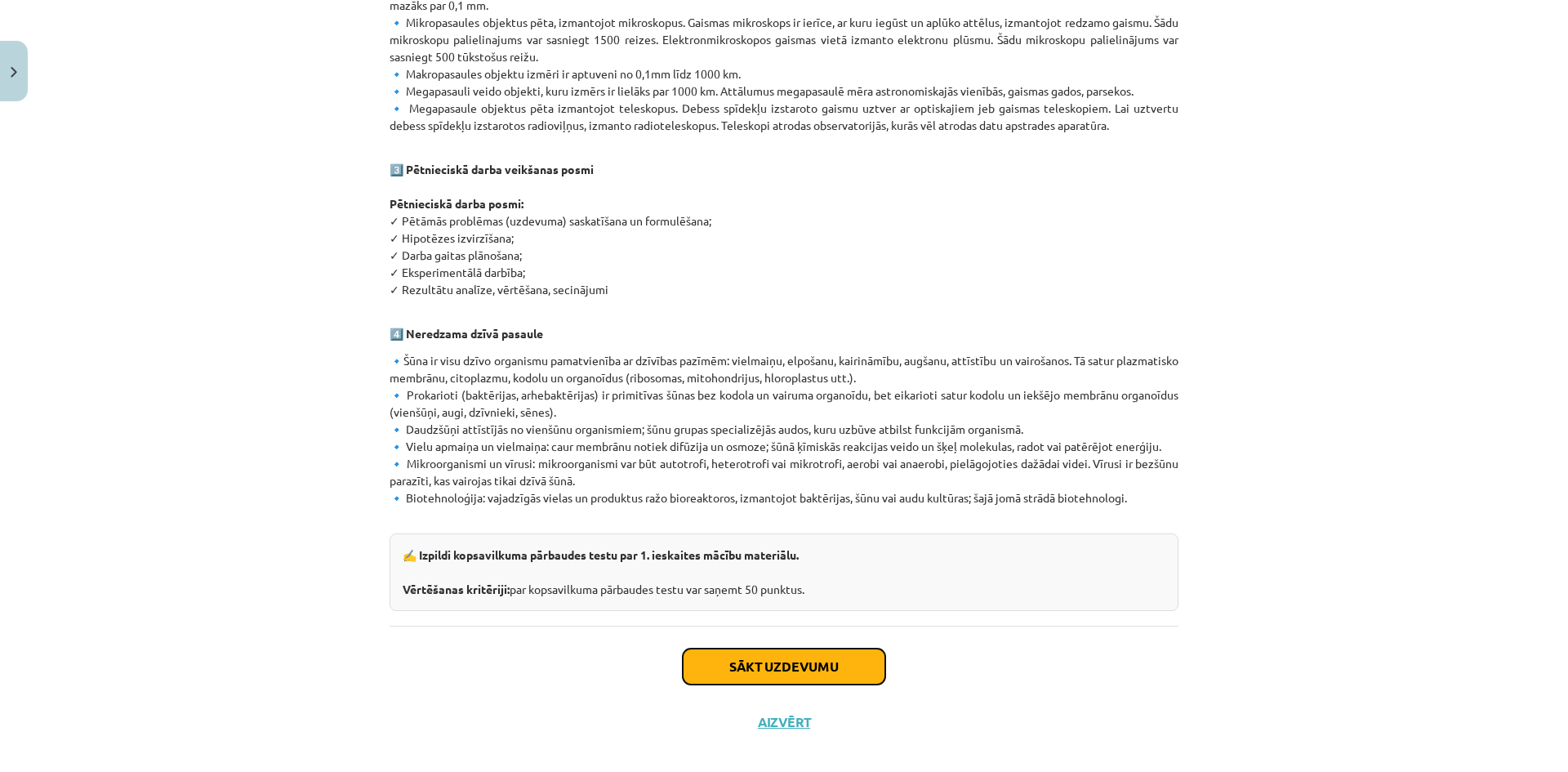
click at [845, 649] on button "Sākt uzdevumu" at bounding box center [784, 667] width 202 height 36
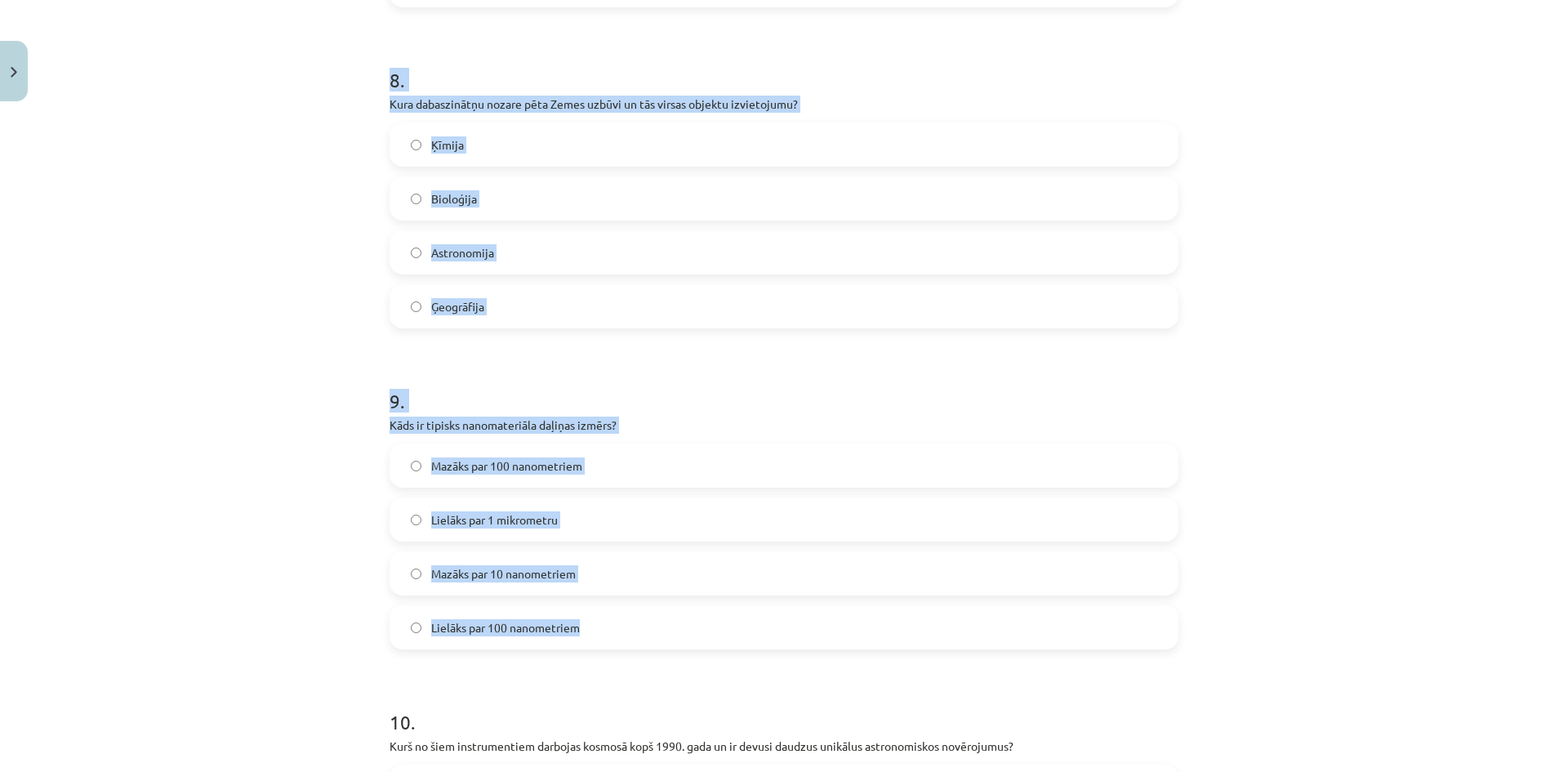
scroll to position [2920, 0]
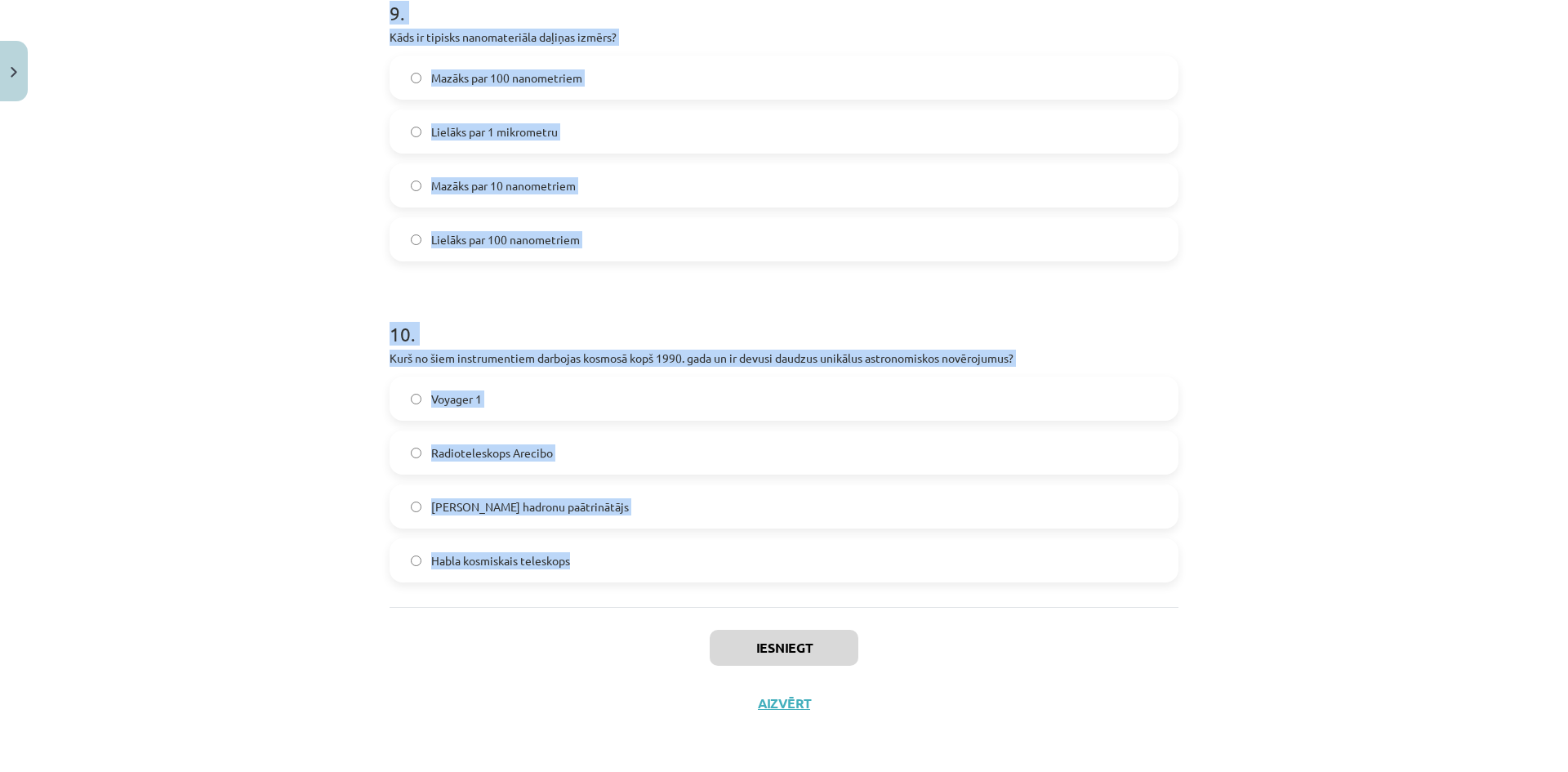
drag, startPoint x: 372, startPoint y: 366, endPoint x: 646, endPoint y: 595, distance: 357.1
click at [646, 595] on div "Mācību tēma: Dabaszinības - 10. klases 1.ieskaites mācību materiāls #6 Kopsavil…" at bounding box center [784, 386] width 1568 height 772
copy form "1 . Kura šūnu struktūra ir atbildīga par olbaltumvielu sintēzi? Endoplazmātiska…"
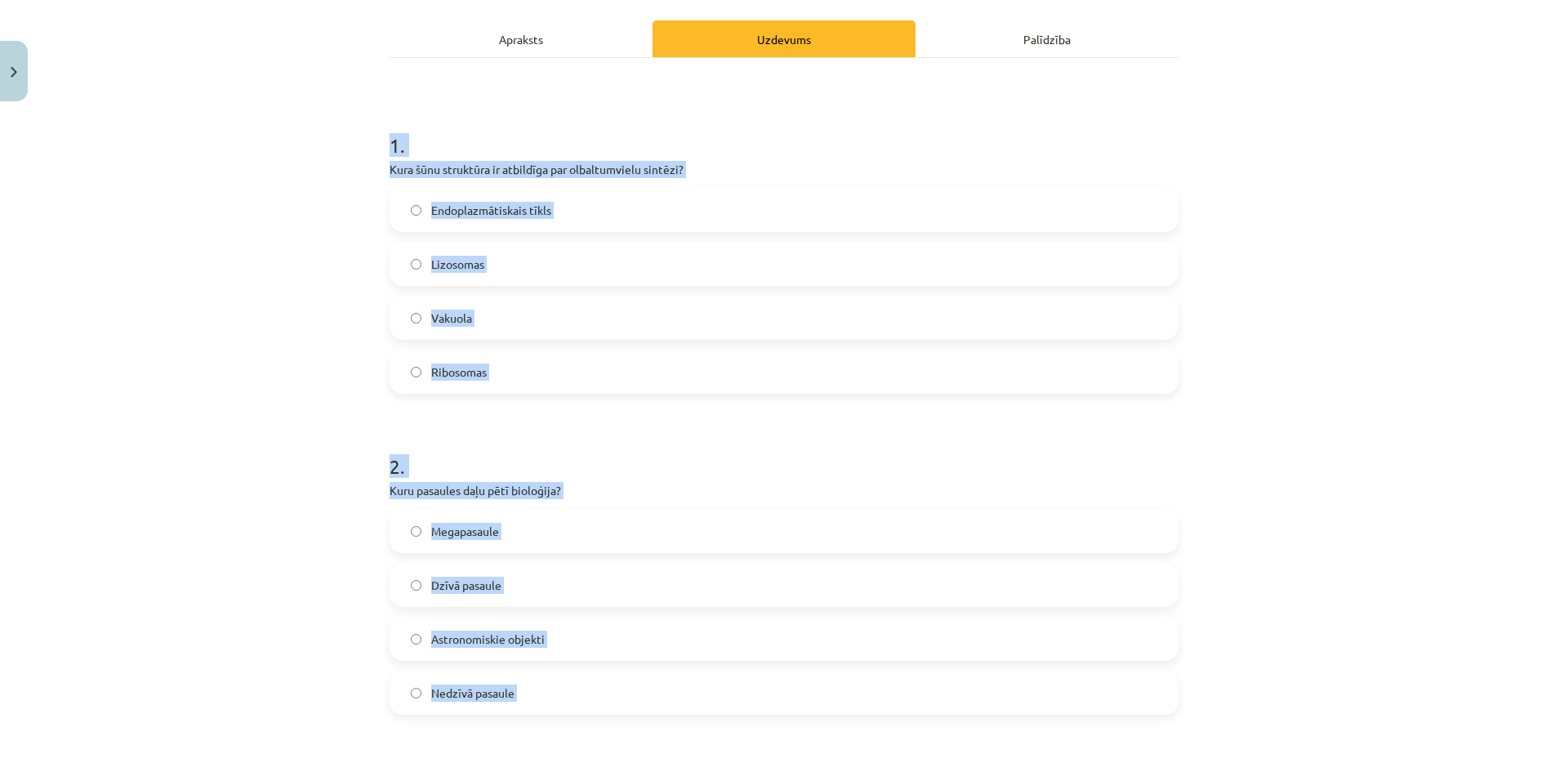
scroll to position [0, 0]
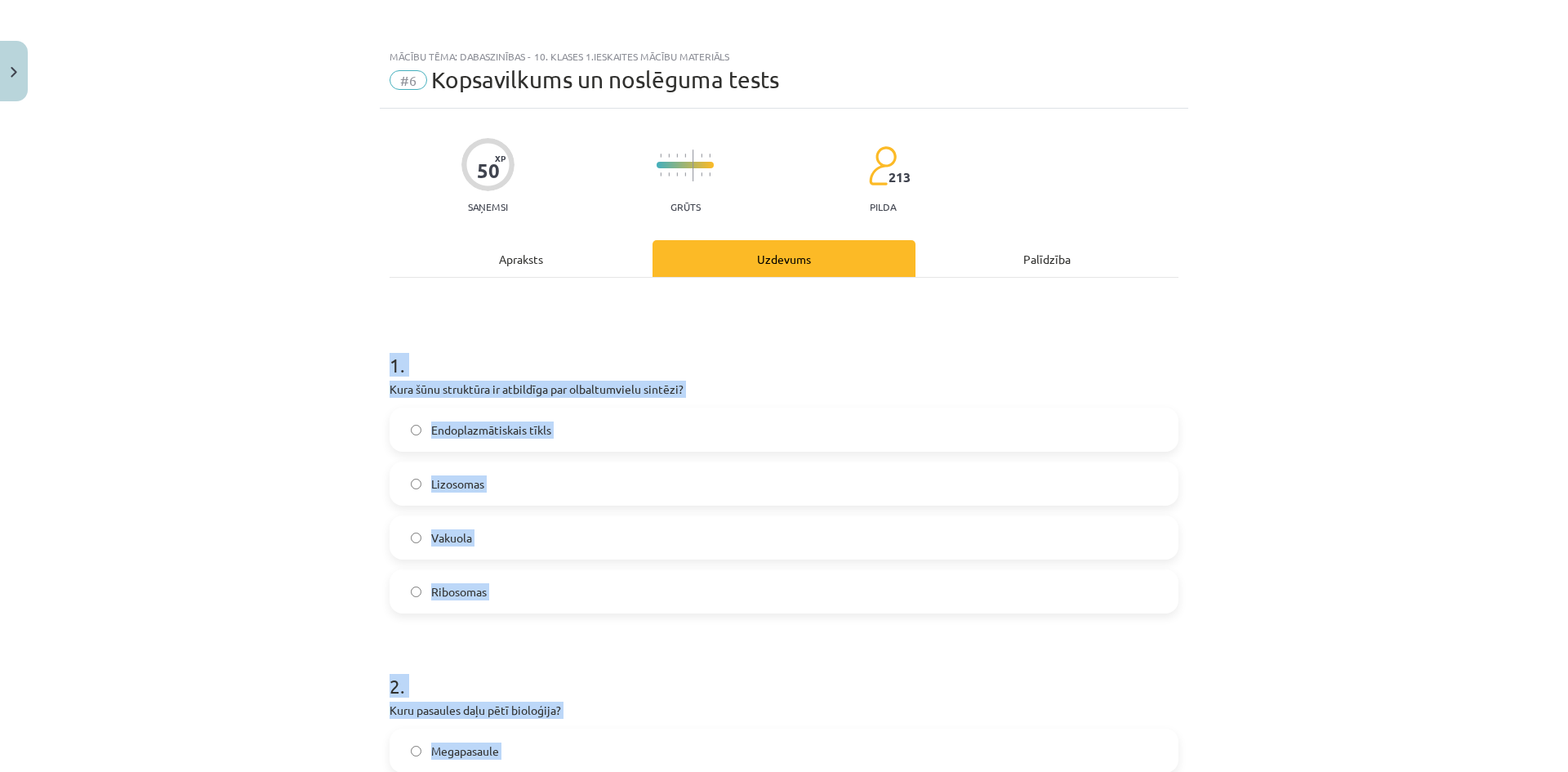
click at [482, 591] on label "Ribosomas" at bounding box center [784, 591] width 786 height 41
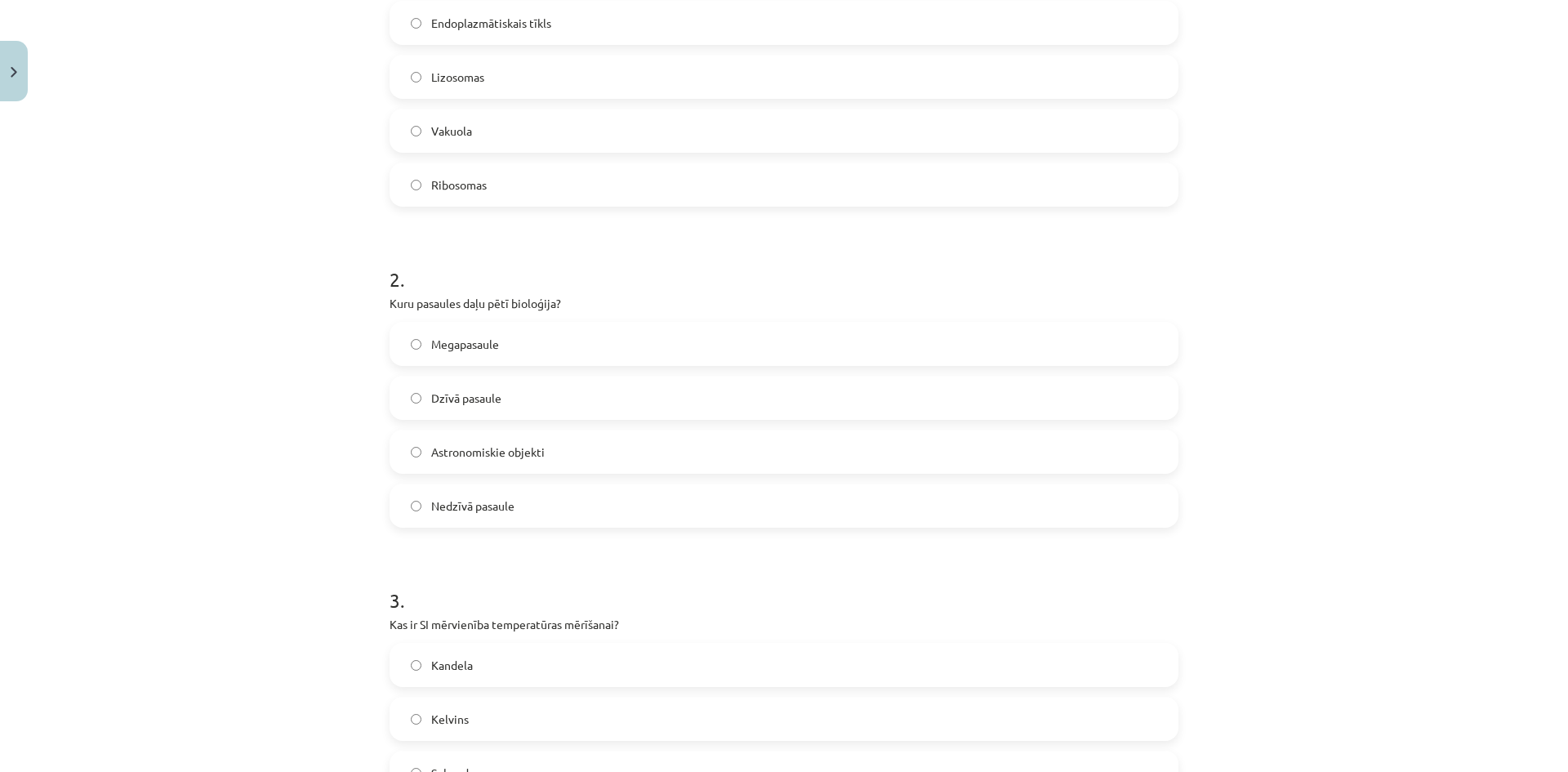
scroll to position [408, 0]
click at [464, 389] on span "Dzīvā pasaule" at bounding box center [466, 396] width 71 height 17
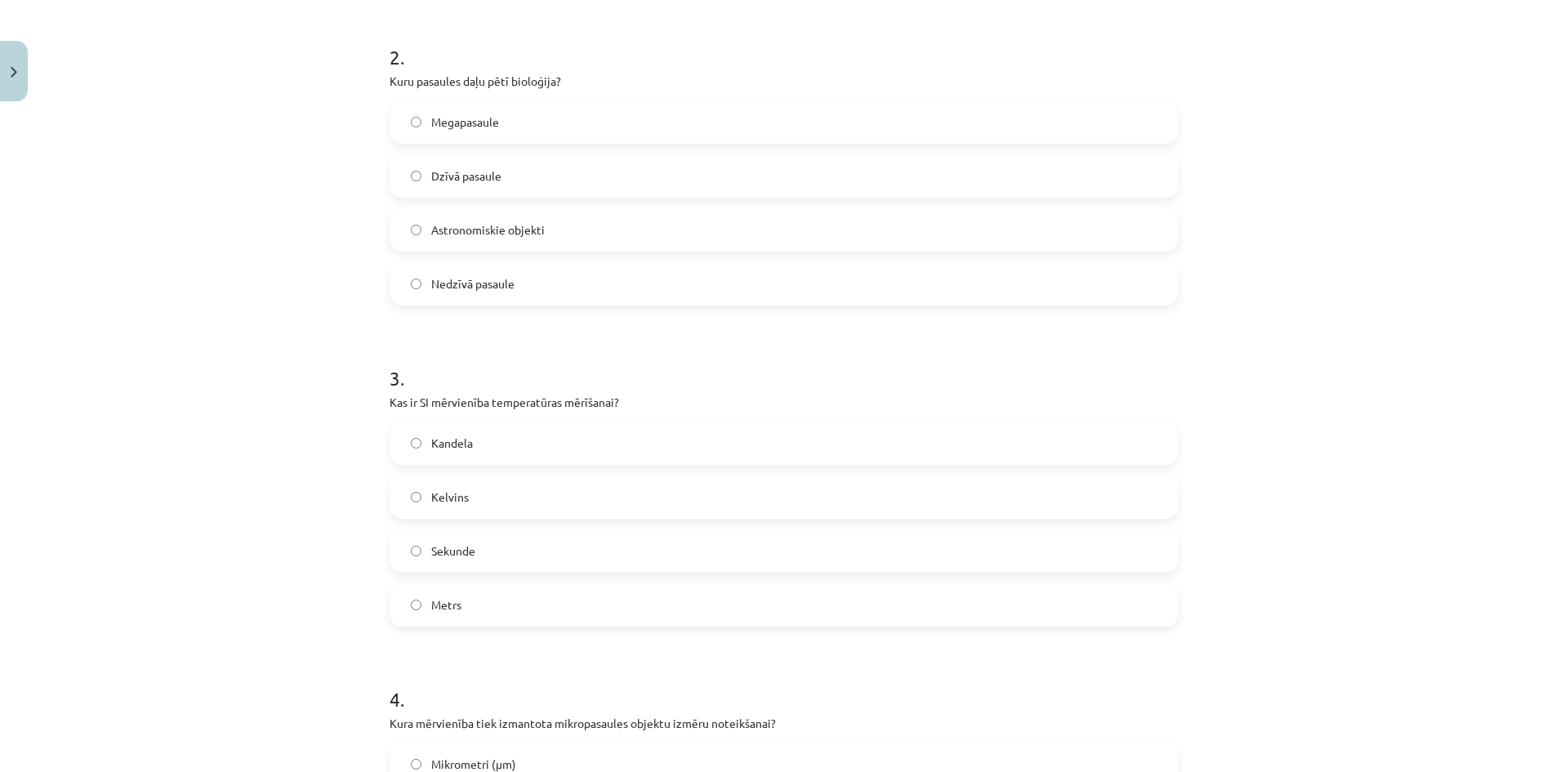
scroll to position [653, 0]
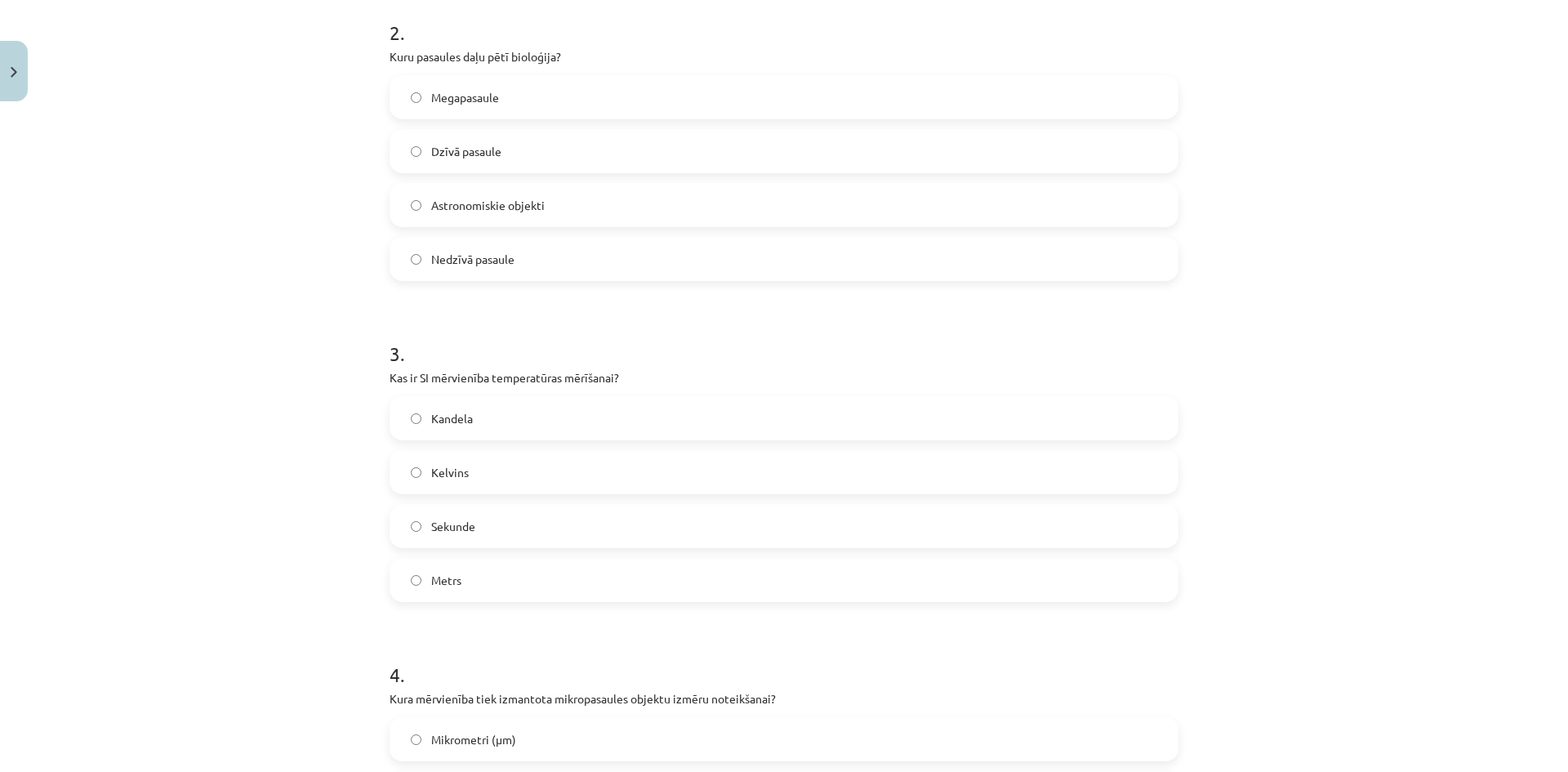
click at [492, 482] on label "Kelvins" at bounding box center [784, 472] width 786 height 41
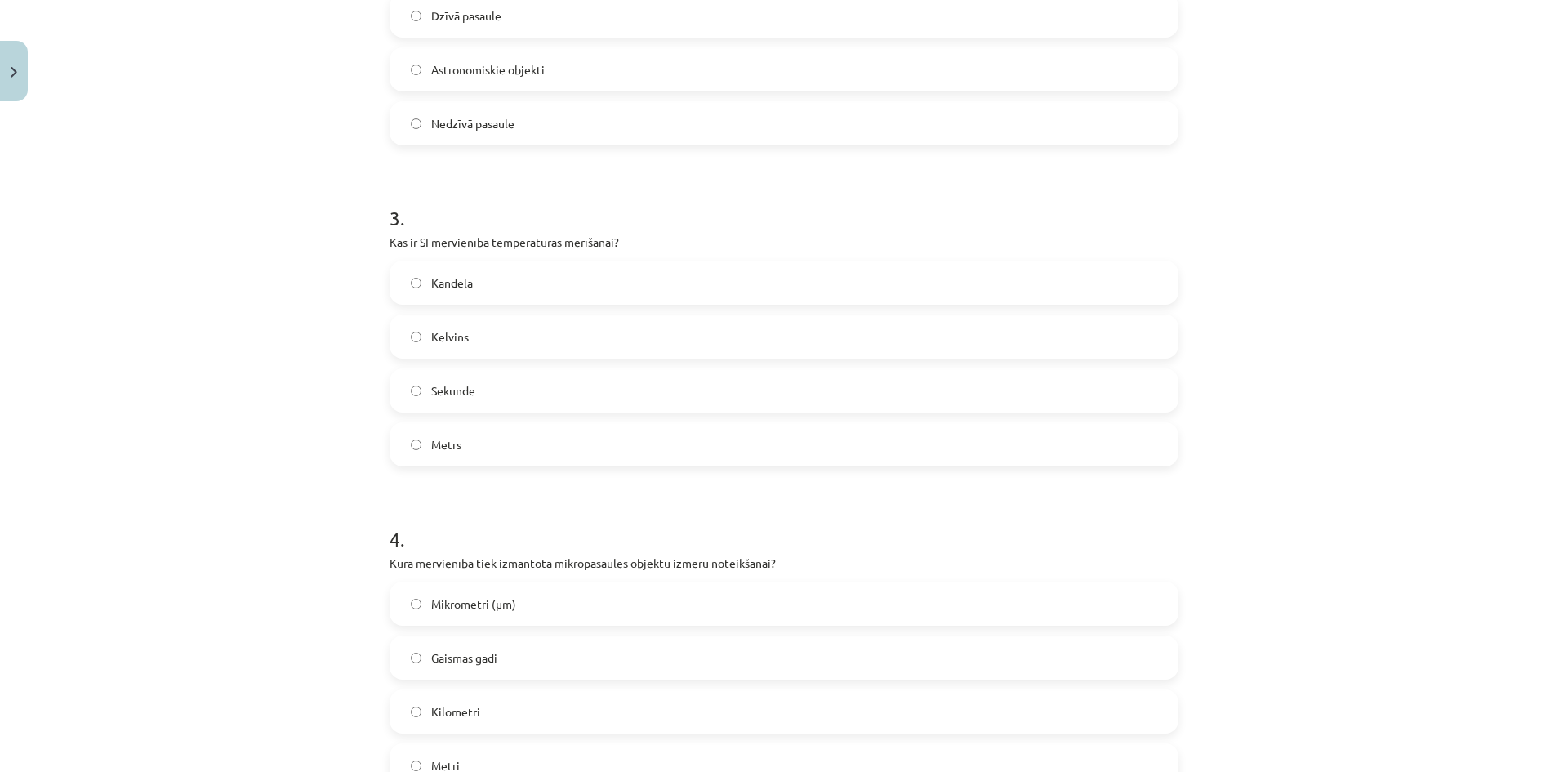
scroll to position [980, 0]
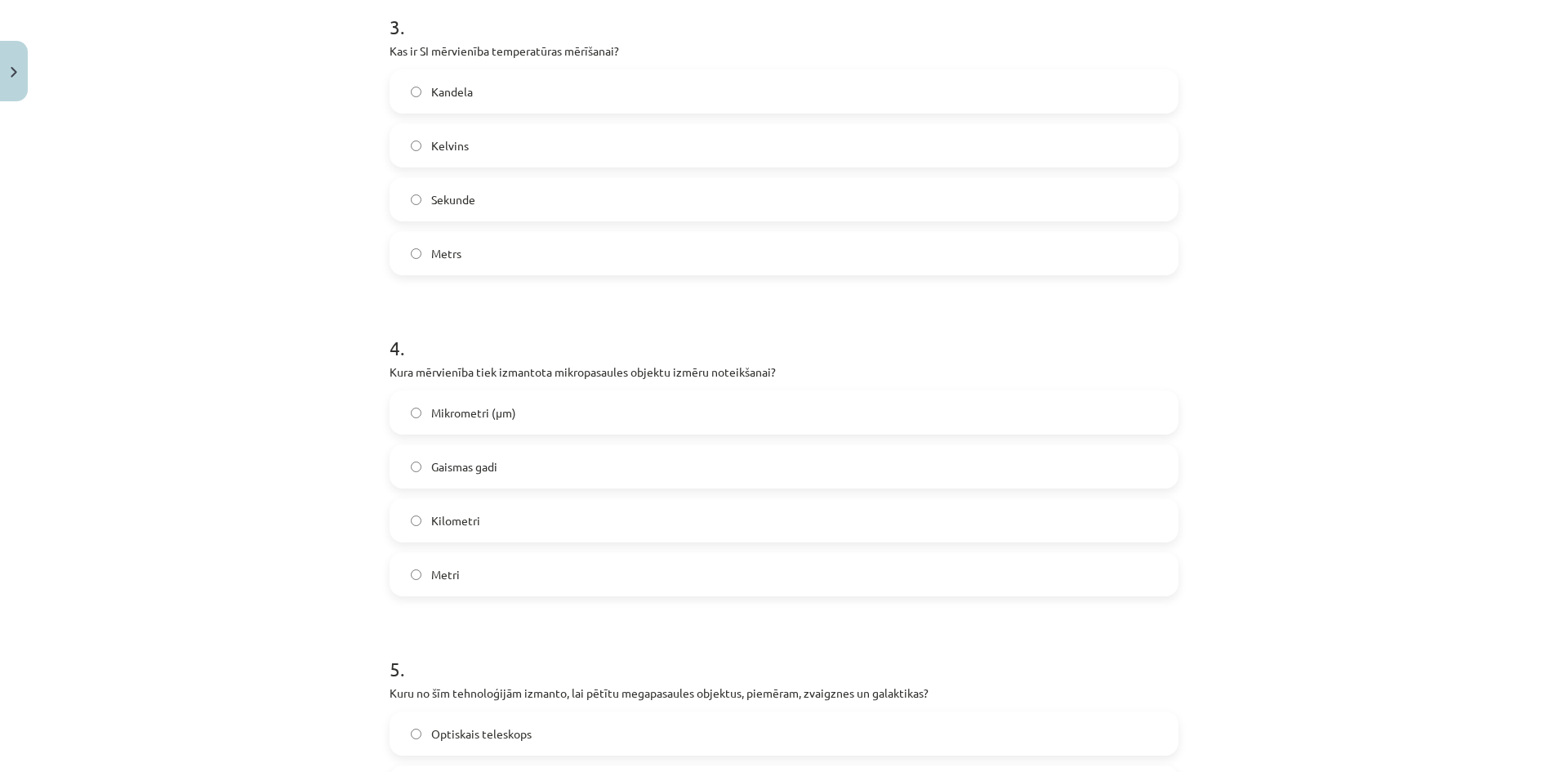
click at [548, 412] on label "Mikrometri (μm)" at bounding box center [784, 412] width 786 height 41
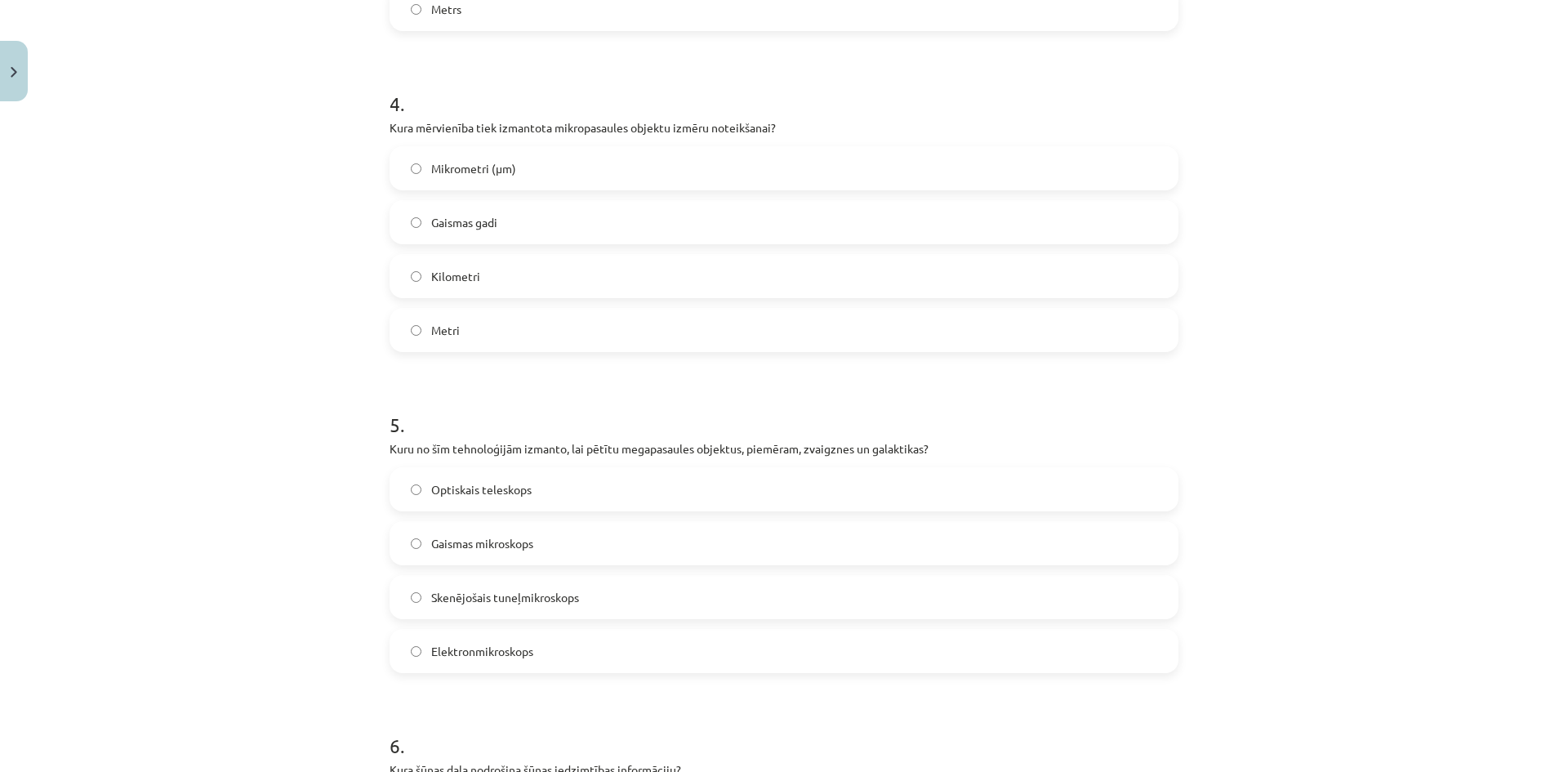
scroll to position [1225, 0]
click at [491, 653] on span "Elektronmikroskops" at bounding box center [482, 650] width 102 height 17
click at [508, 497] on label "Optiskais teleskops" at bounding box center [784, 488] width 786 height 41
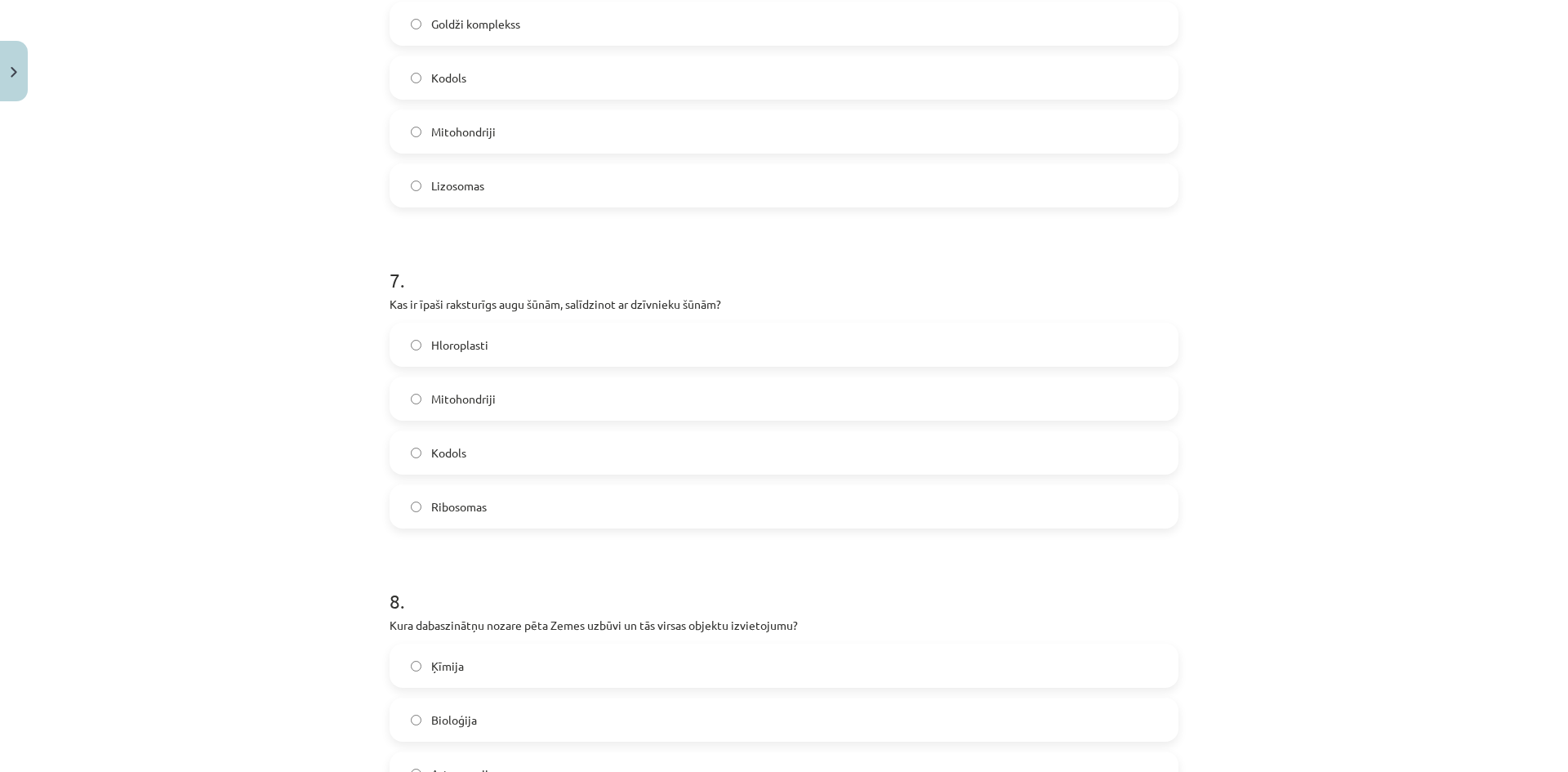
scroll to position [1960, 0]
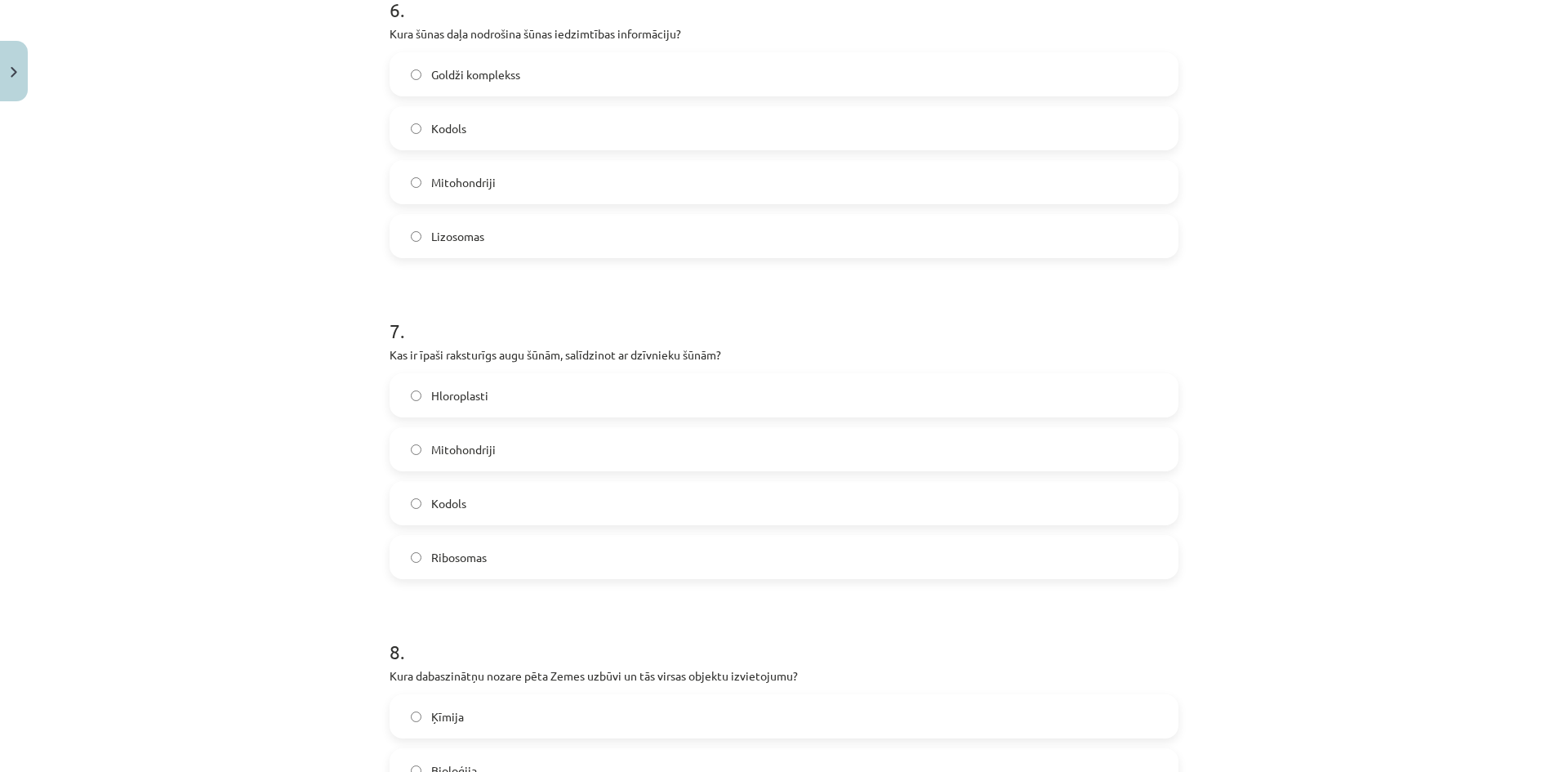
click at [508, 384] on label "Hloroplasti" at bounding box center [784, 395] width 786 height 41
click at [486, 124] on label "Kodols" at bounding box center [784, 128] width 786 height 41
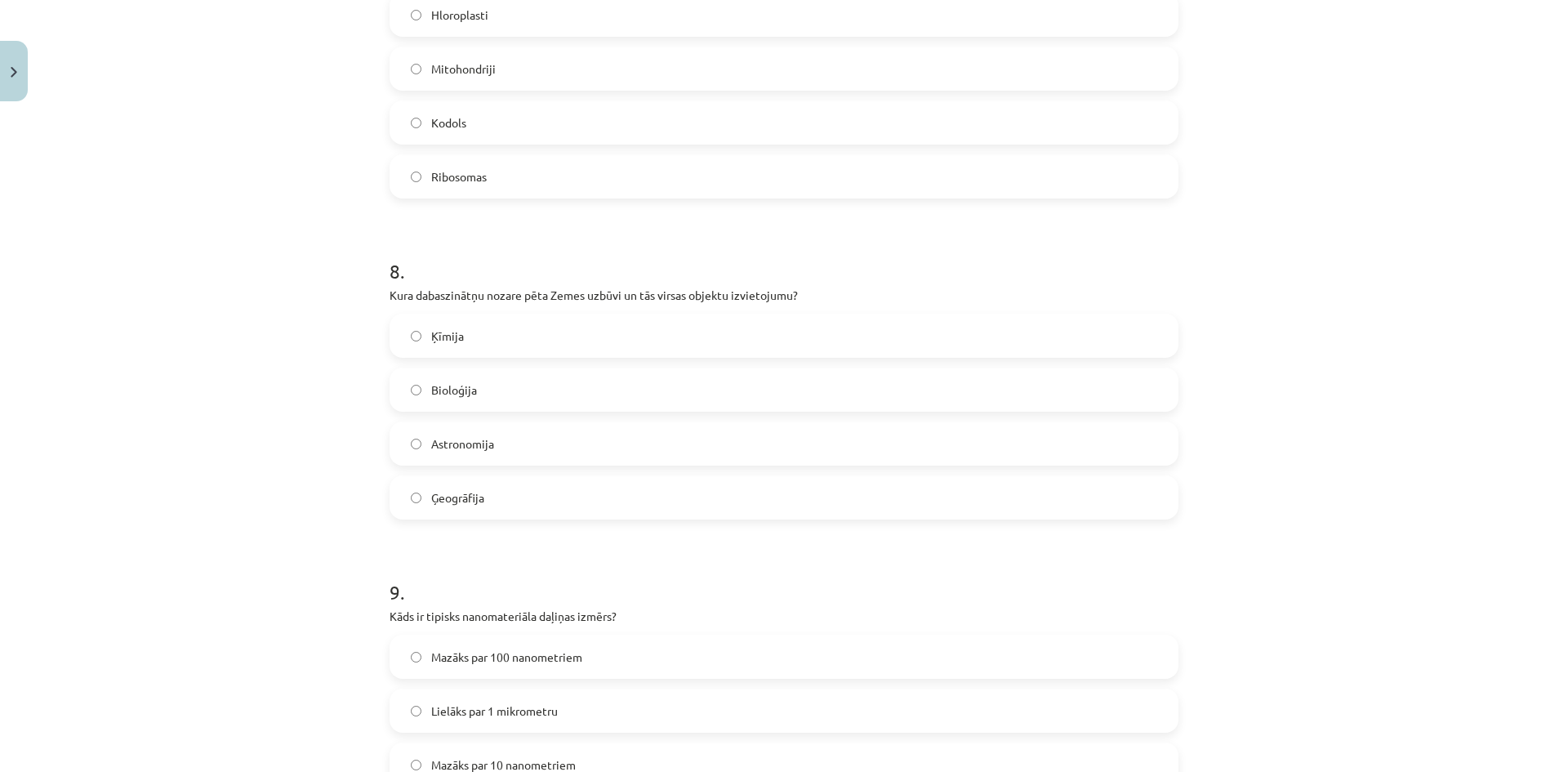
scroll to position [2369, 0]
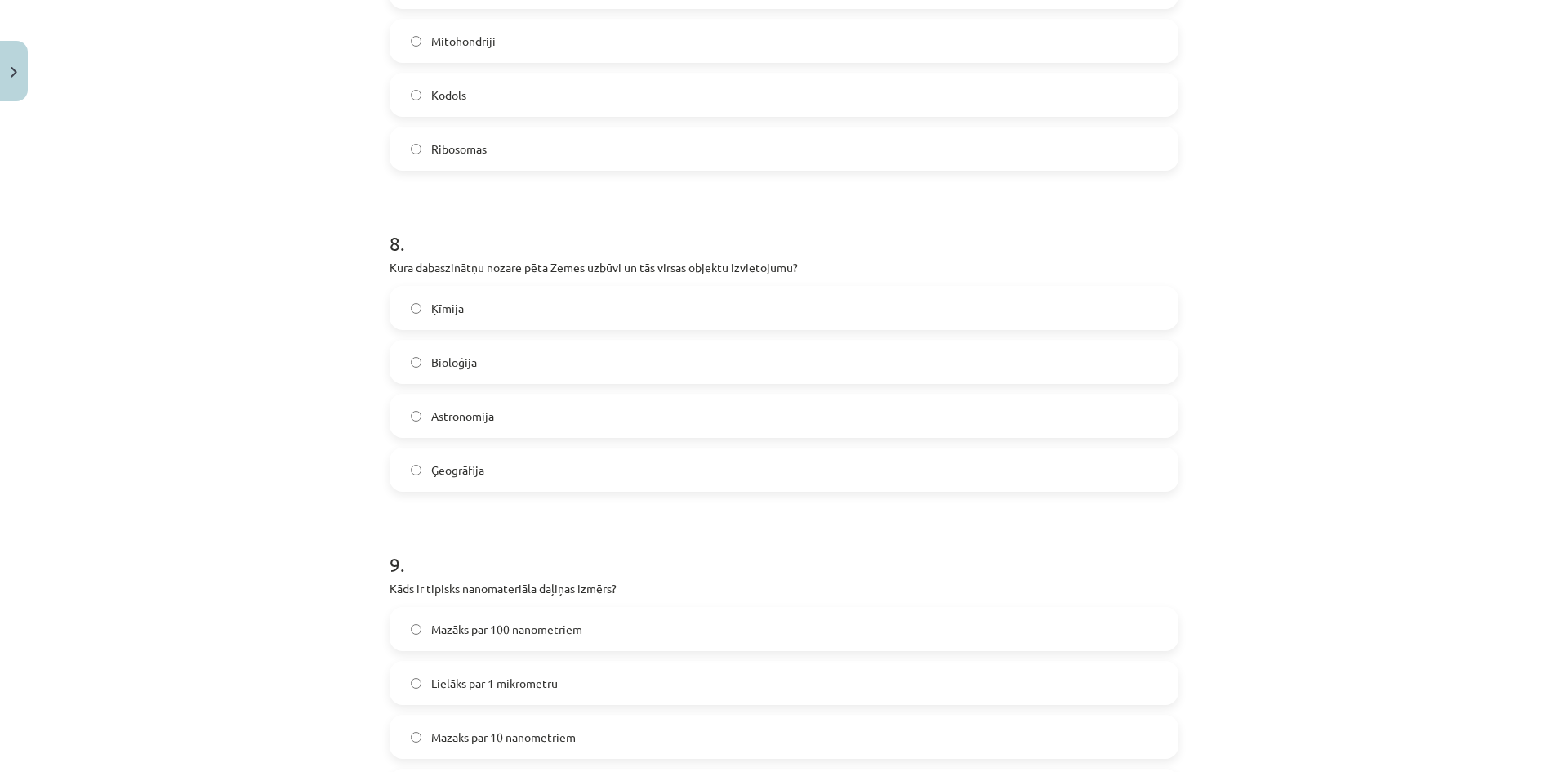
click at [481, 457] on label "Ģeogrāfija" at bounding box center [784, 469] width 786 height 41
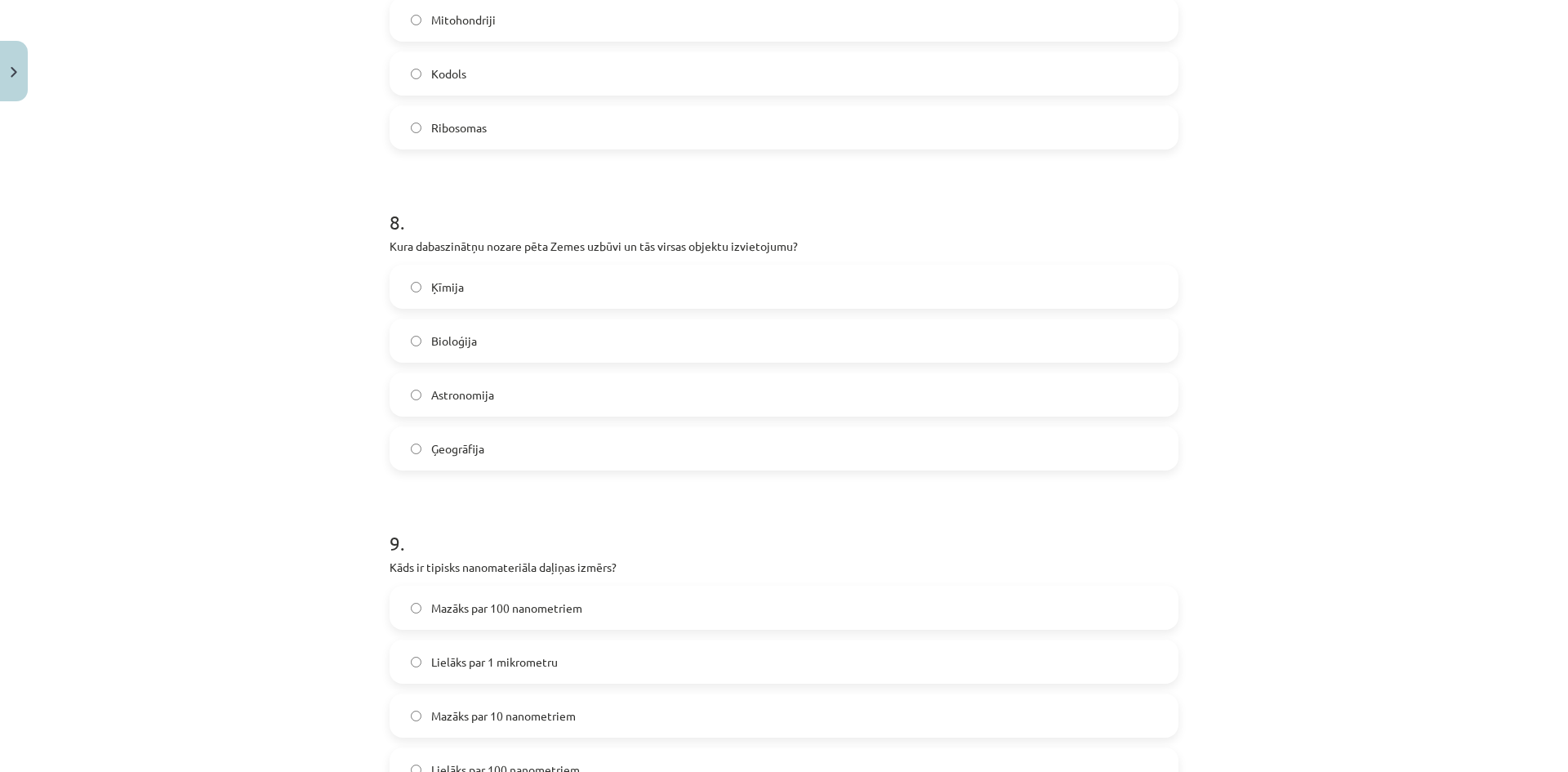
scroll to position [2450, 0]
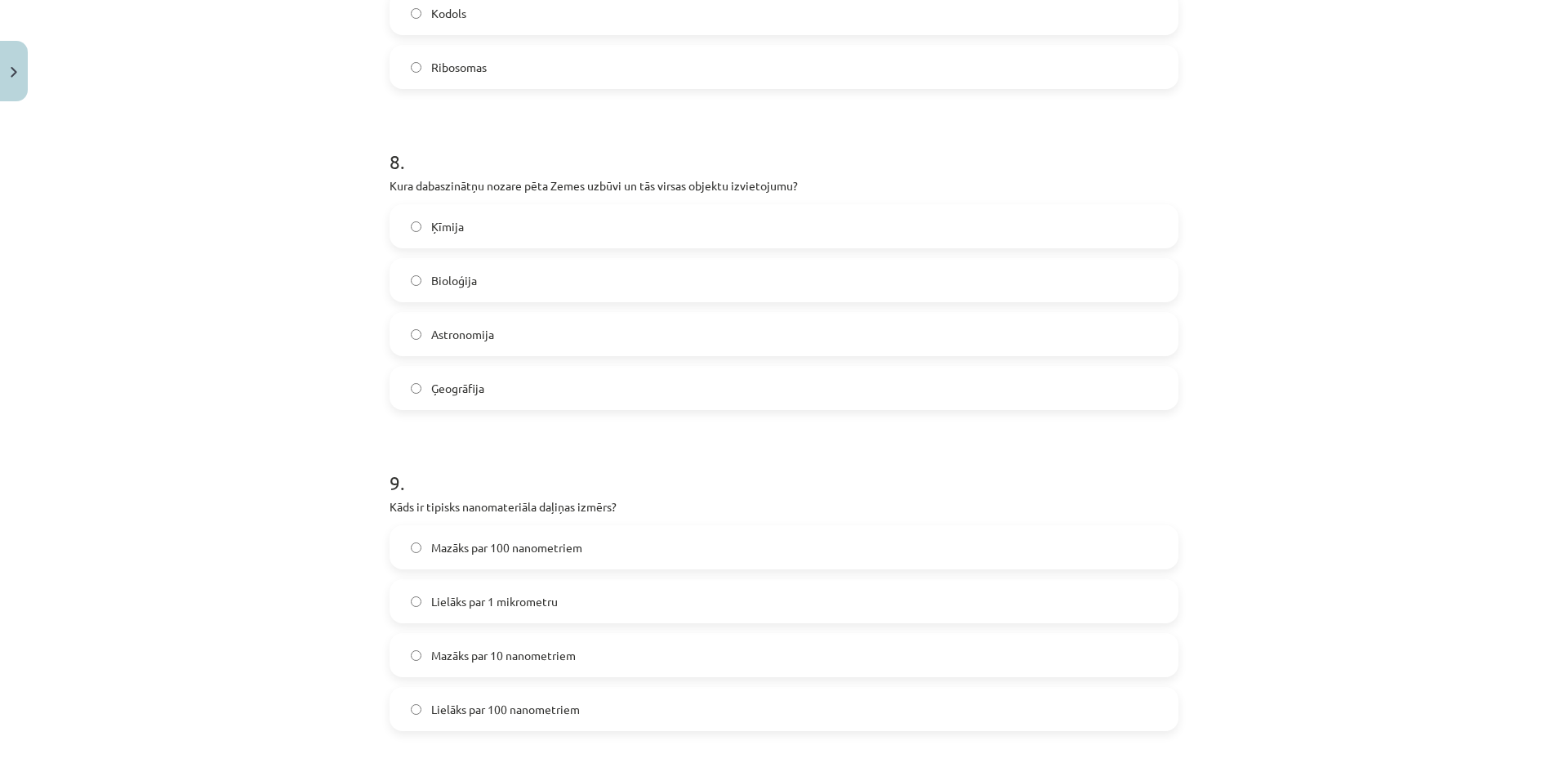
click at [520, 548] on span "Mazāks par 100 nanometriem" at bounding box center [507, 548] width 151 height 17
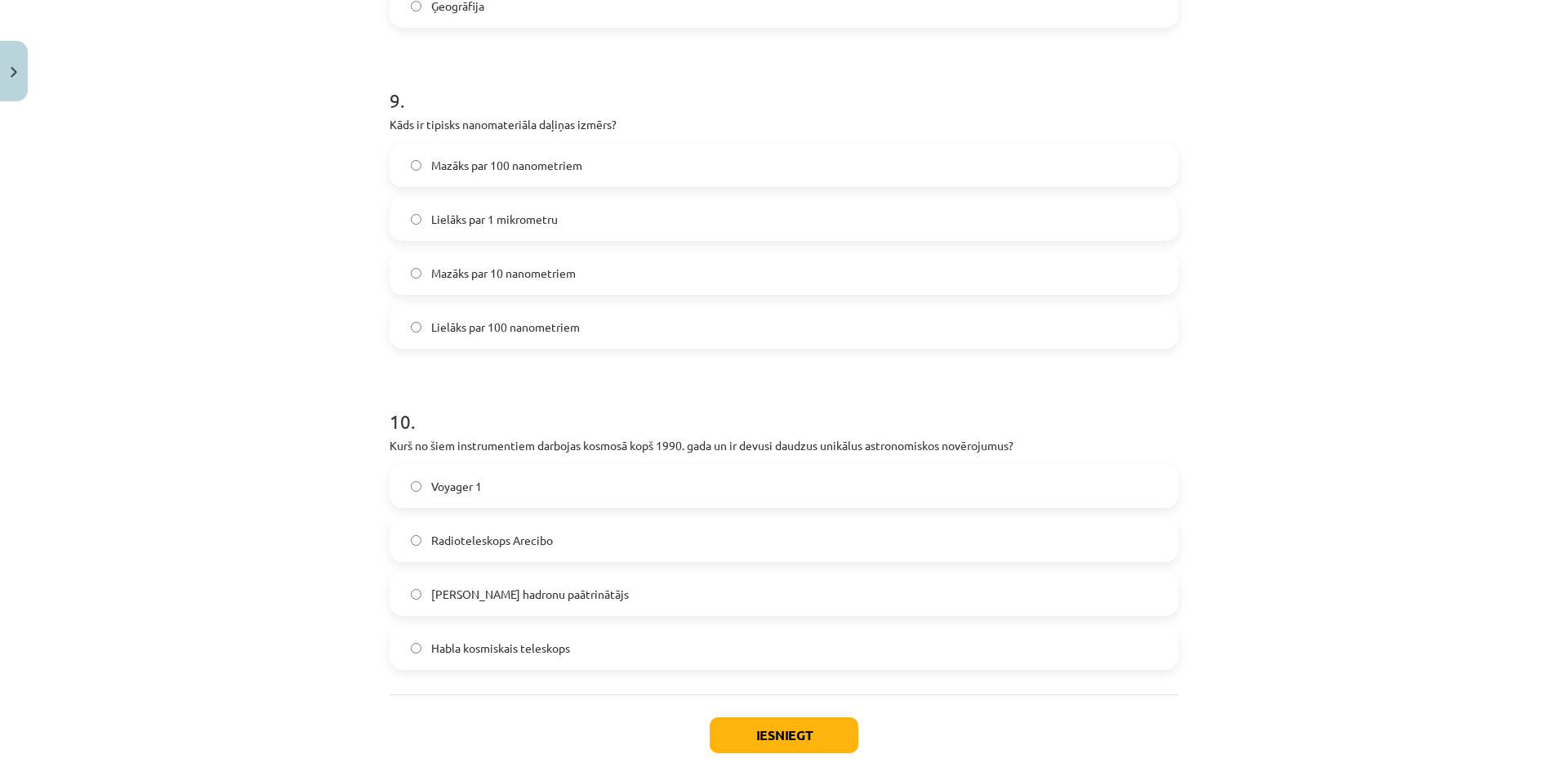
scroll to position [2858, 0]
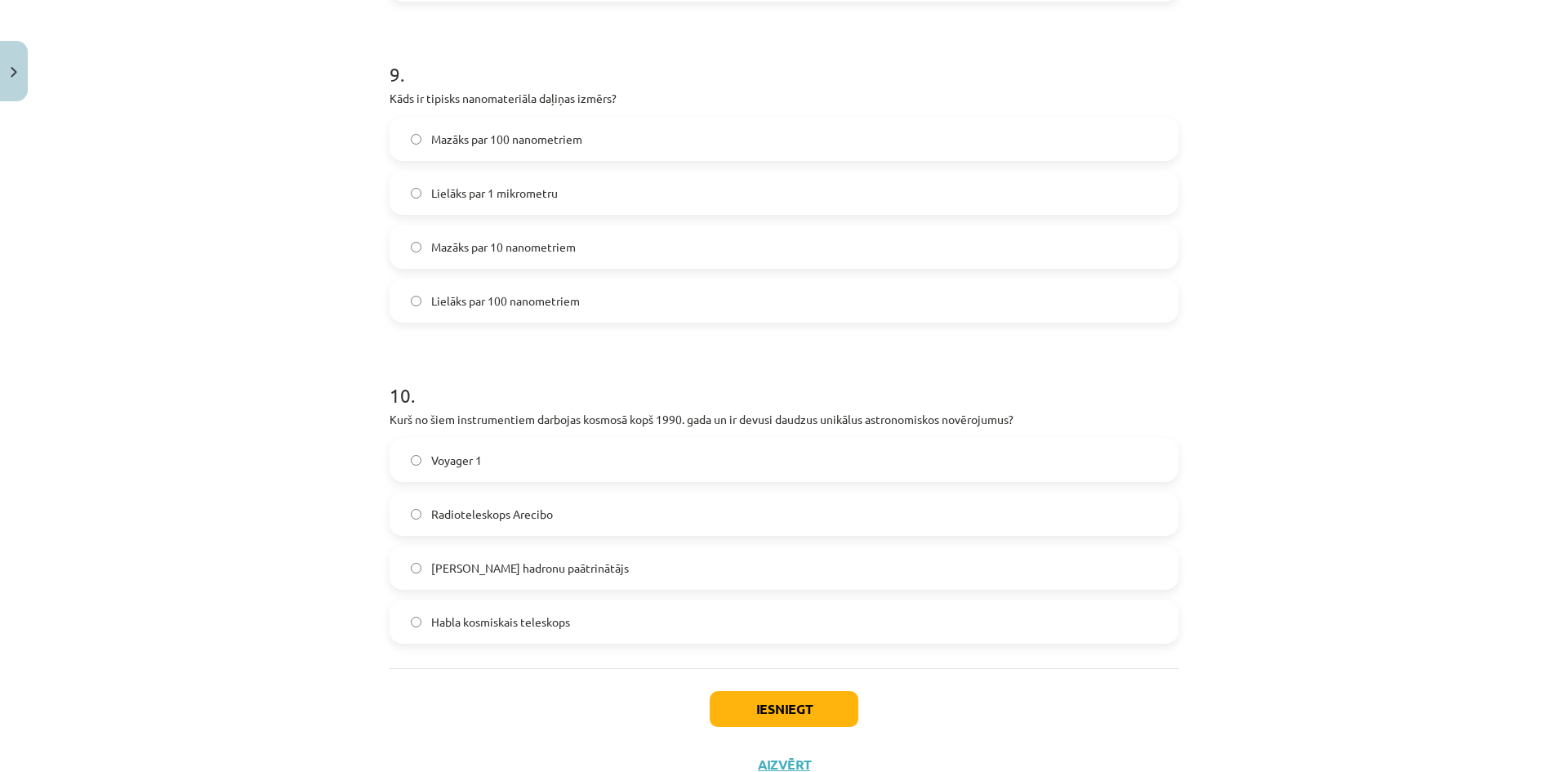
click at [531, 623] on span "Habla kosmiskais teleskops" at bounding box center [500, 622] width 139 height 17
click at [710, 707] on button "Iesniegt" at bounding box center [784, 709] width 149 height 36
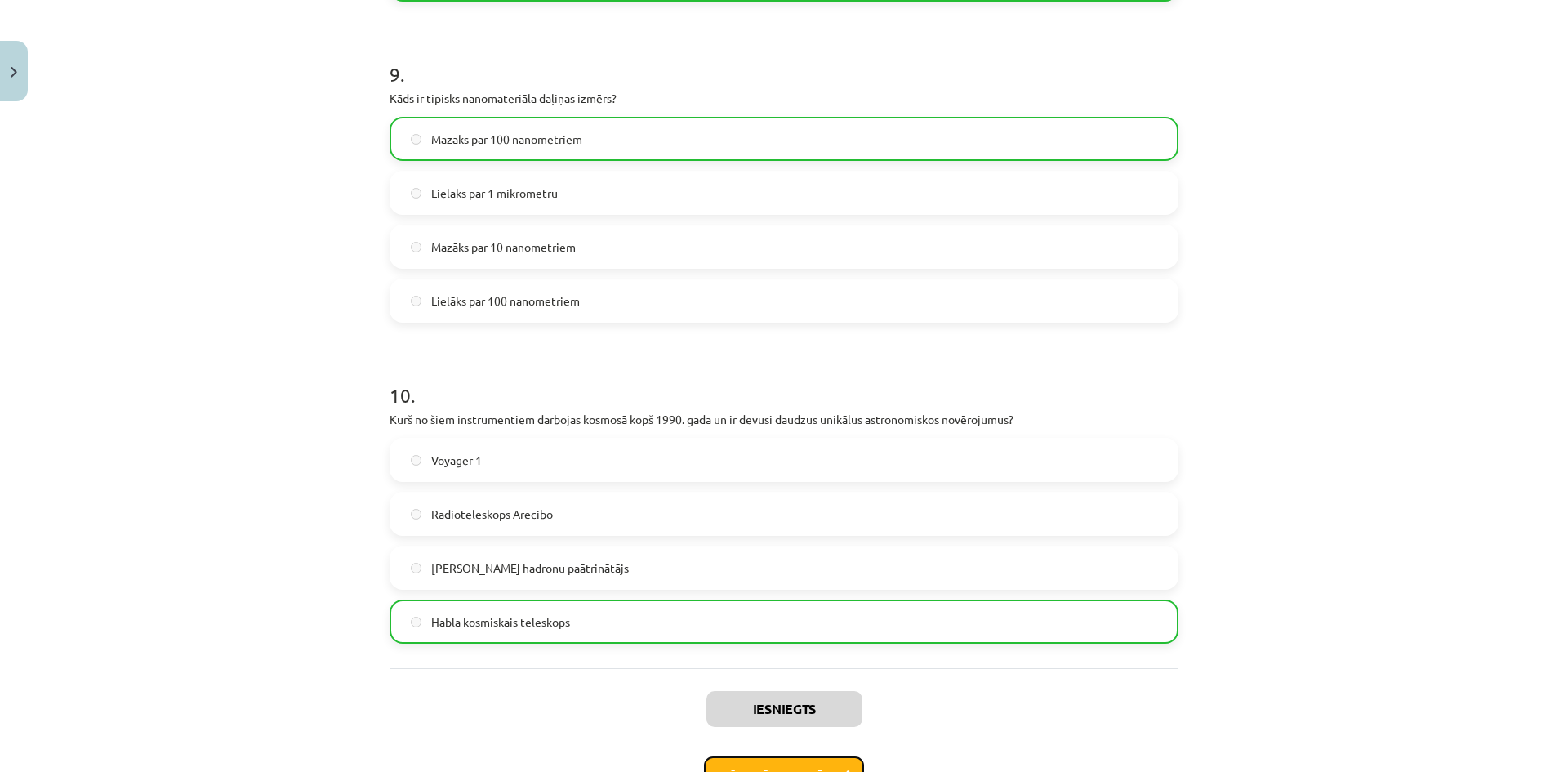
click at [768, 764] on button "Nākamā nodarbība" at bounding box center [784, 775] width 160 height 37
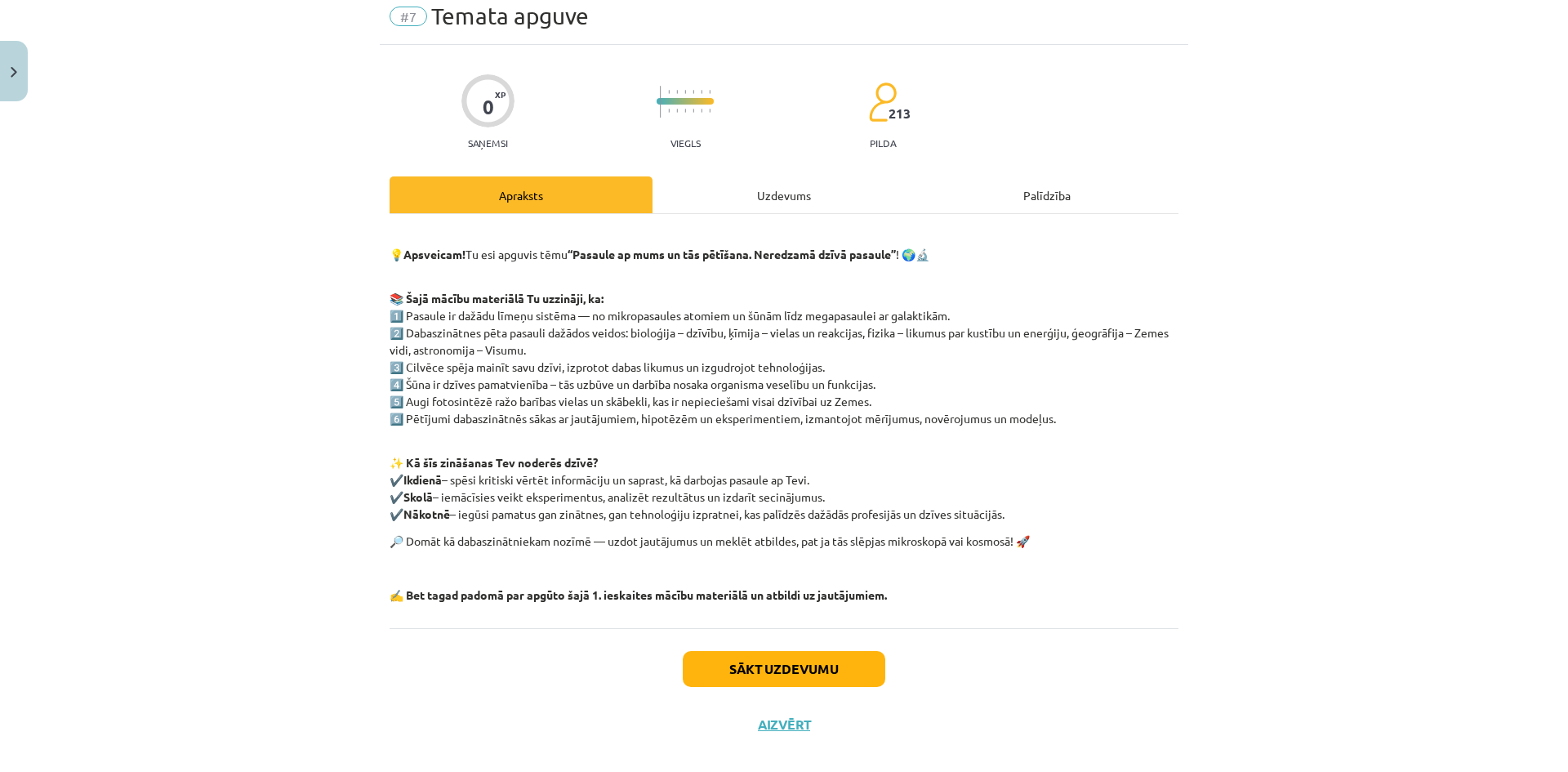
scroll to position [85, 0]
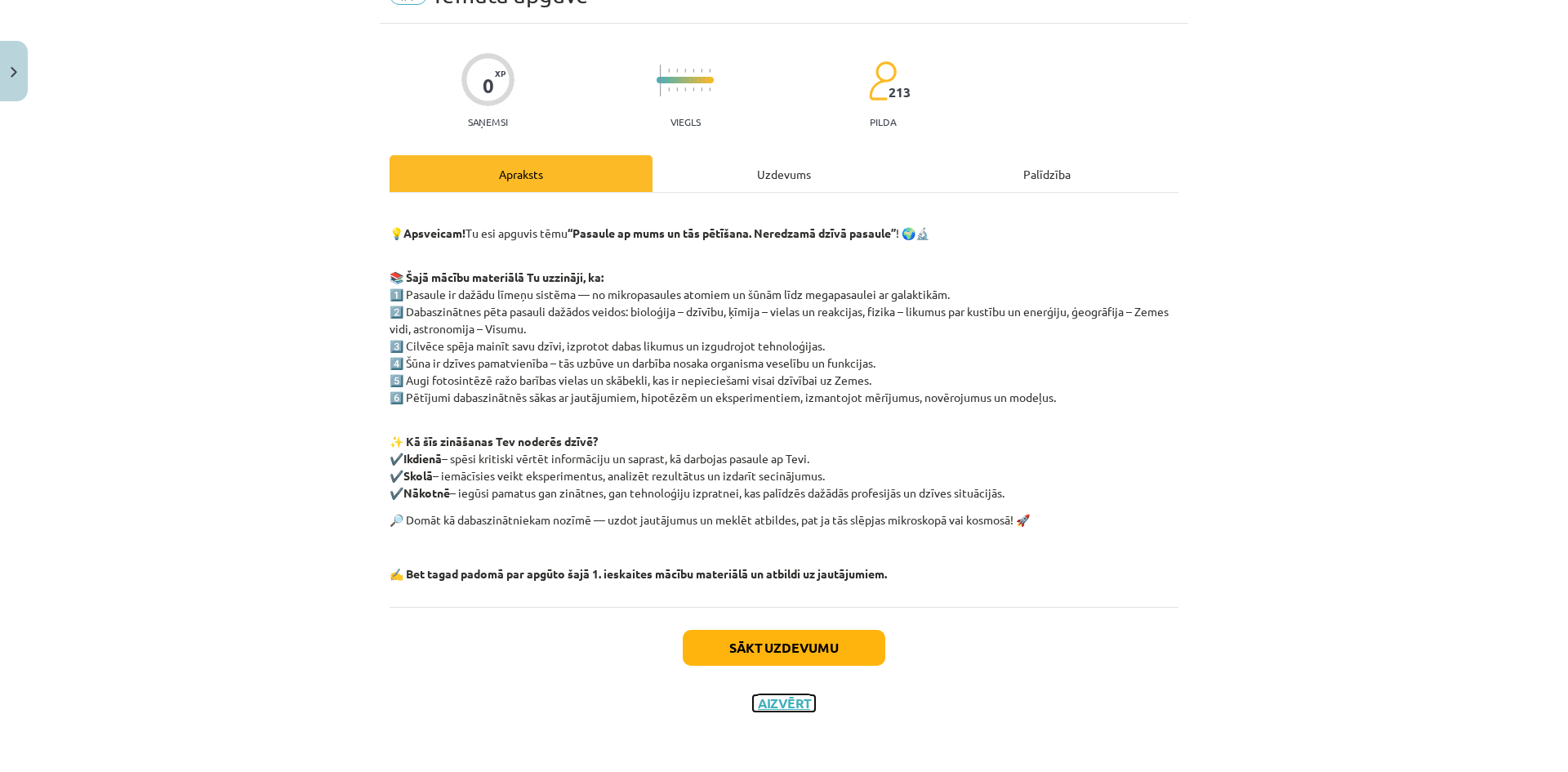
click at [799, 707] on button "Aizvērt" at bounding box center [784, 702] width 62 height 16
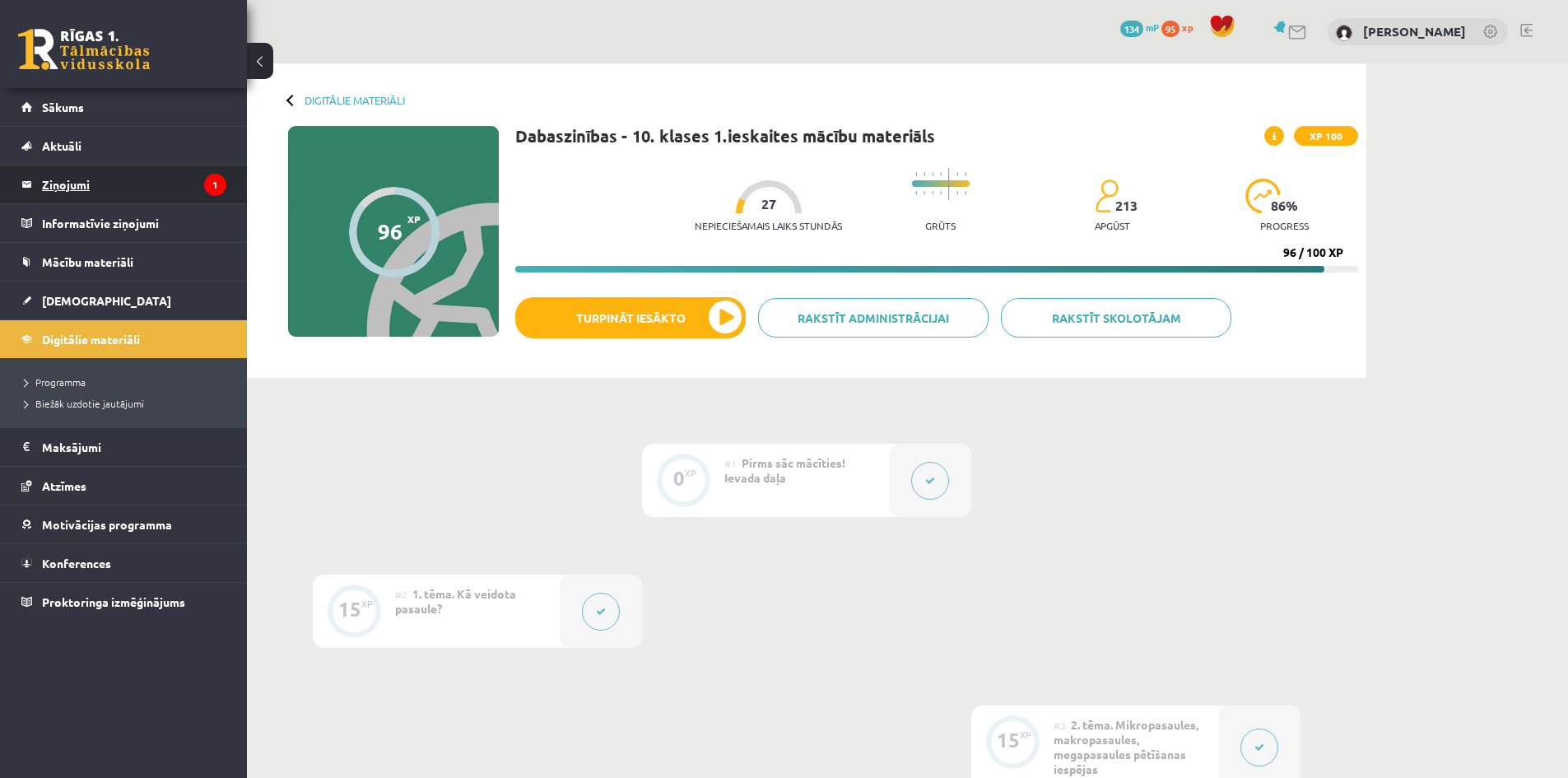
click at [195, 188] on legend "Ziņojumi 1" at bounding box center [134, 184] width 184 height 38
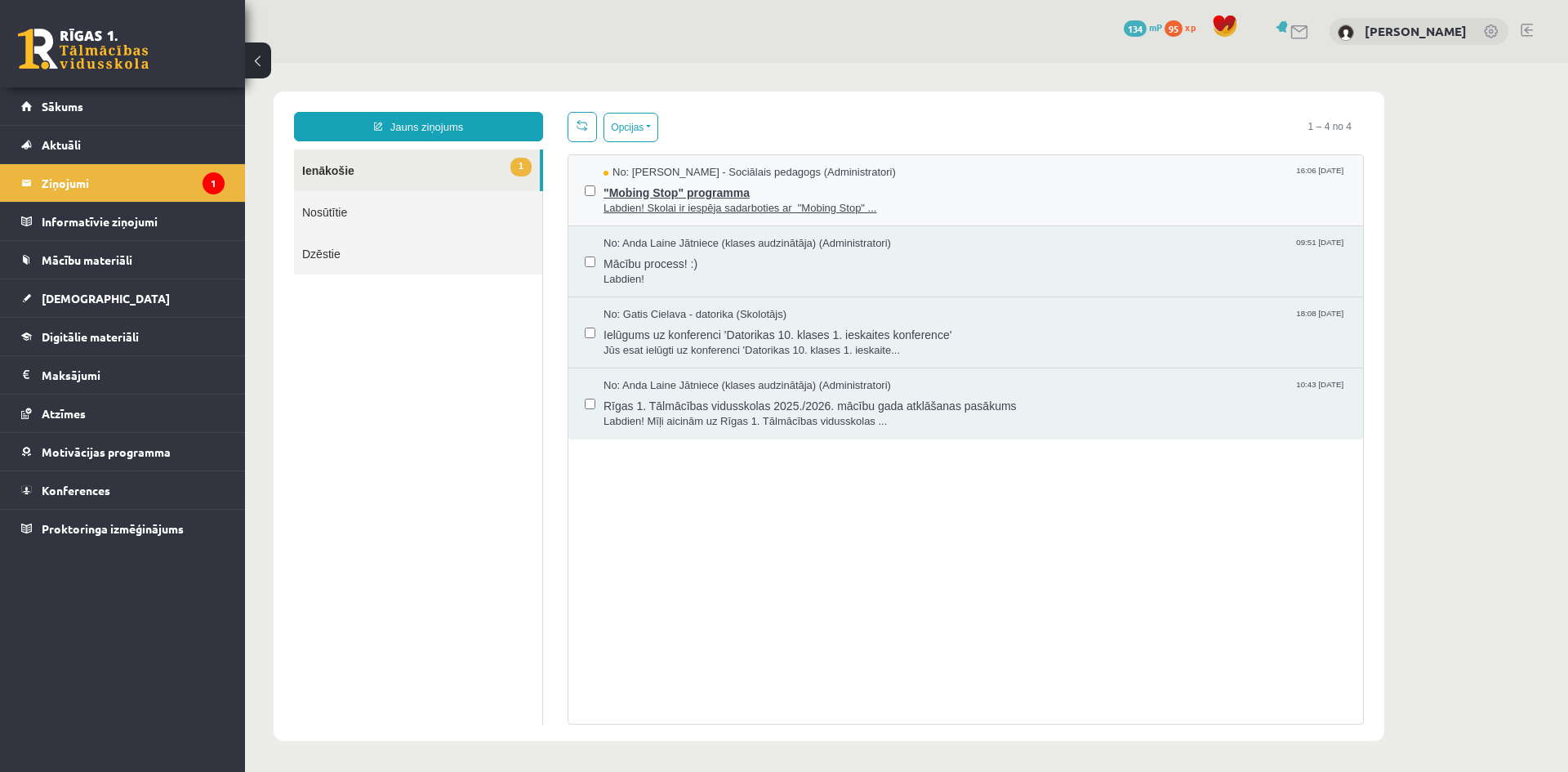
click at [673, 196] on span ""Mobing Stop" programma" at bounding box center [975, 190] width 743 height 20
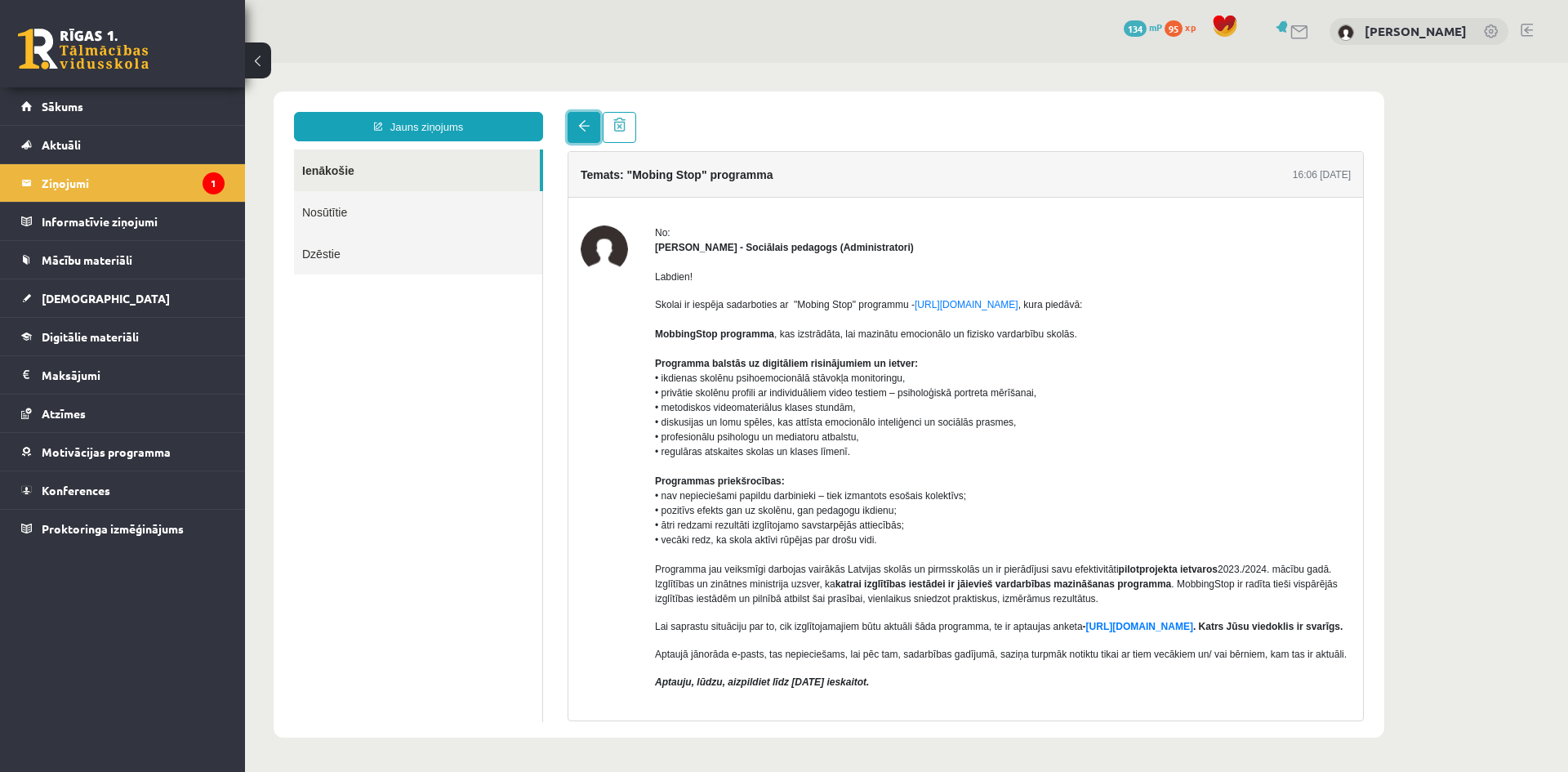
click at [591, 133] on link at bounding box center [584, 128] width 32 height 31
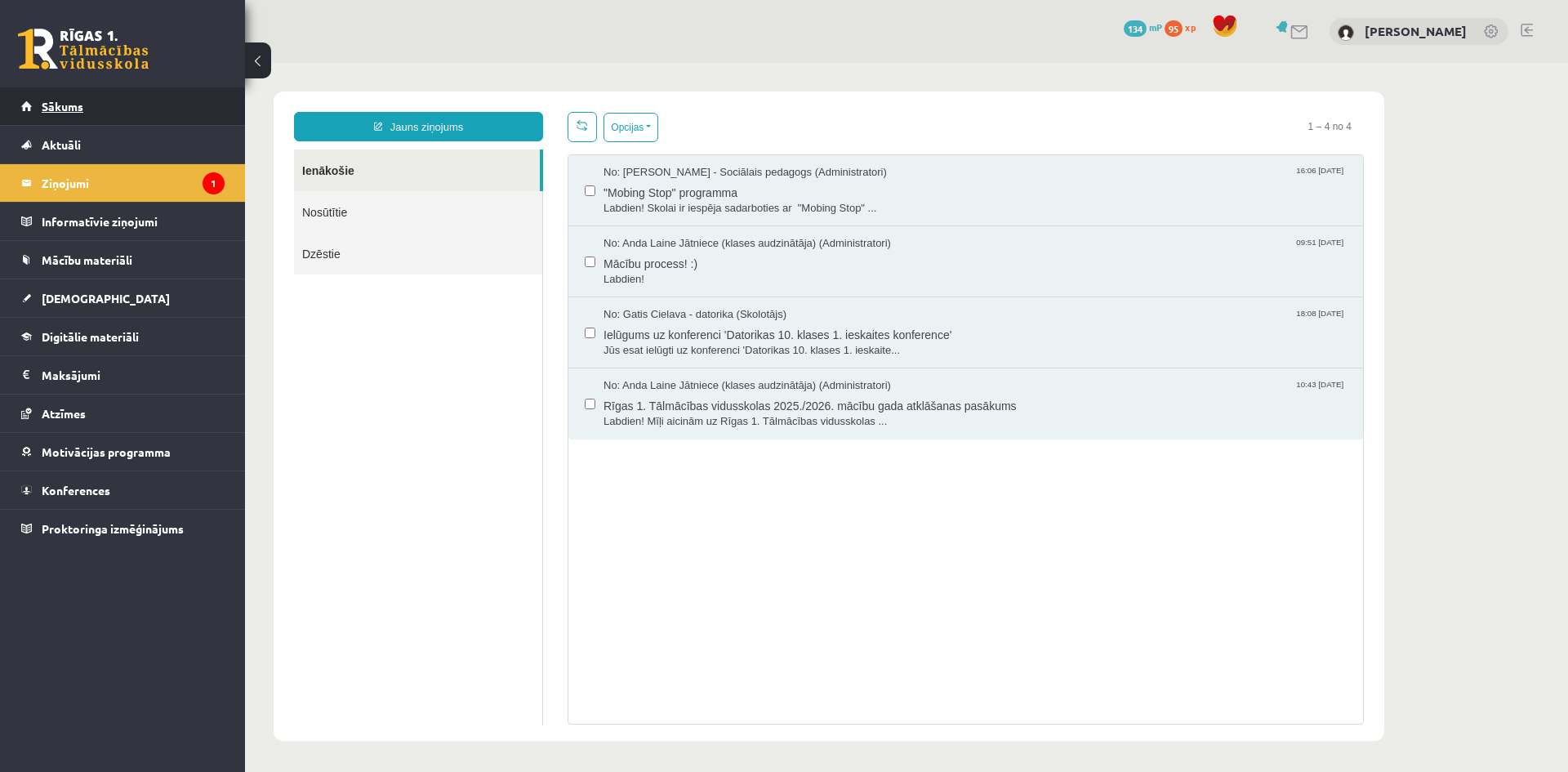
click at [156, 105] on link "Sākums" at bounding box center [122, 106] width 203 height 37
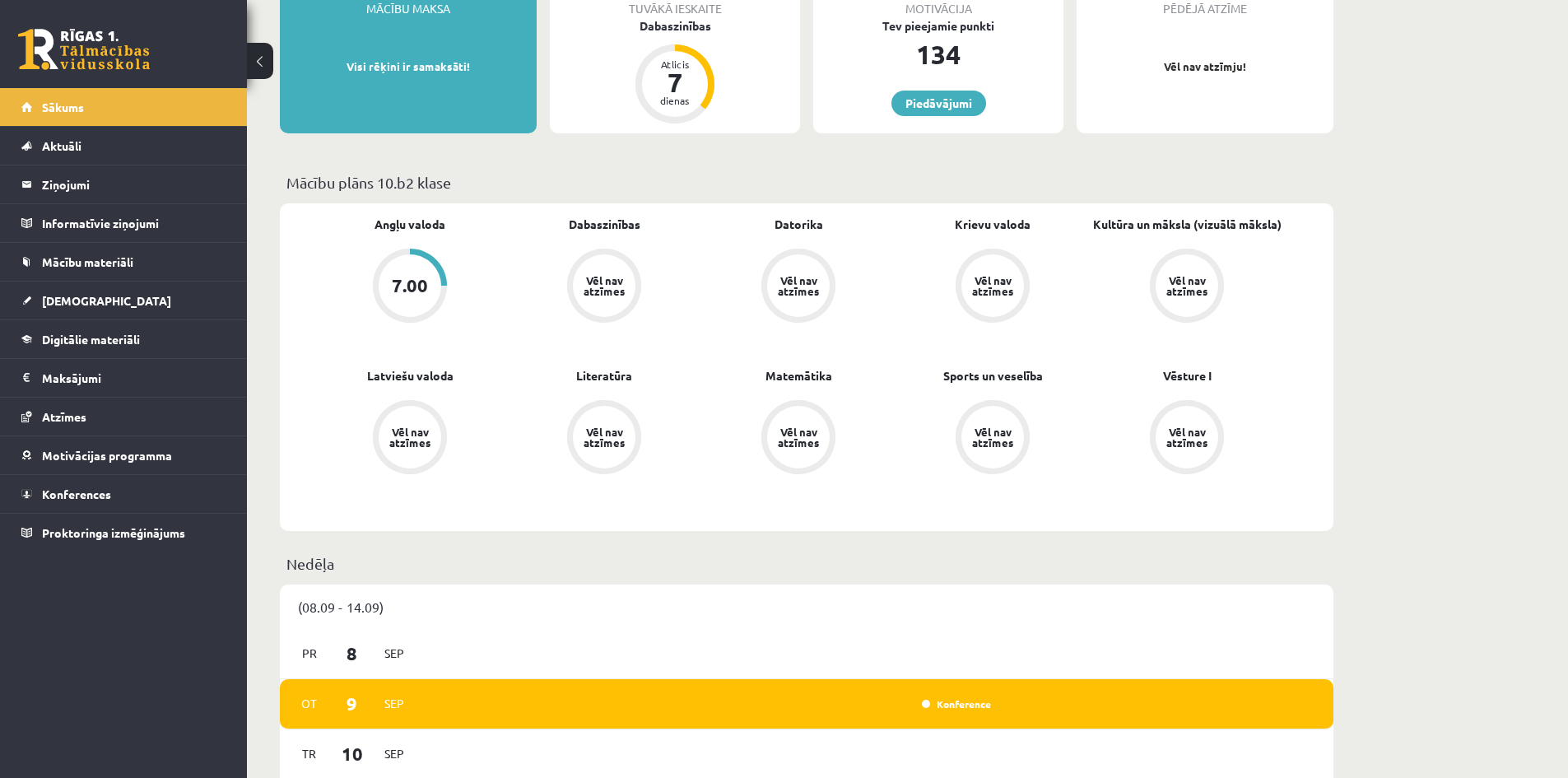
scroll to position [82, 0]
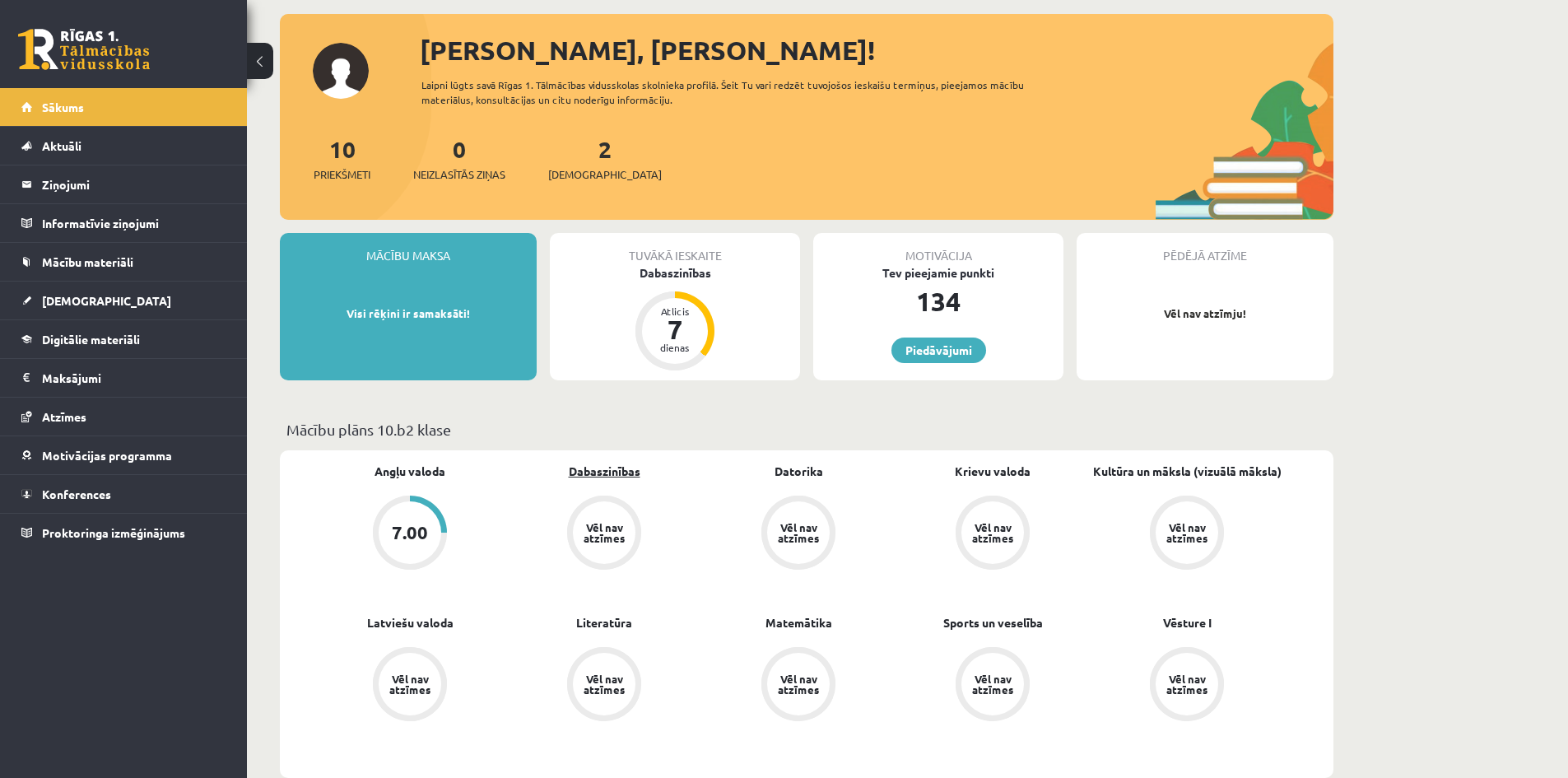
click at [622, 470] on link "Dabaszinības" at bounding box center [605, 471] width 72 height 17
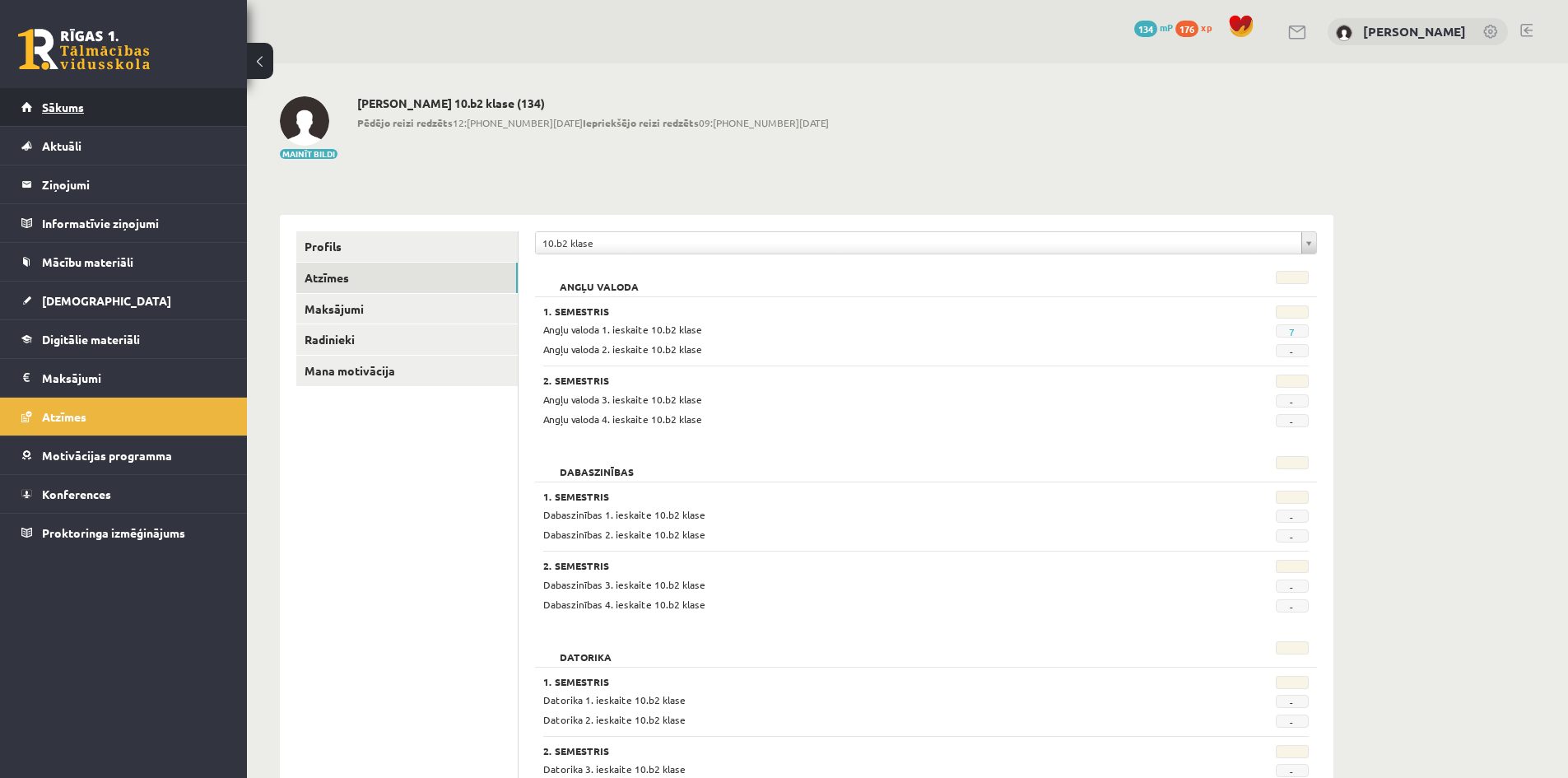
click at [116, 113] on link "Sākums" at bounding box center [123, 107] width 205 height 38
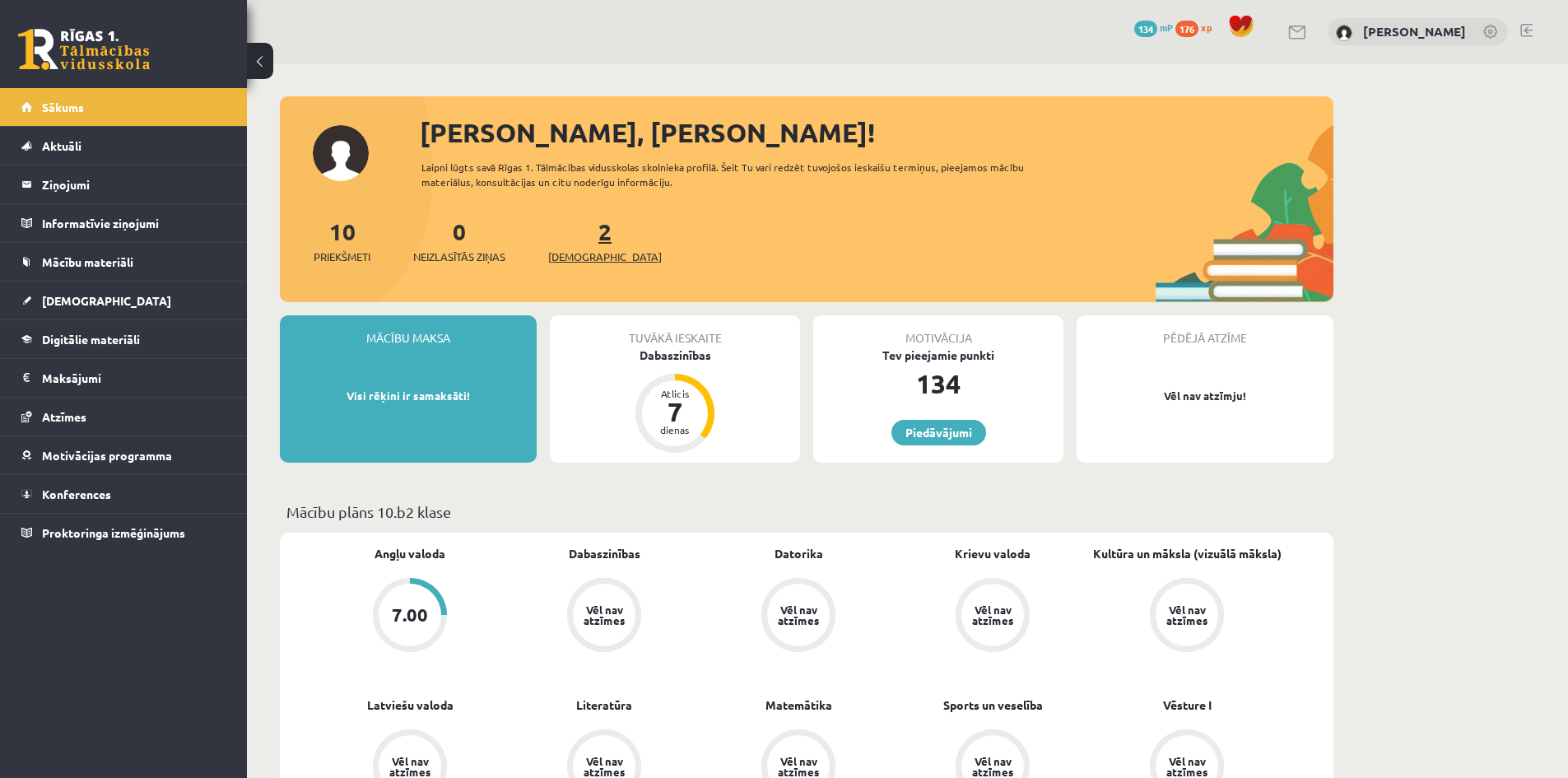
click at [574, 248] on span "[DEMOGRAPHIC_DATA]" at bounding box center [605, 256] width 114 height 16
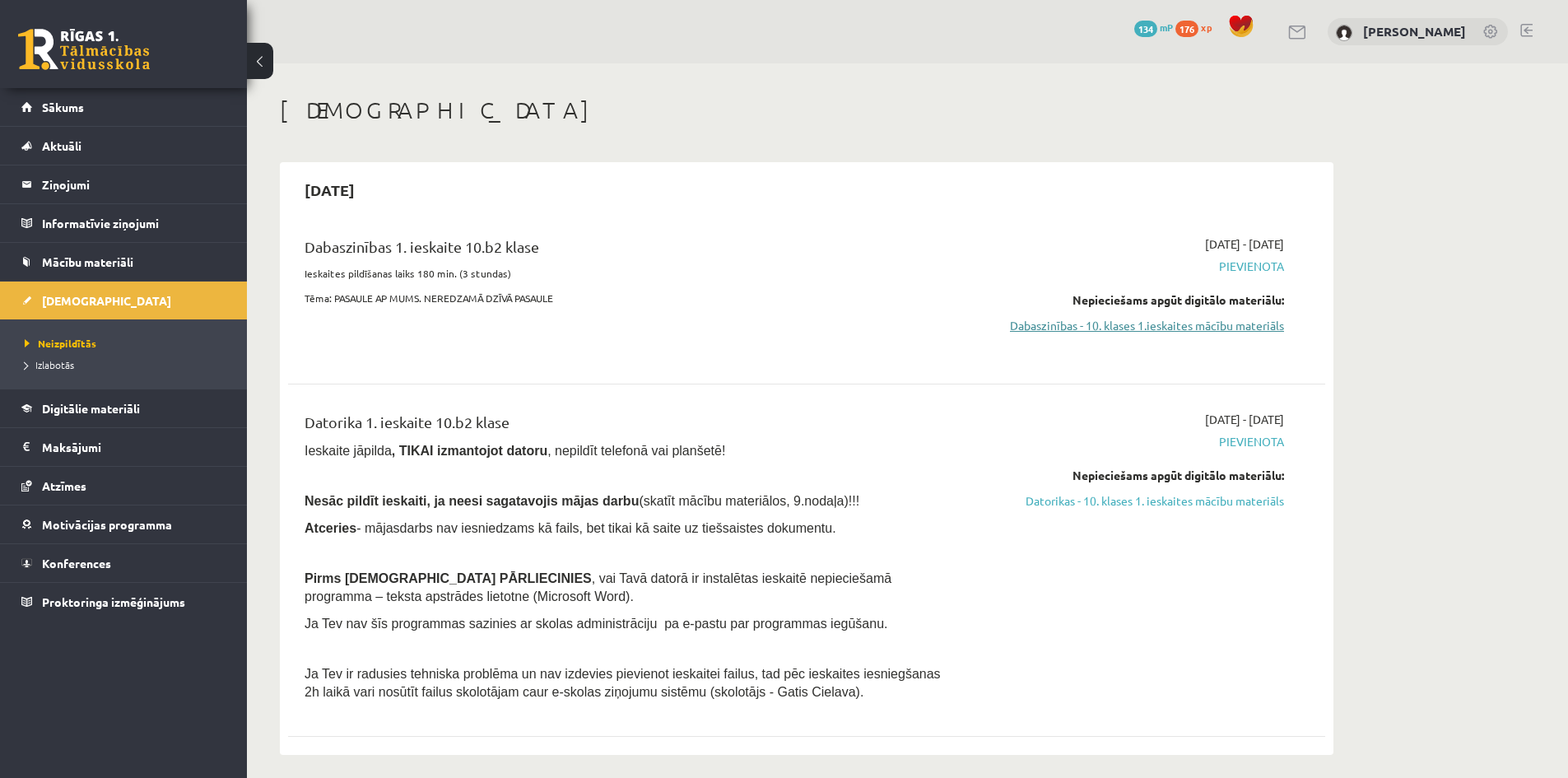
click at [1080, 324] on link "Dabaszinības - 10. klases 1.ieskaites mācību materiāls" at bounding box center [1128, 326] width 310 height 17
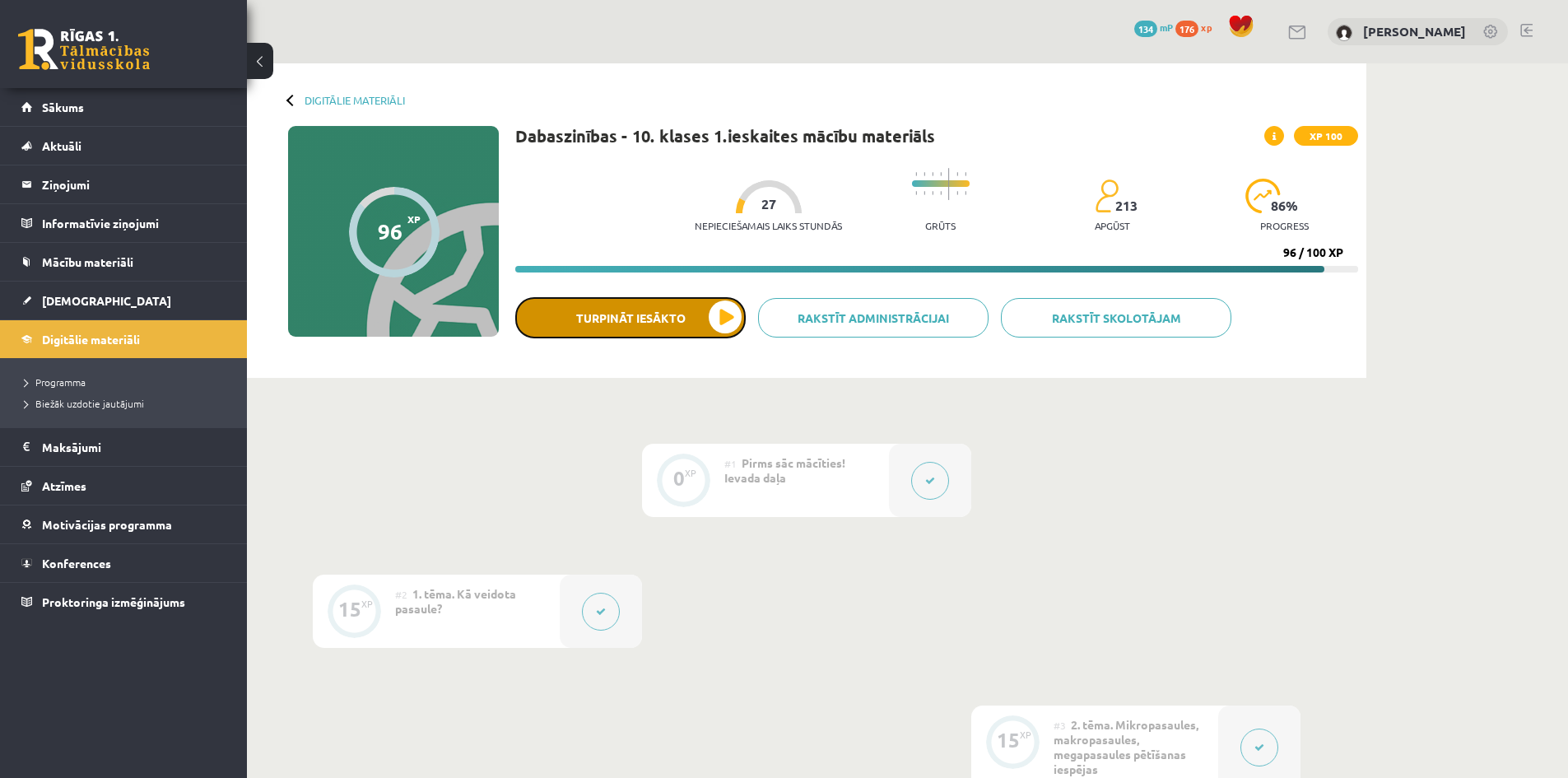
click at [655, 316] on button "Turpināt iesākto" at bounding box center [630, 318] width 230 height 41
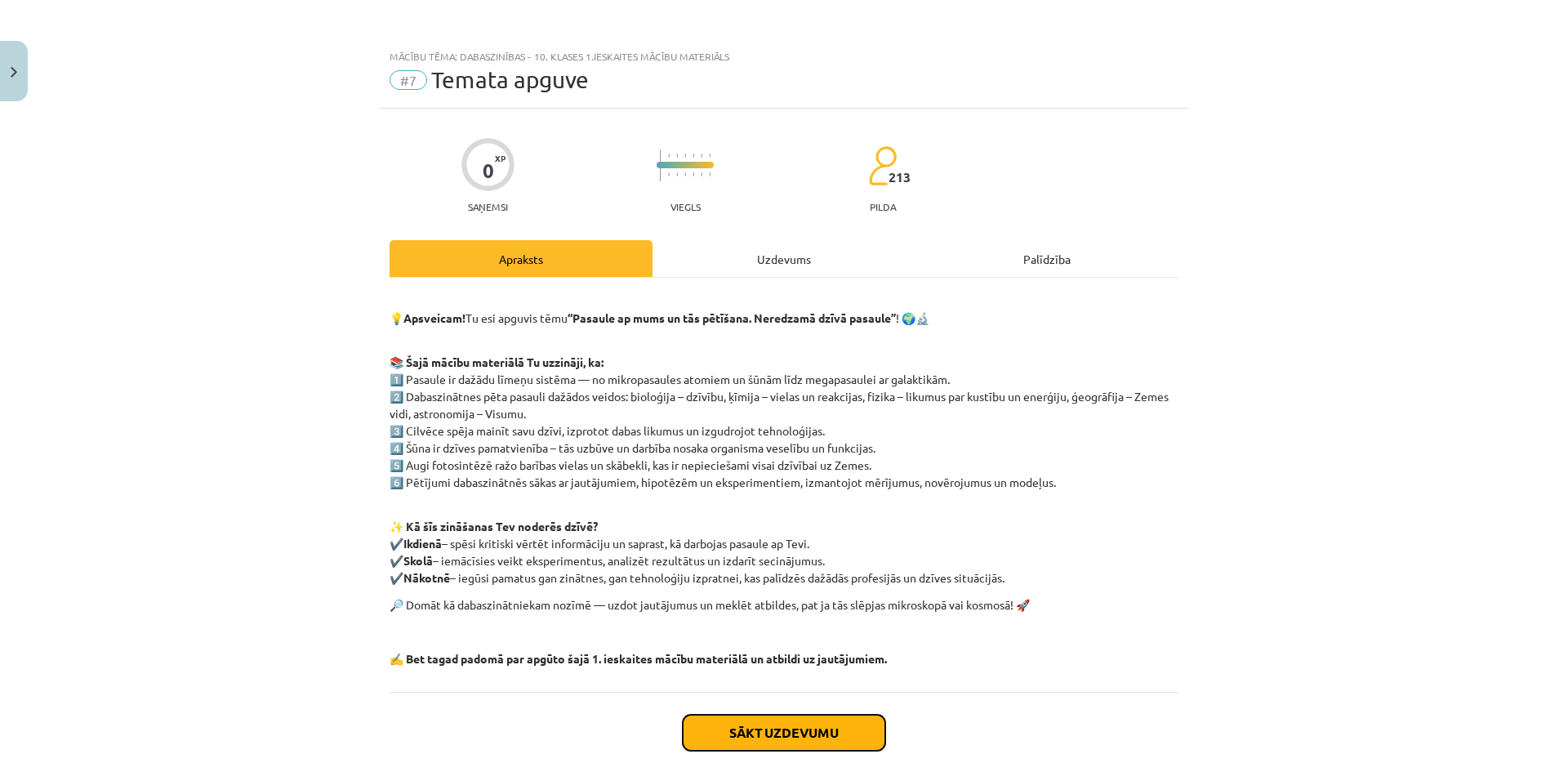
click at [810, 734] on button "Sākt uzdevumu" at bounding box center [784, 733] width 202 height 36
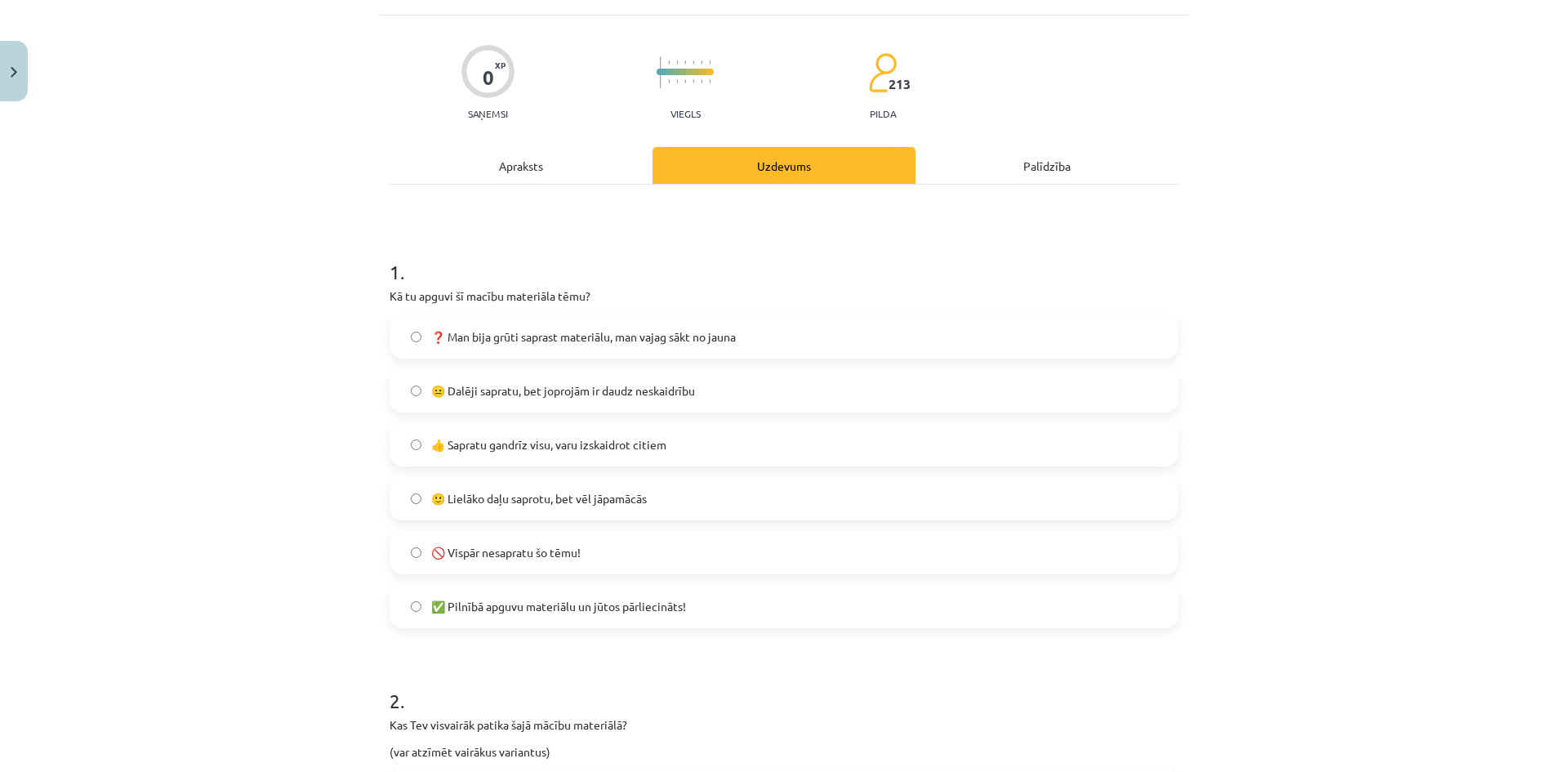
scroll to position [122, 0]
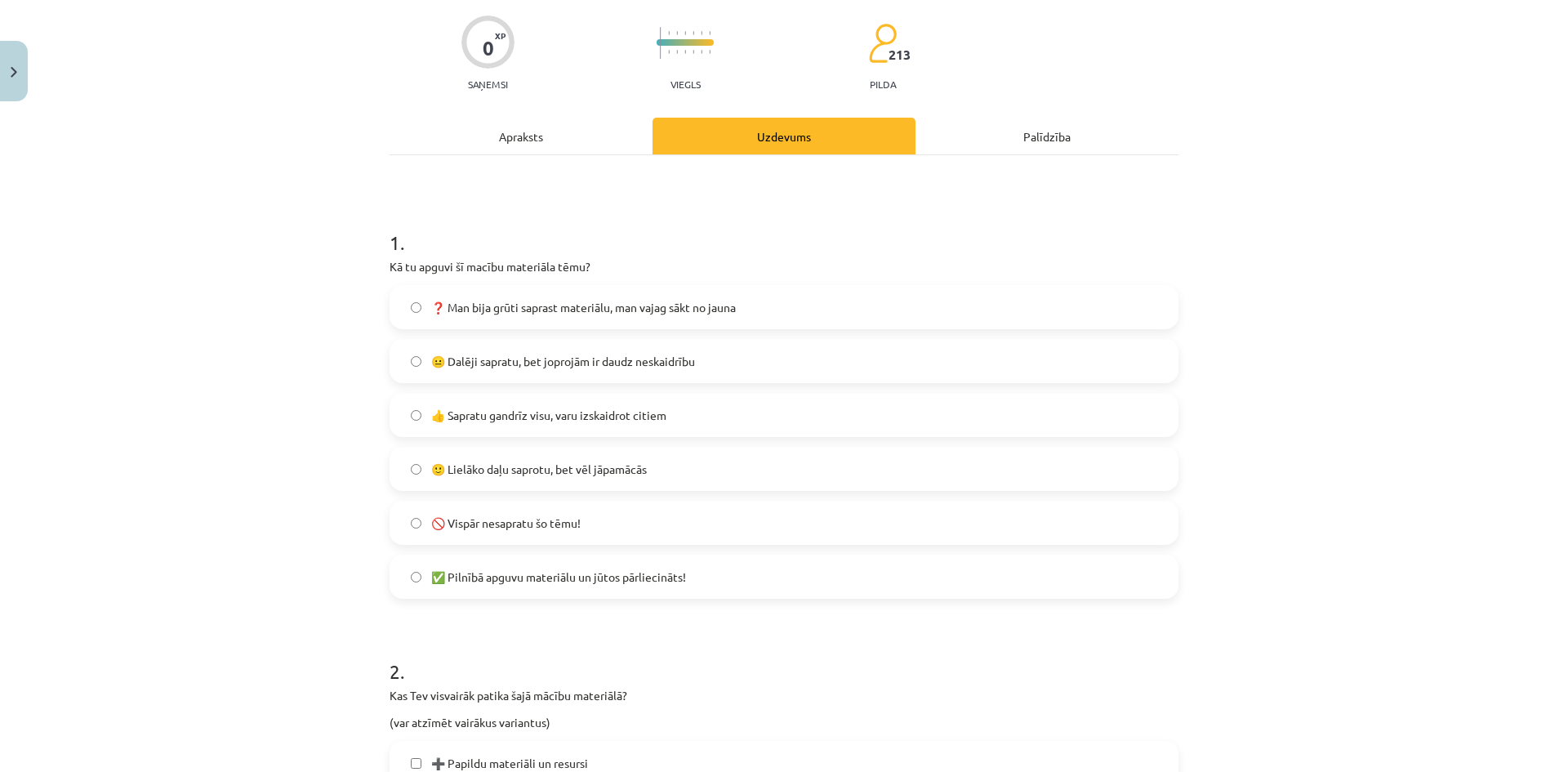
click at [486, 406] on span "👍 Sapratu gandrīz visu, varu izskaidrot citiem" at bounding box center [548, 415] width 236 height 17
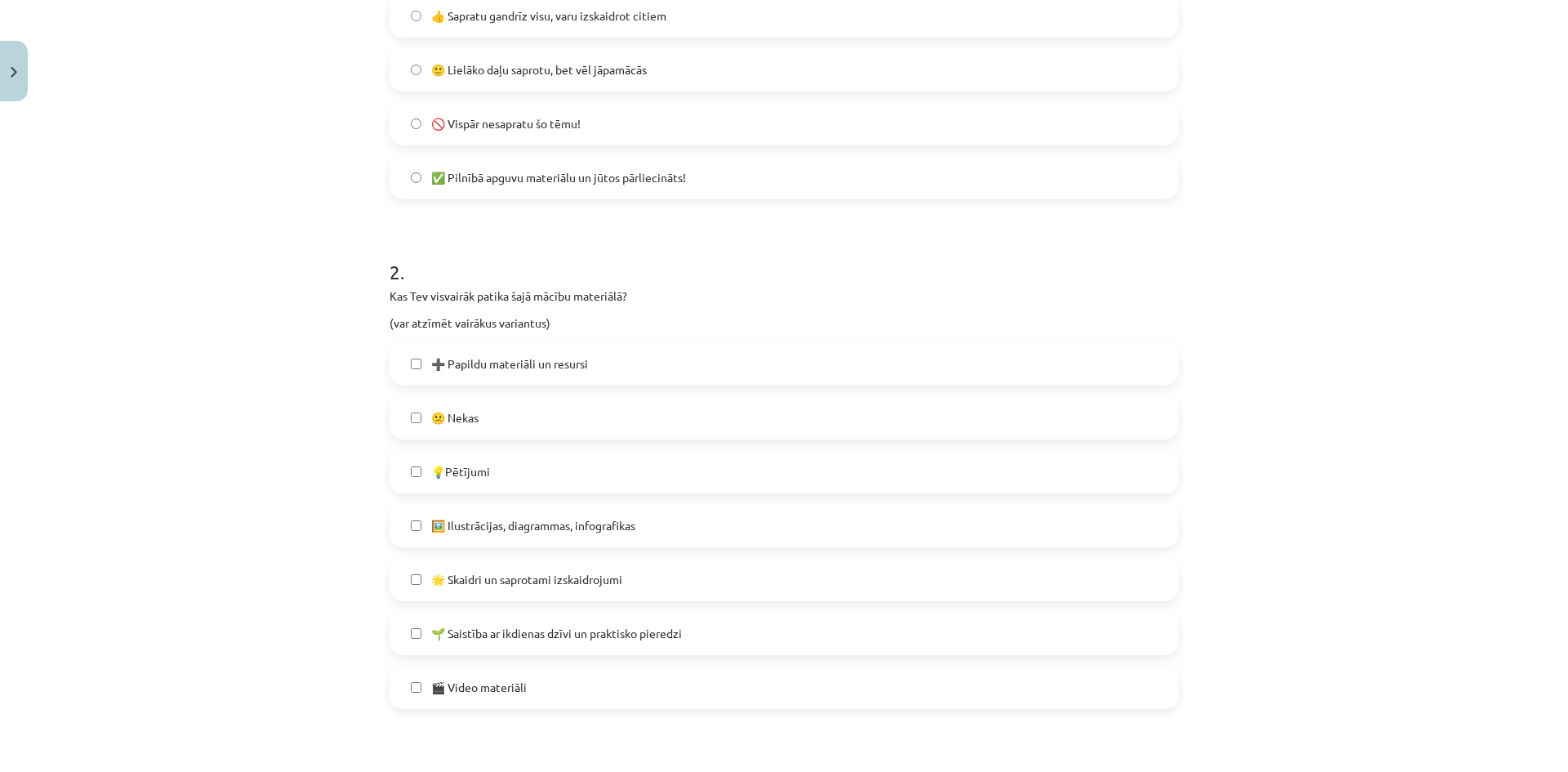
scroll to position [531, 0]
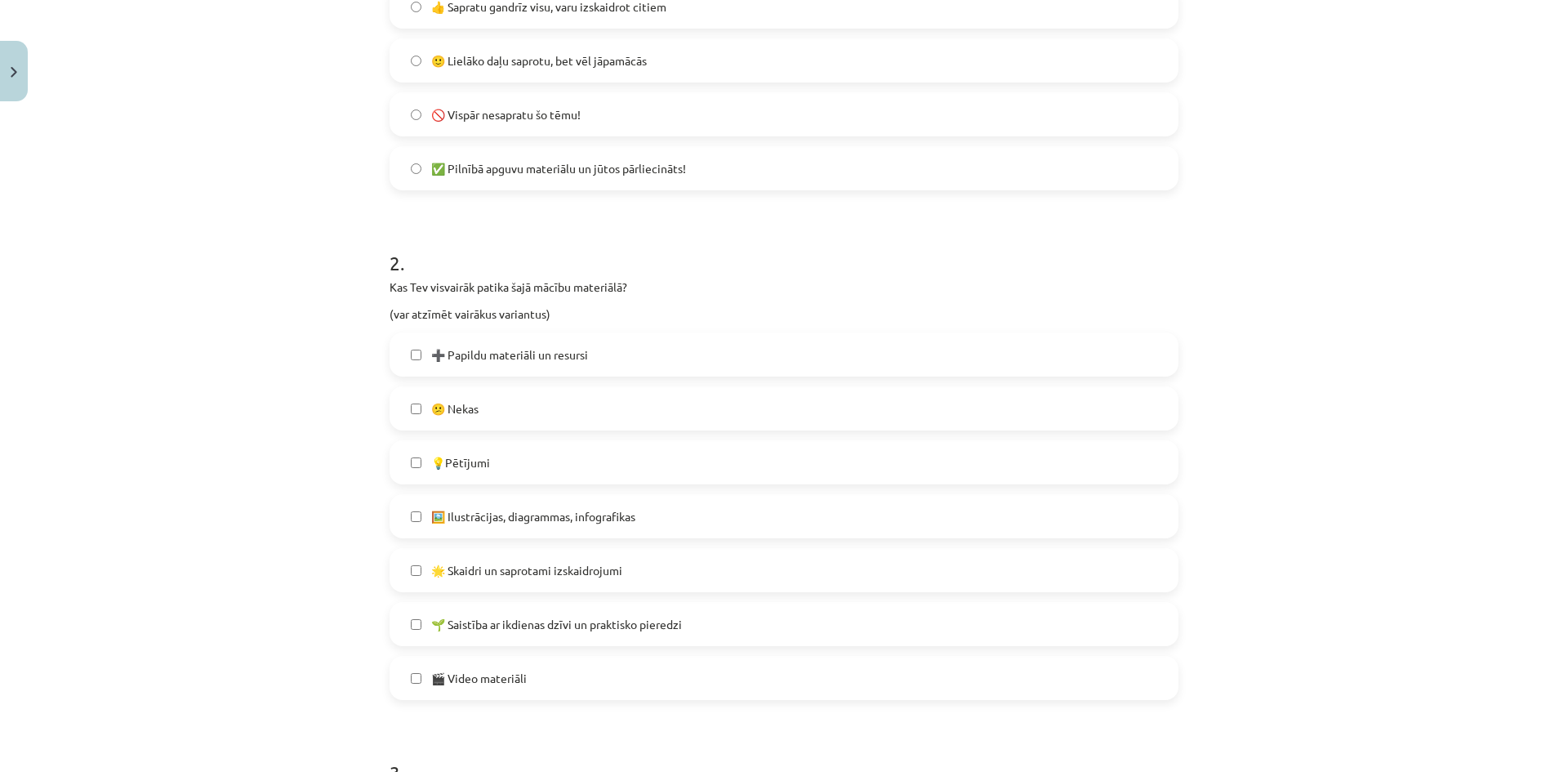
click at [551, 666] on label "🎬 Video materiāli" at bounding box center [784, 678] width 786 height 41
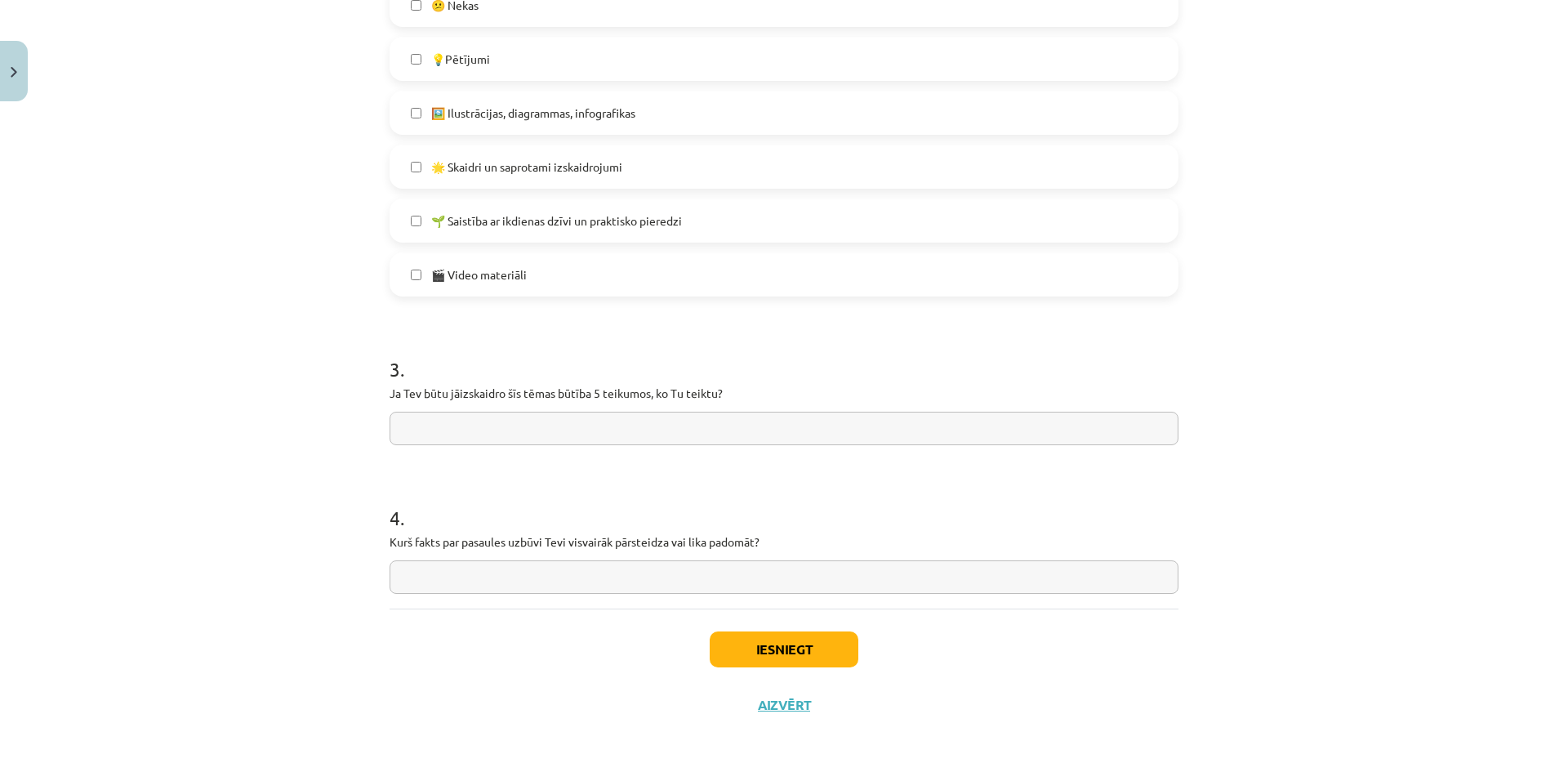
scroll to position [936, 0]
click at [793, 657] on button "Iesniegt" at bounding box center [784, 648] width 149 height 36
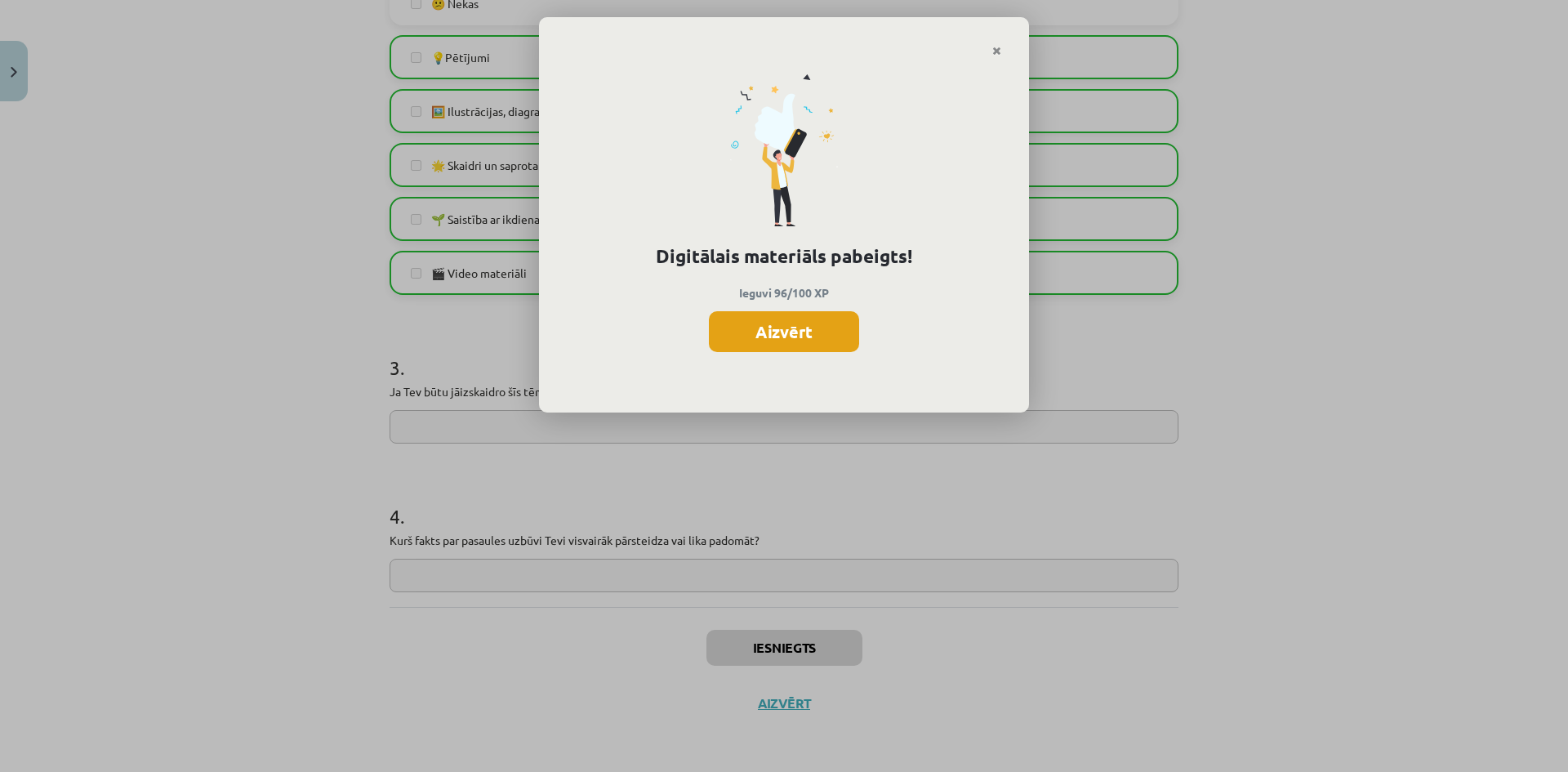
click at [774, 342] on button "Aizvērt" at bounding box center [784, 332] width 151 height 41
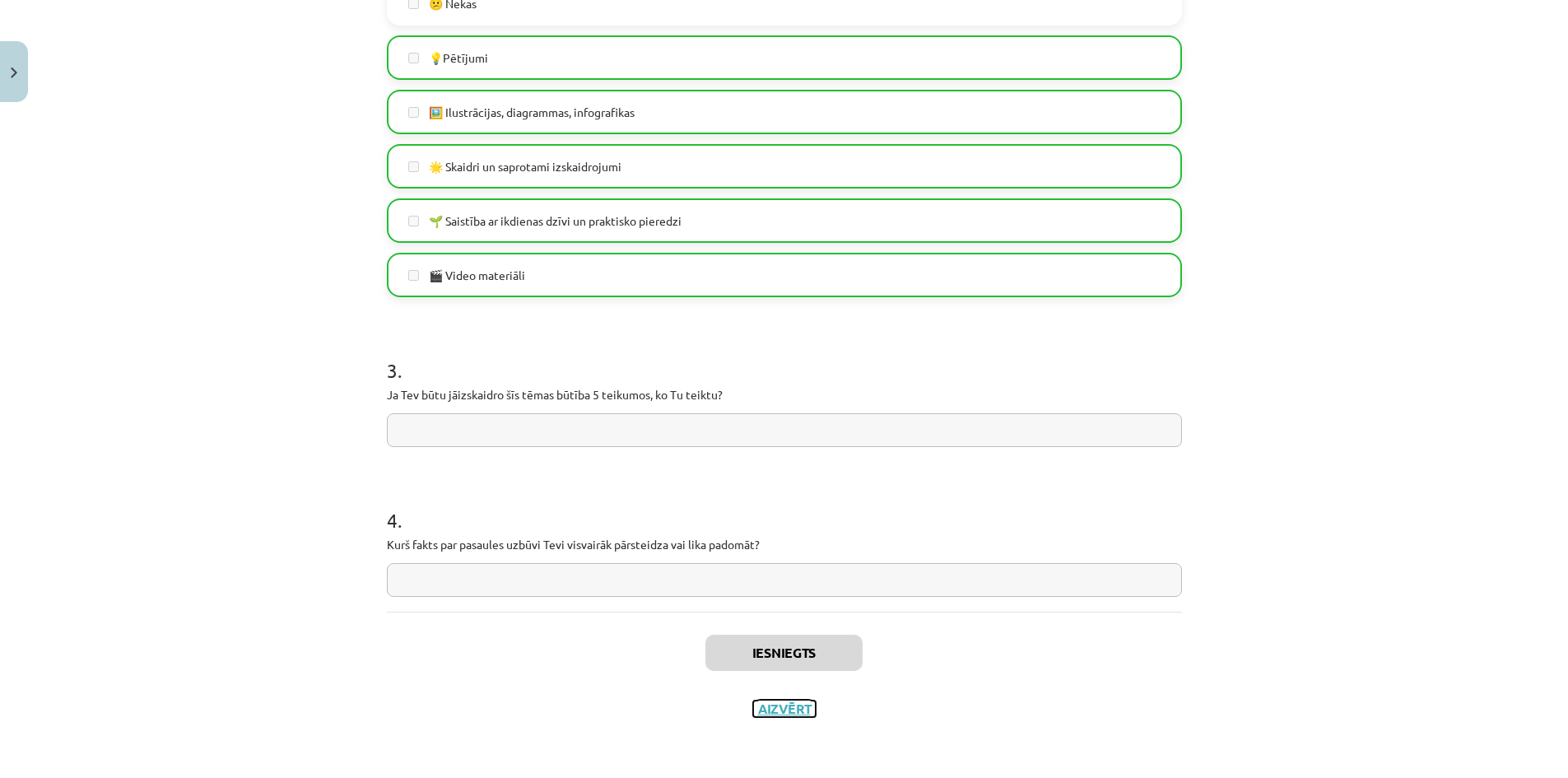
click at [778, 701] on button "Aizvērt" at bounding box center [784, 708] width 63 height 16
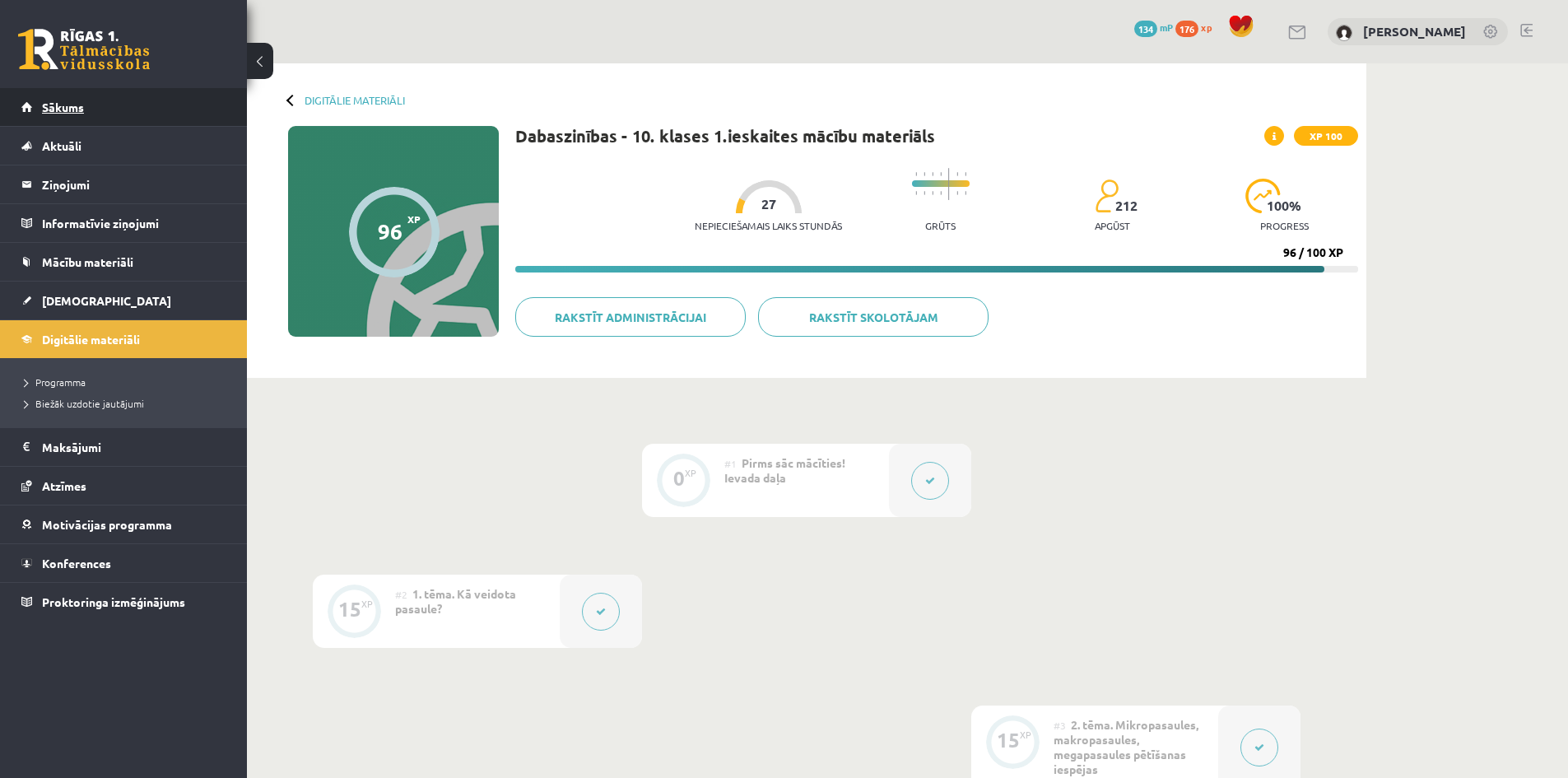
click at [201, 116] on link "Sākums" at bounding box center [123, 107] width 205 height 38
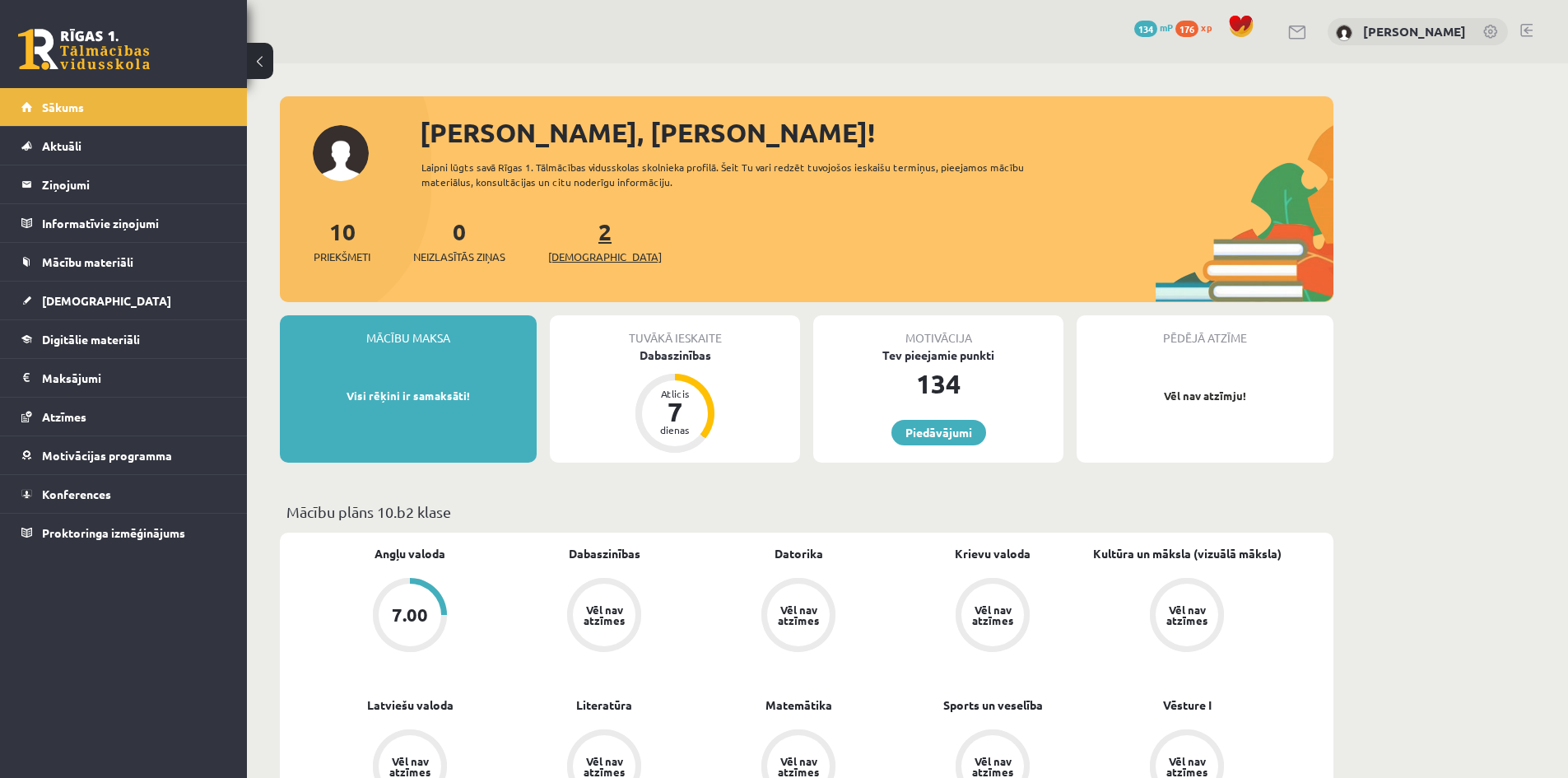
click at [584, 259] on span "[DEMOGRAPHIC_DATA]" at bounding box center [605, 256] width 114 height 16
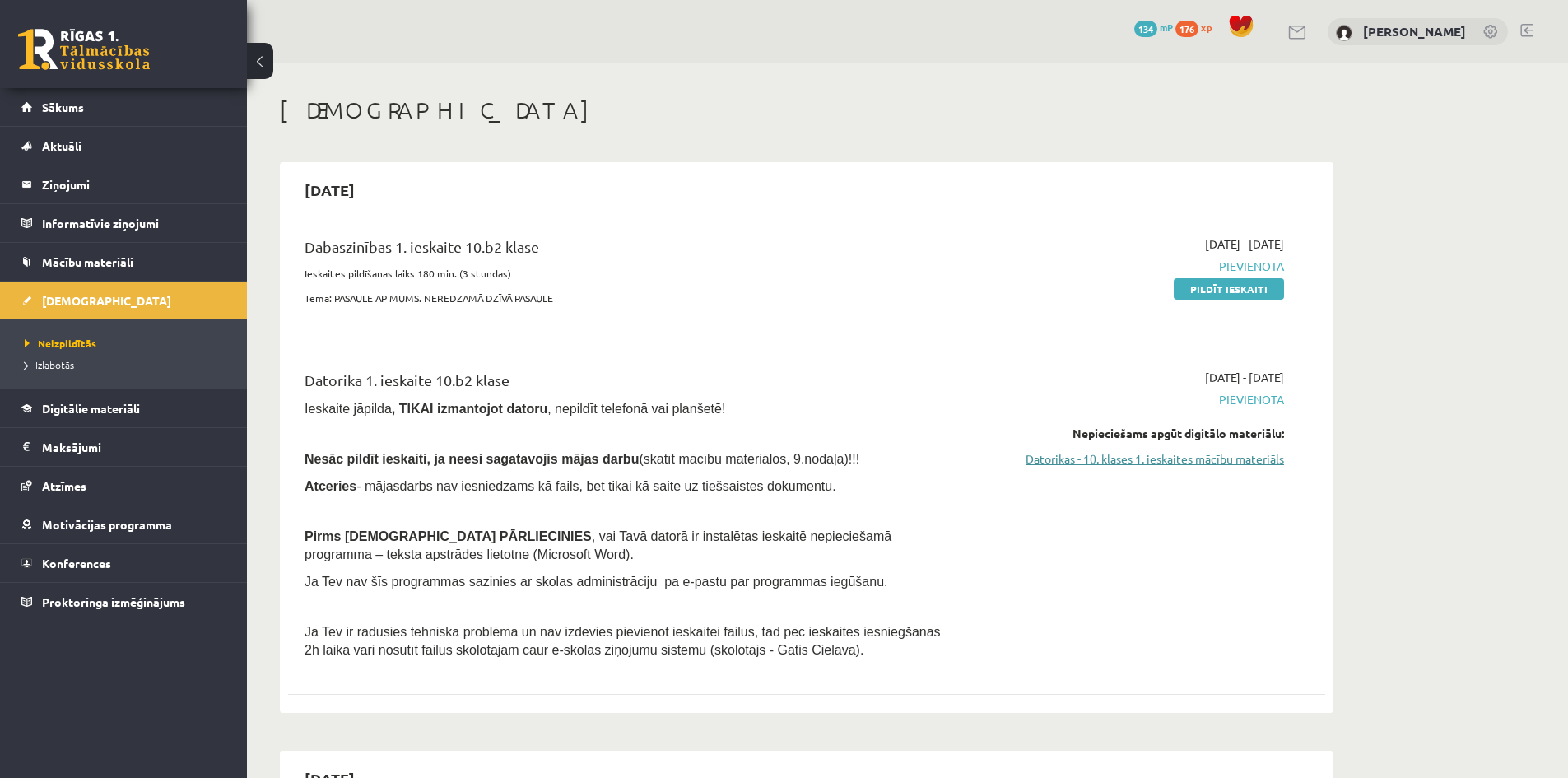
click at [1138, 455] on link "Datorikas - 10. klases 1. ieskaites mācību materiāls" at bounding box center [1128, 458] width 310 height 17
click at [1094, 459] on link "Datorikas - 10. klases 1. ieskaites mācību materiāls" at bounding box center [1128, 458] width 310 height 17
click at [1180, 458] on link "Datorikas - 10. klases 1. ieskaites mācību materiāls" at bounding box center [1128, 458] width 310 height 17
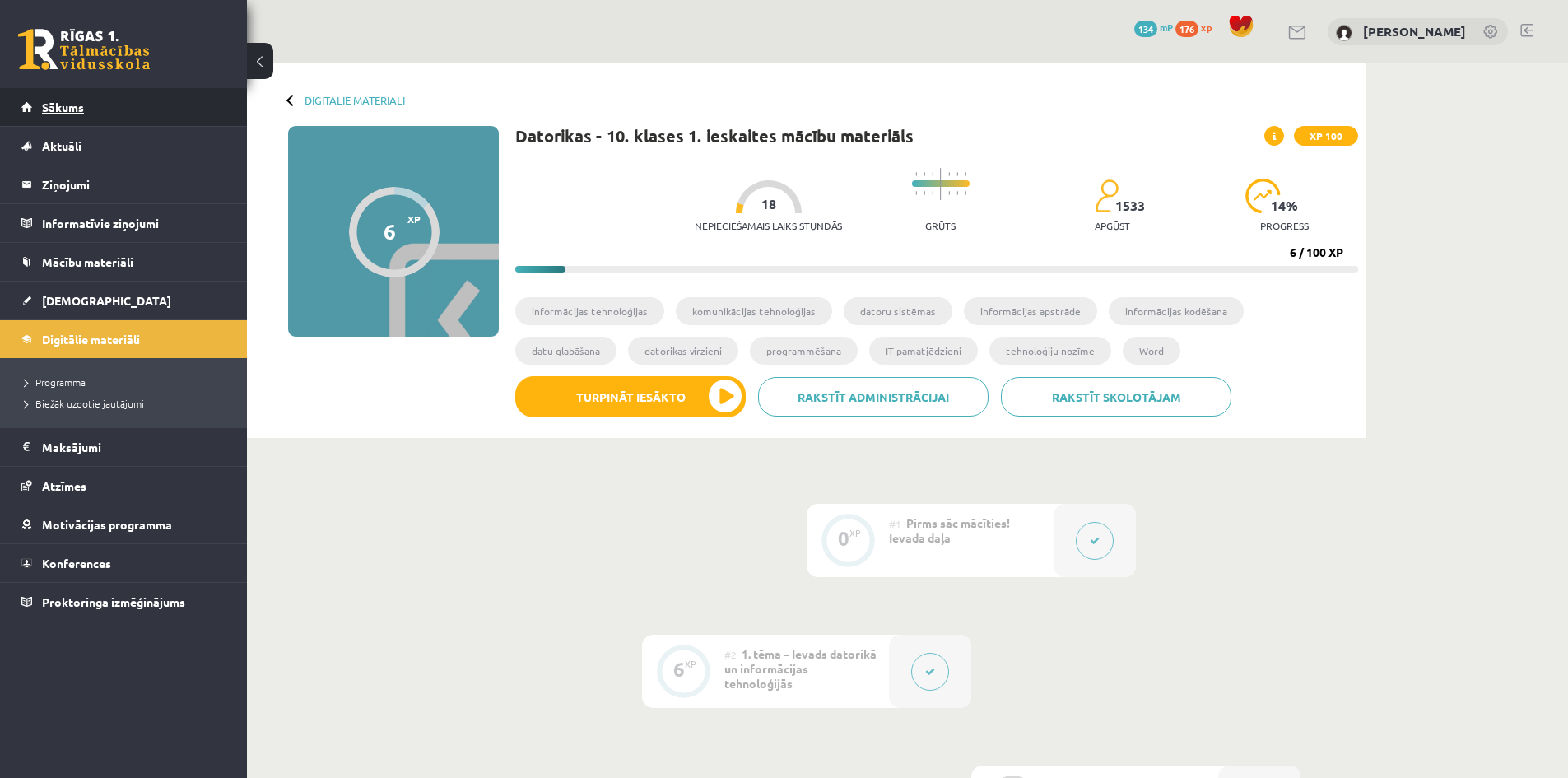
click at [143, 90] on link "Sākums" at bounding box center [123, 107] width 205 height 38
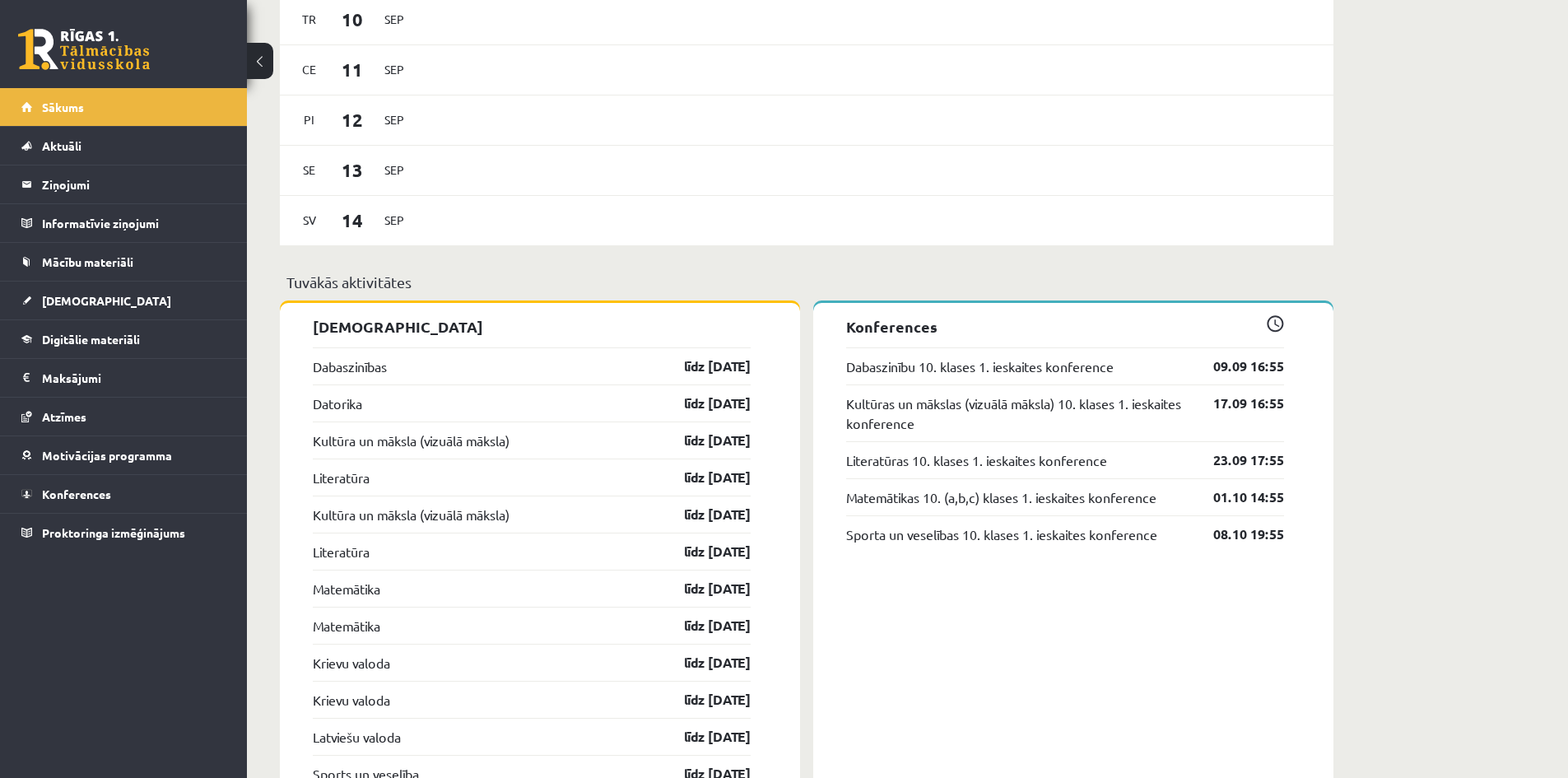
scroll to position [1152, 0]
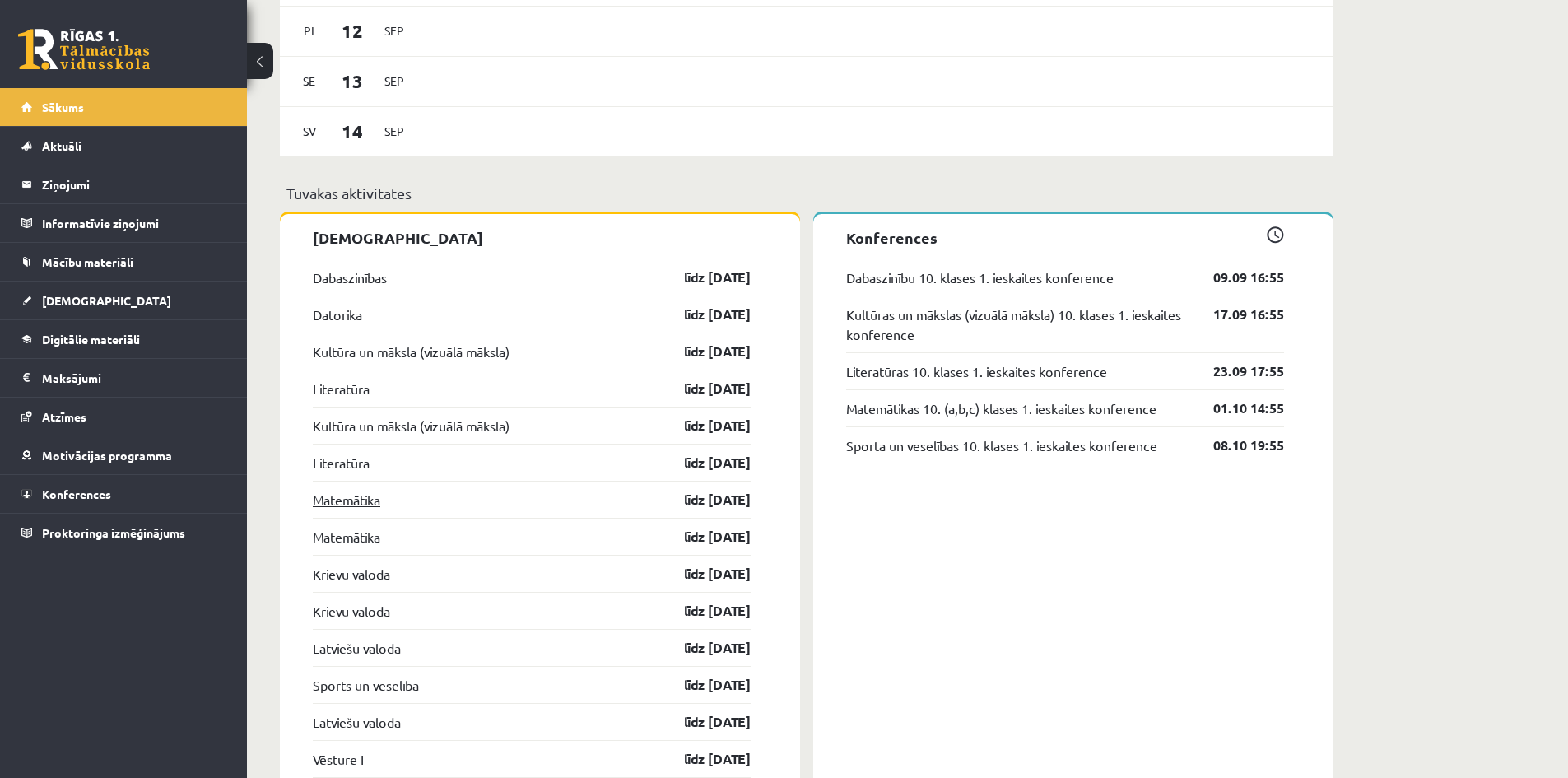
click at [368, 509] on link "Matemātika" at bounding box center [346, 500] width 68 height 20
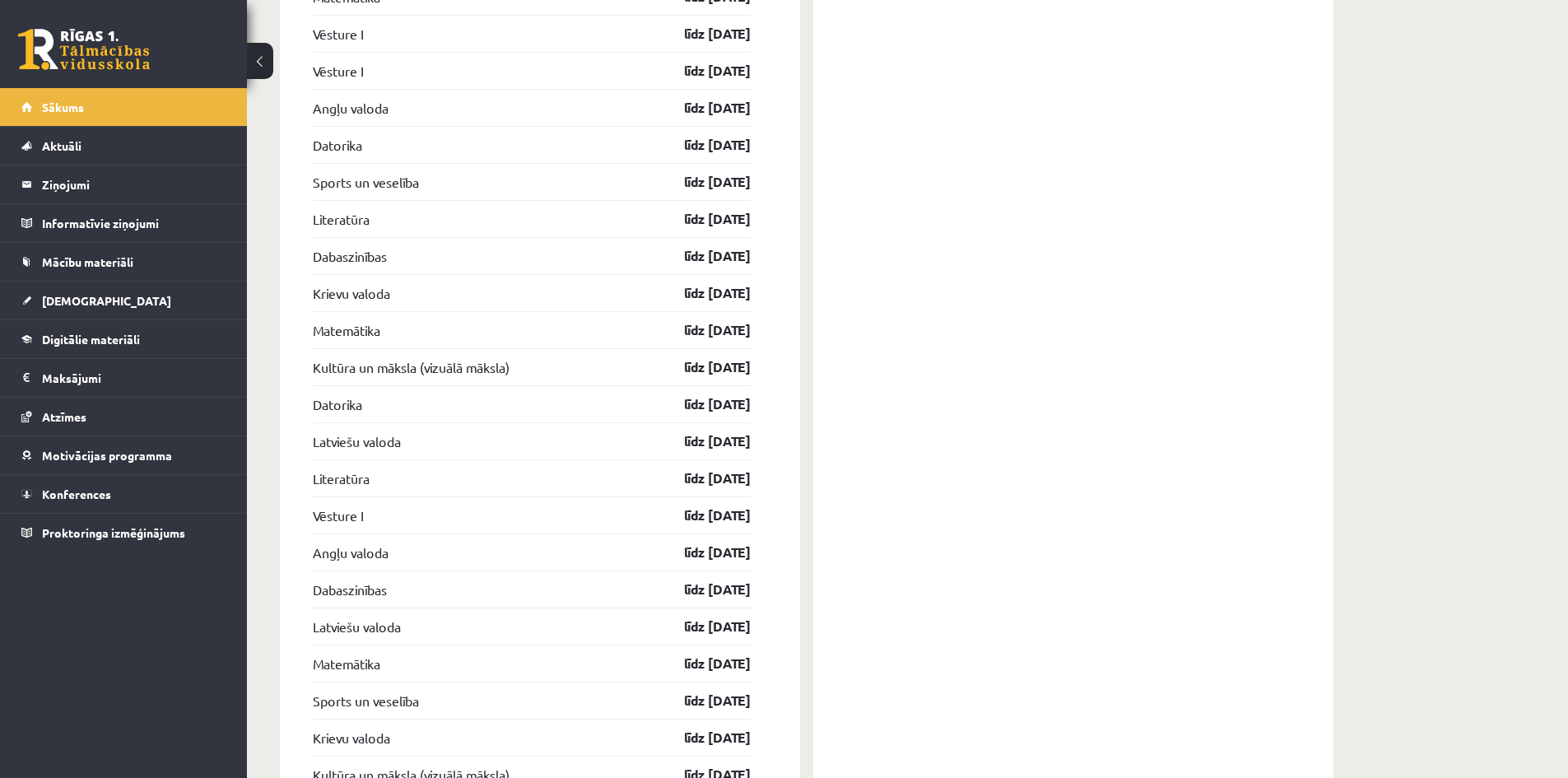
scroll to position [2404, 0]
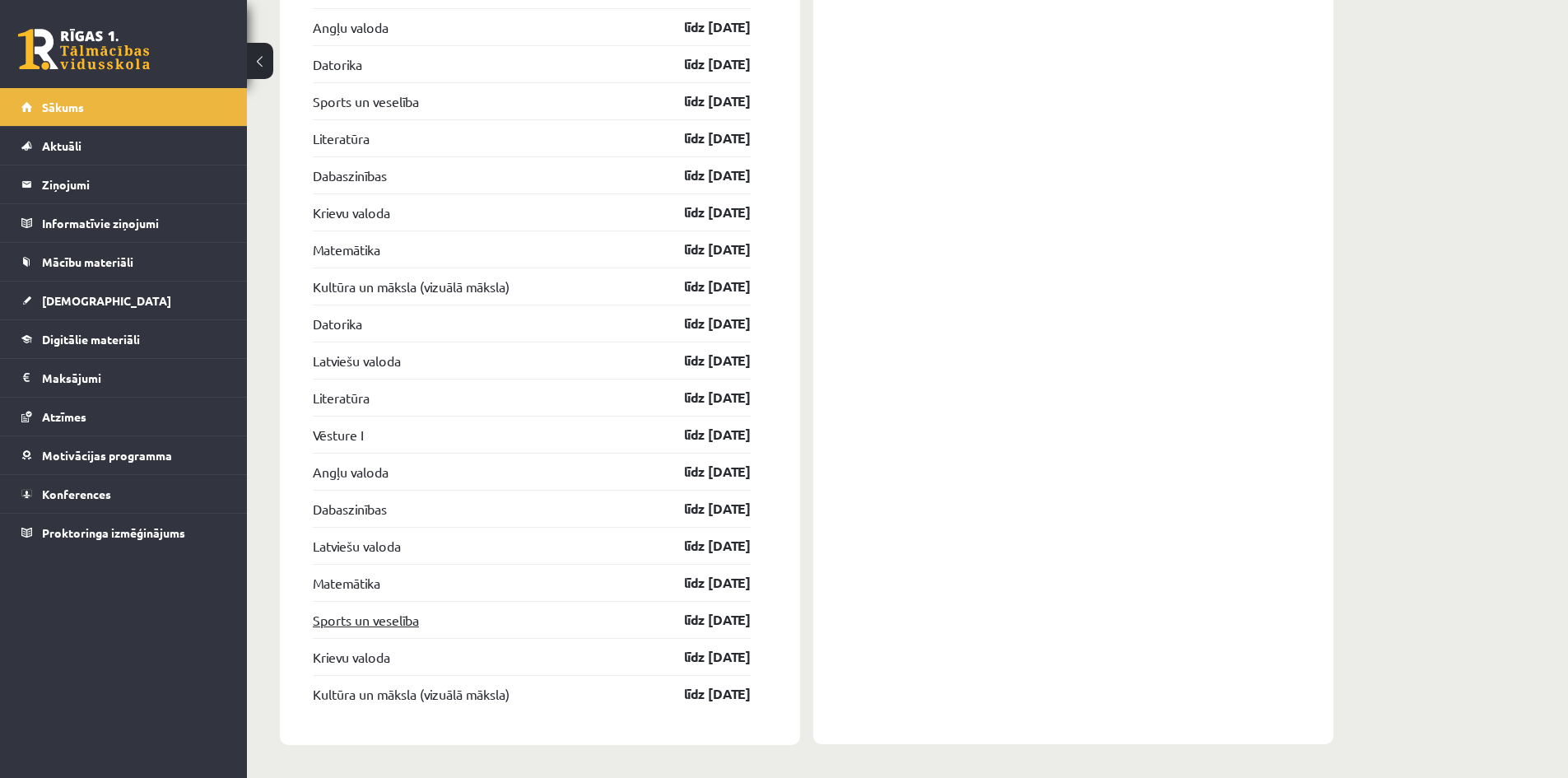
click at [394, 620] on link "Sports un veselība" at bounding box center [366, 619] width 106 height 20
